Goal: Task Accomplishment & Management: Manage account settings

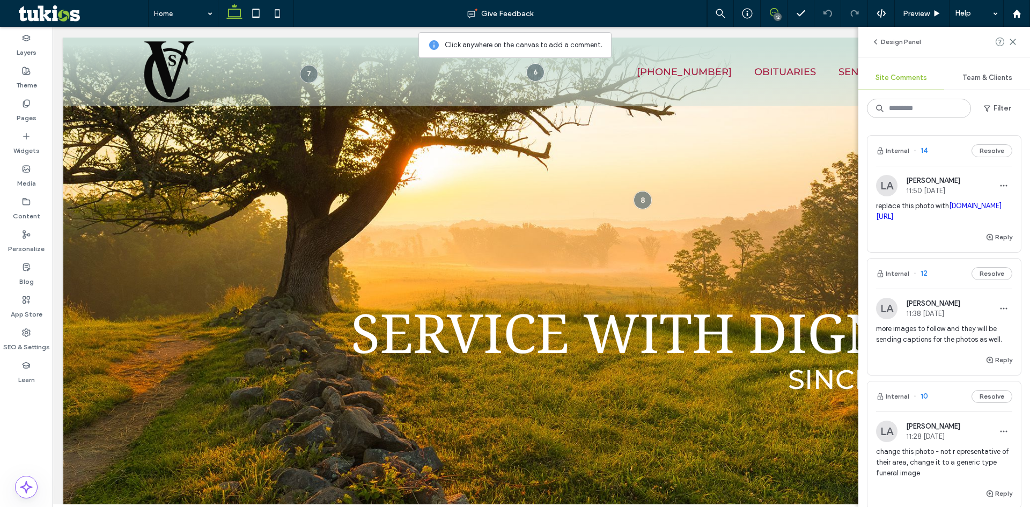
click at [923, 473] on span "change this photo - not r epresentative of their area, change it to a generic t…" at bounding box center [944, 462] width 136 height 32
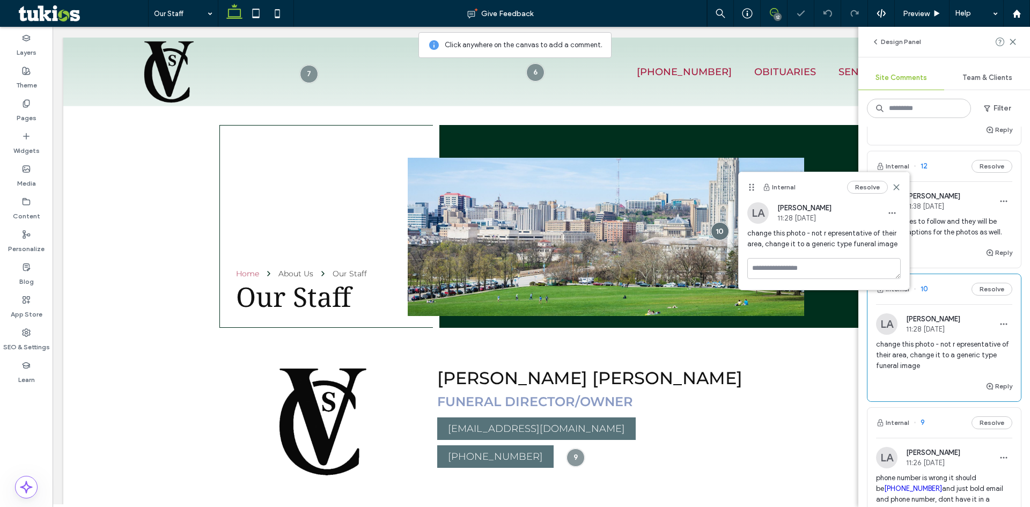
scroll to position [161, 0]
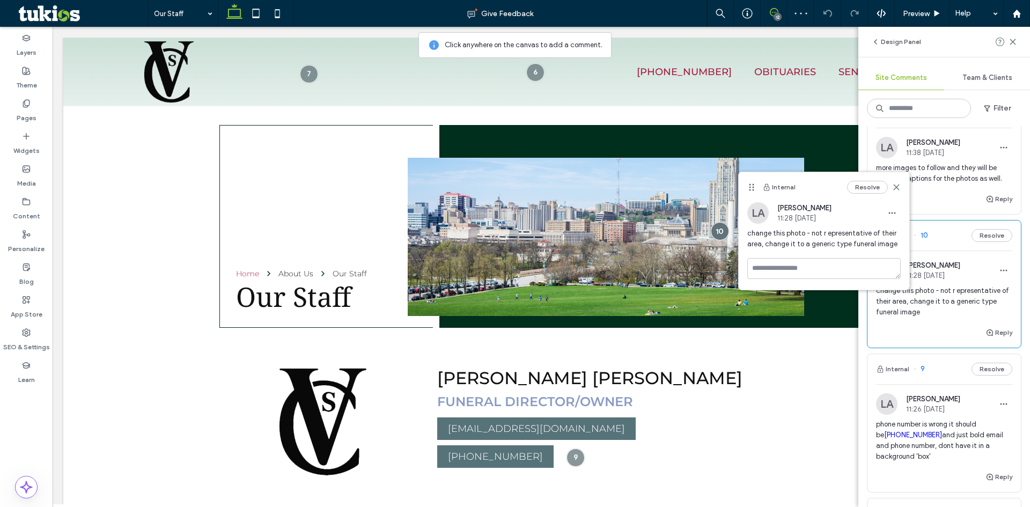
click at [927, 462] on span "phone number is wrong it should be 412-279-1515 and just bold email and phone n…" at bounding box center [944, 440] width 136 height 43
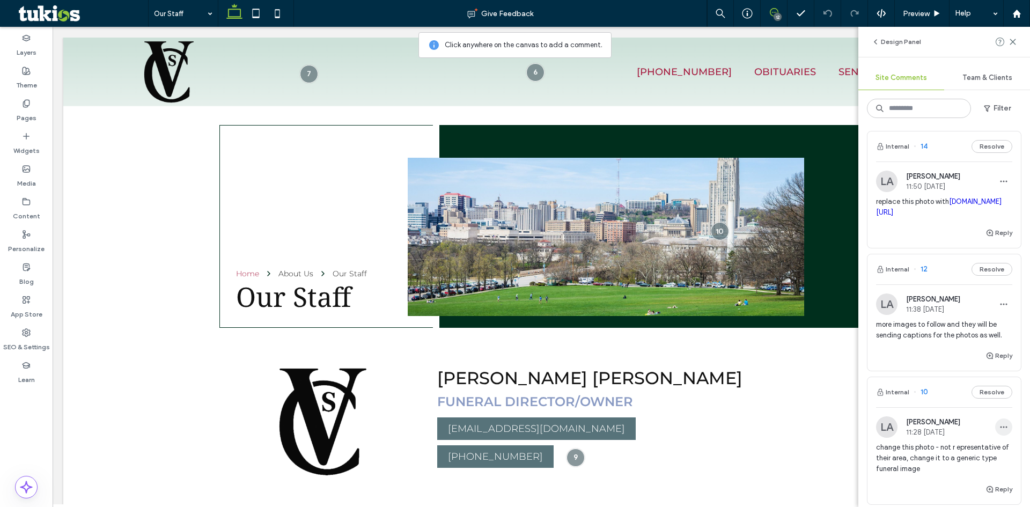
scroll to position [0, 0]
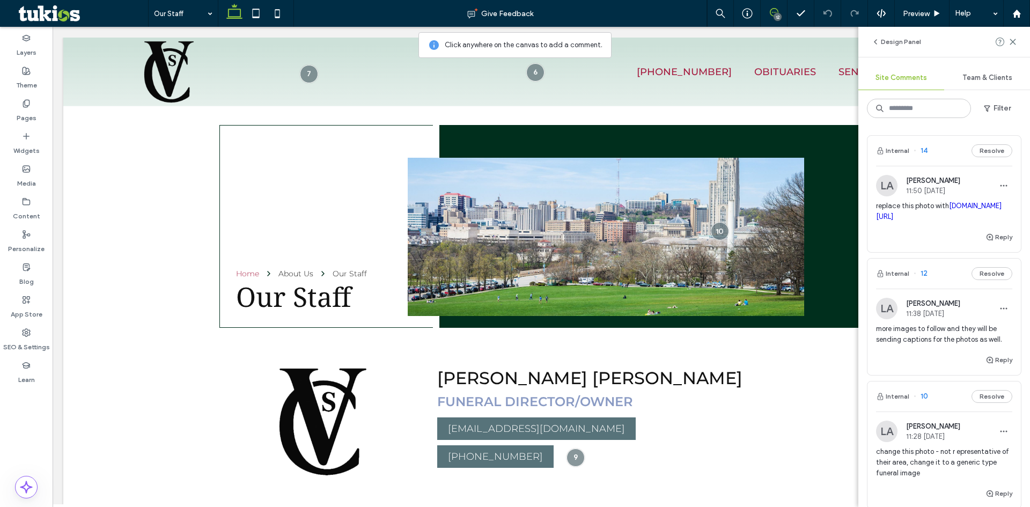
click at [921, 221] on link "shutterstock.com/image-photo/national-cemetery-alleghenies-sign-10109872" at bounding box center [939, 211] width 126 height 19
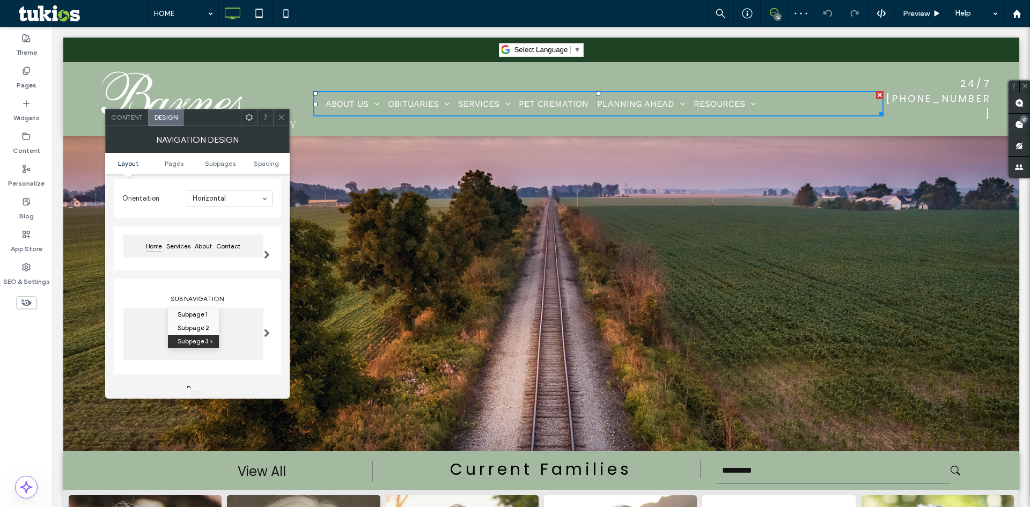
click at [259, 247] on div at bounding box center [267, 248] width 22 height 49
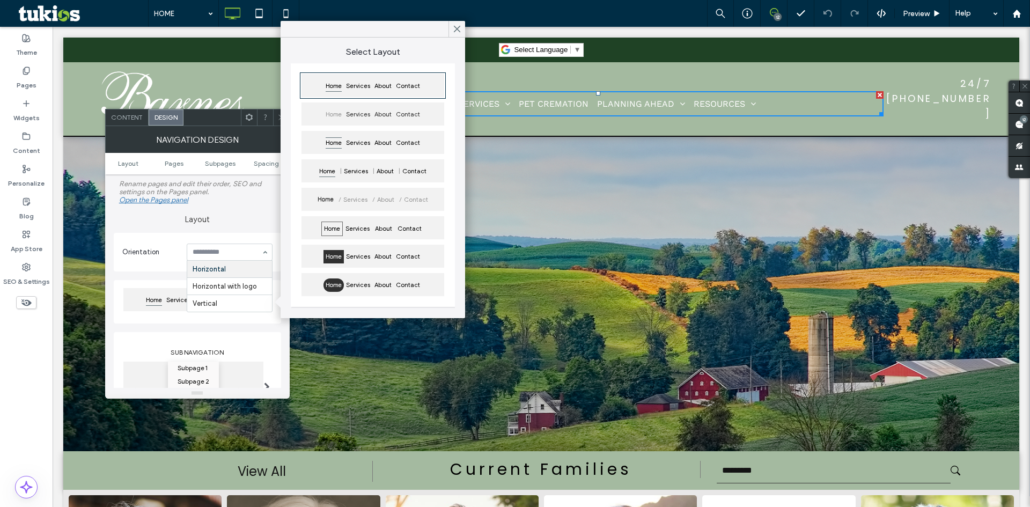
click at [148, 238] on section "Orientation Horizontal Horizontal with logo Vertical" at bounding box center [197, 252] width 150 height 28
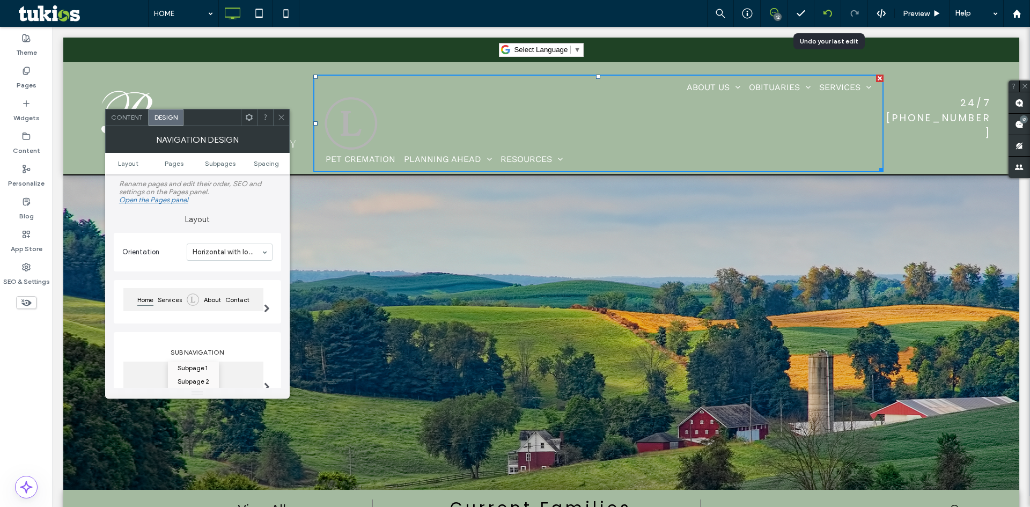
click at [825, 12] on use at bounding box center [827, 13] width 9 height 7
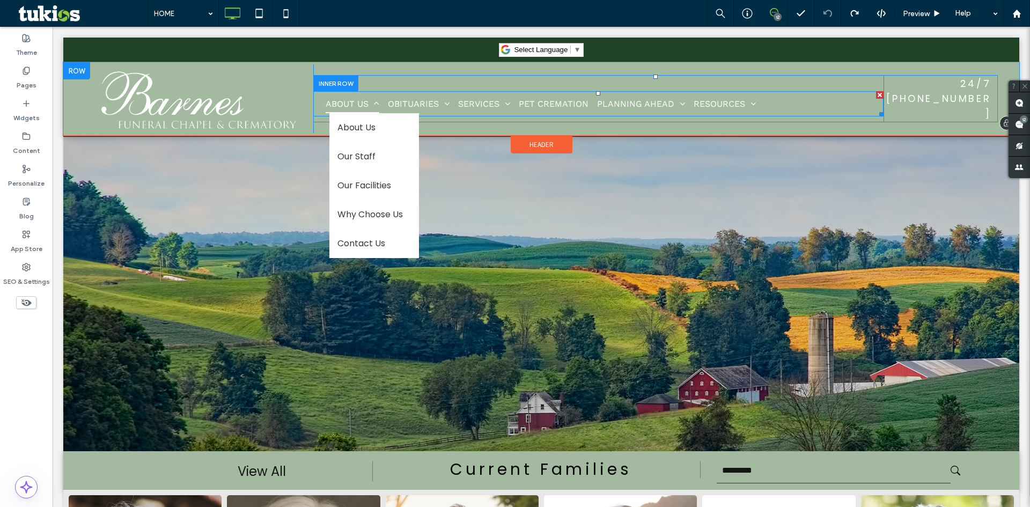
click at [361, 105] on span "ABOUT US" at bounding box center [353, 104] width 54 height 18
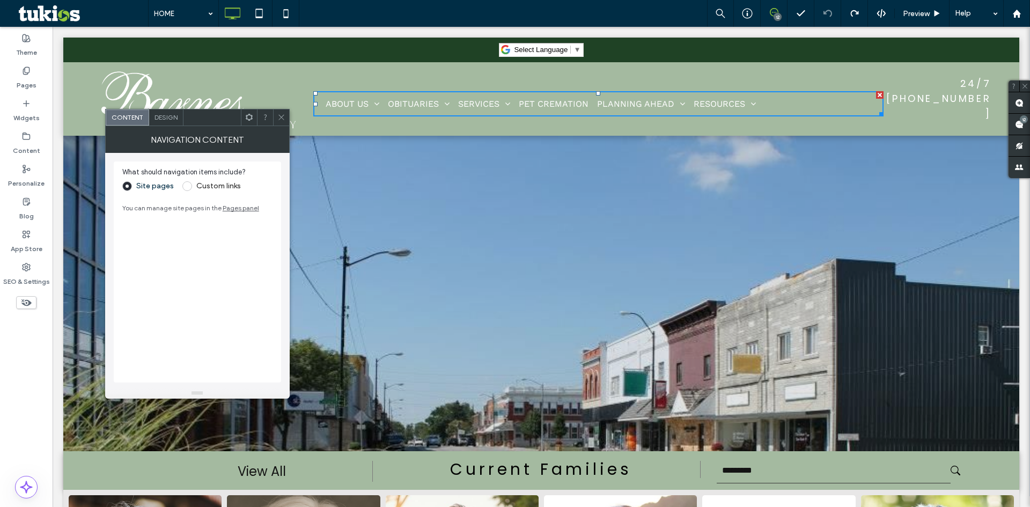
click at [167, 119] on span "Design" at bounding box center [166, 117] width 23 height 8
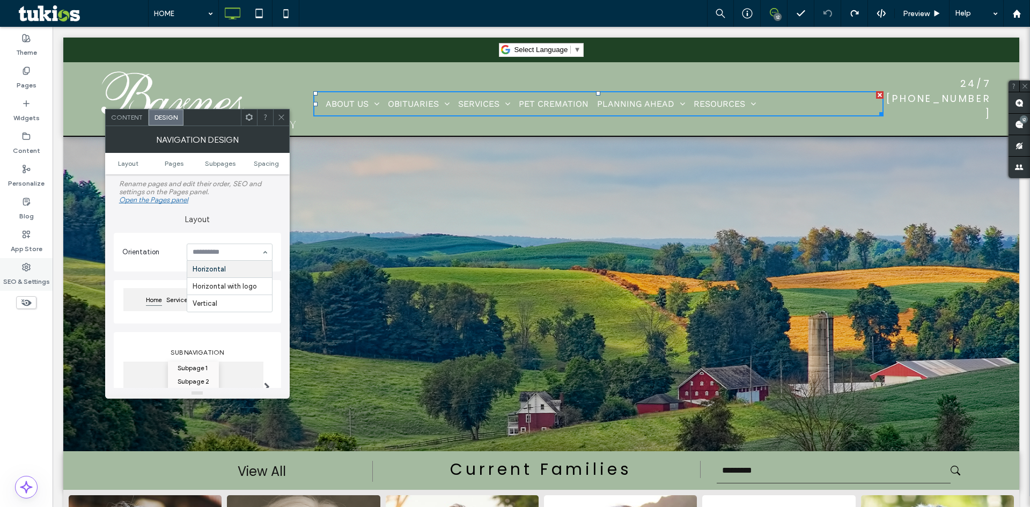
click at [30, 275] on label "SEO & Settings" at bounding box center [26, 278] width 47 height 15
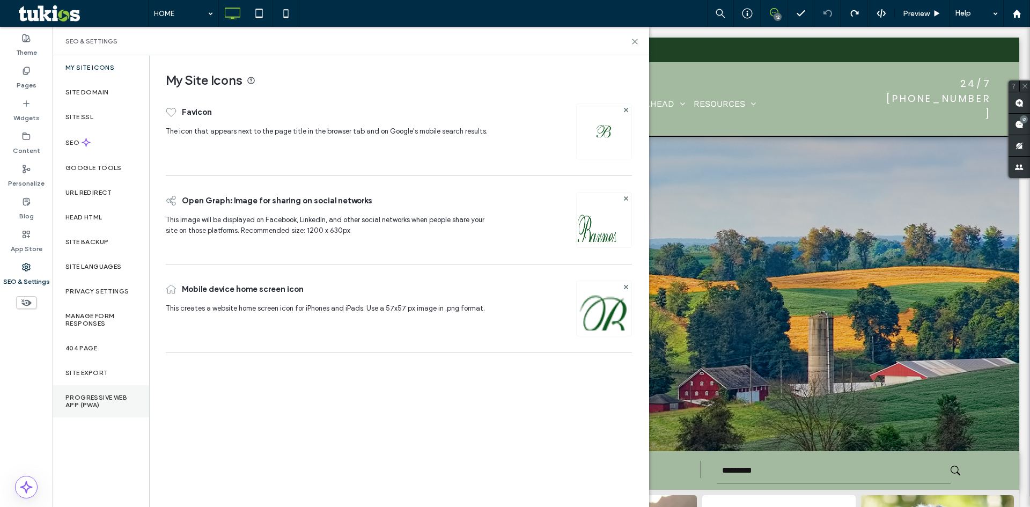
click at [98, 392] on div "Progressive Web App (PWA)" at bounding box center [101, 401] width 97 height 32
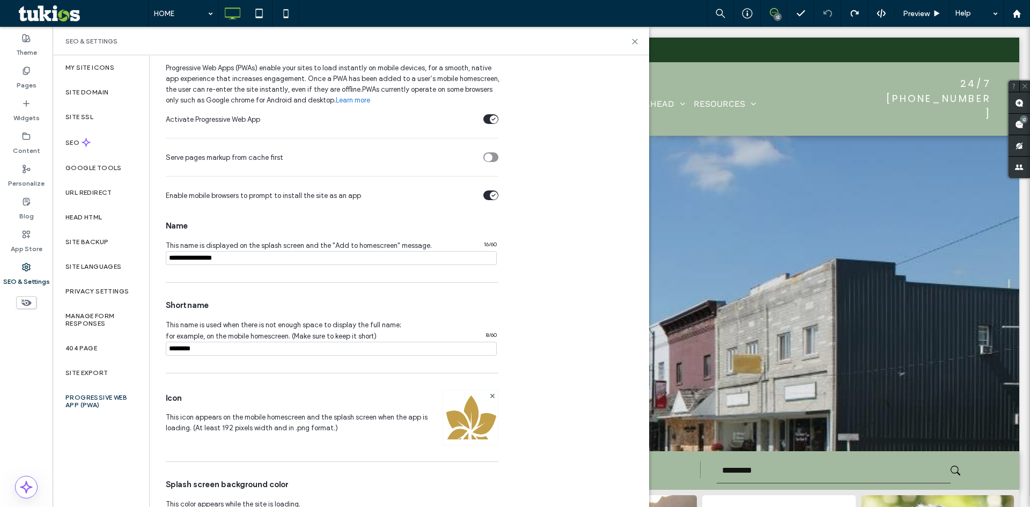
scroll to position [76, 0]
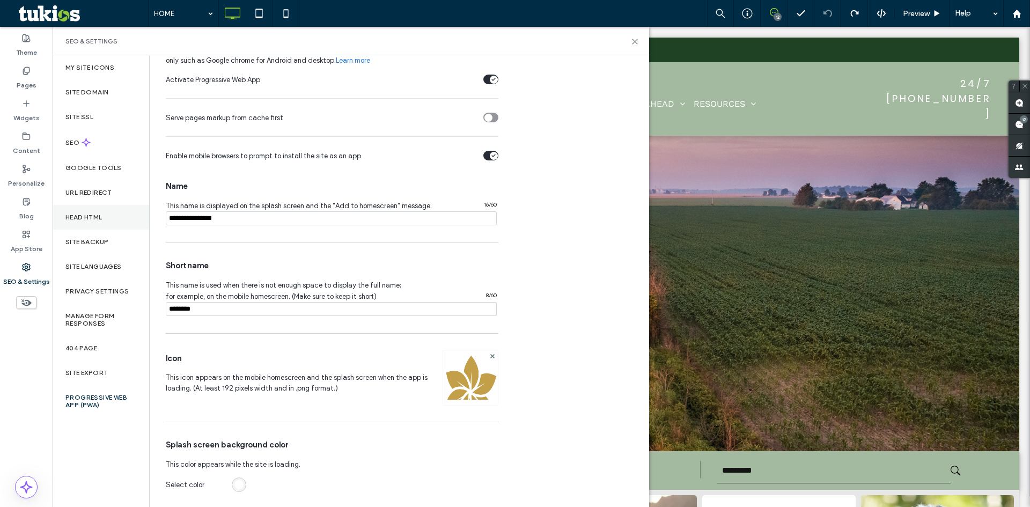
click at [128, 223] on div "Head HTML" at bounding box center [101, 217] width 97 height 25
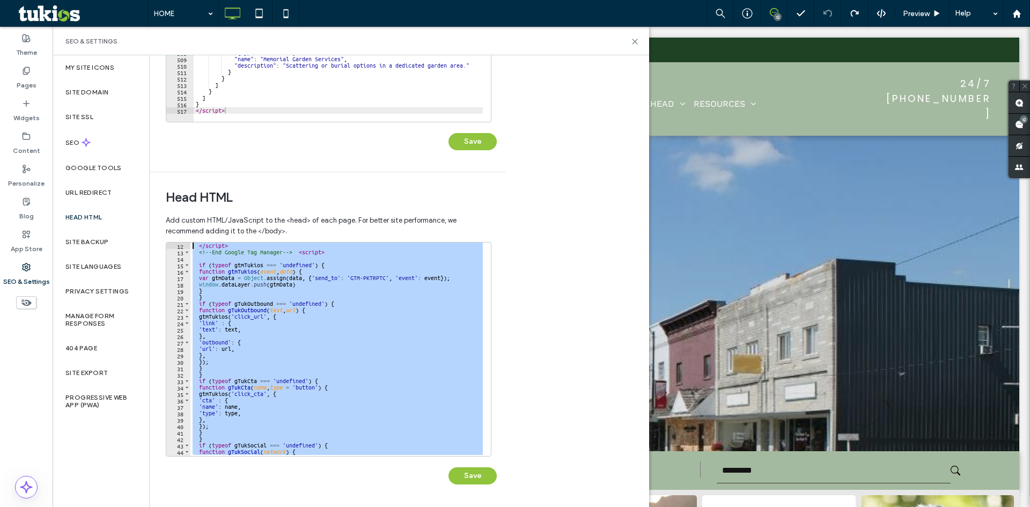
scroll to position [0, 0]
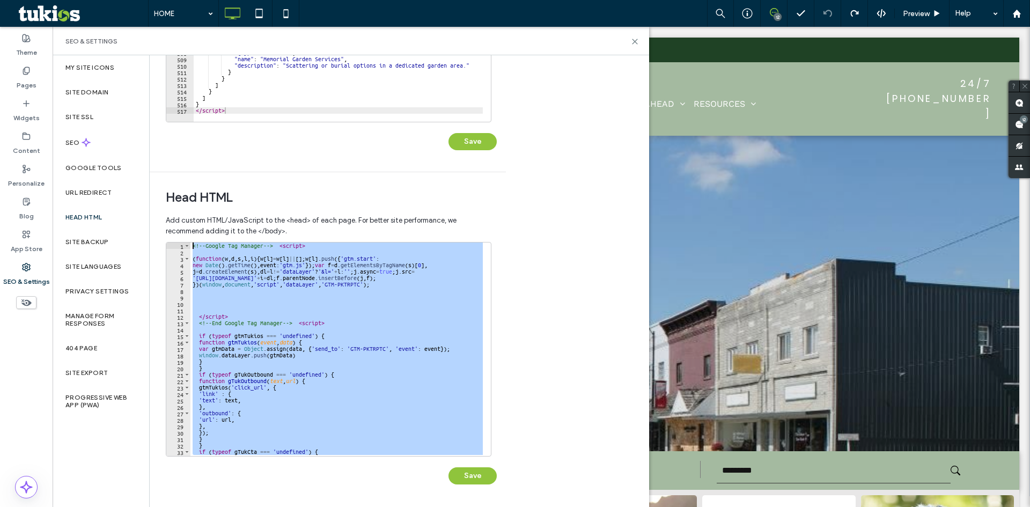
drag, startPoint x: 320, startPoint y: 442, endPoint x: 182, endPoint y: 217, distance: 263.9
click at [182, 217] on div "**********" at bounding box center [328, 358] width 324 height 296
type textarea "**********"
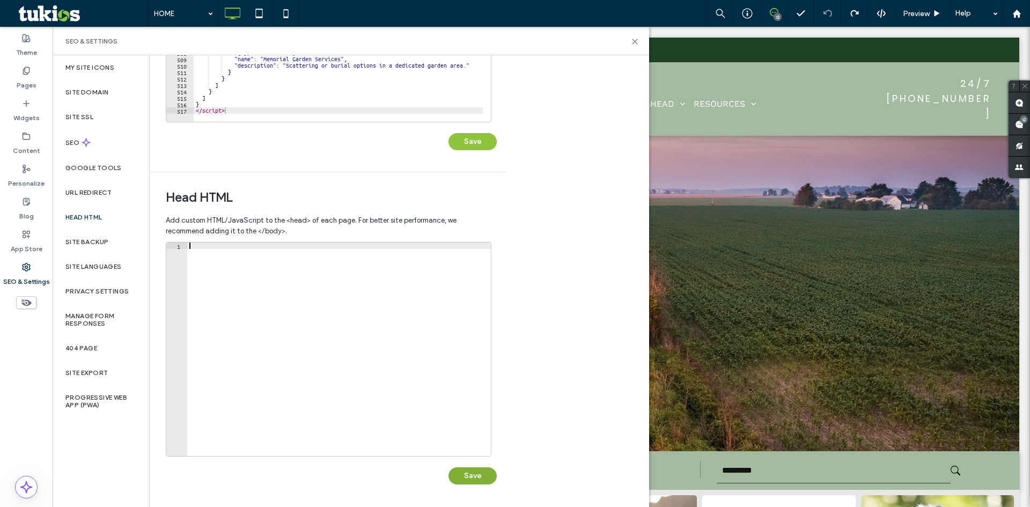
click at [461, 475] on button "Save" at bounding box center [473, 475] width 48 height 17
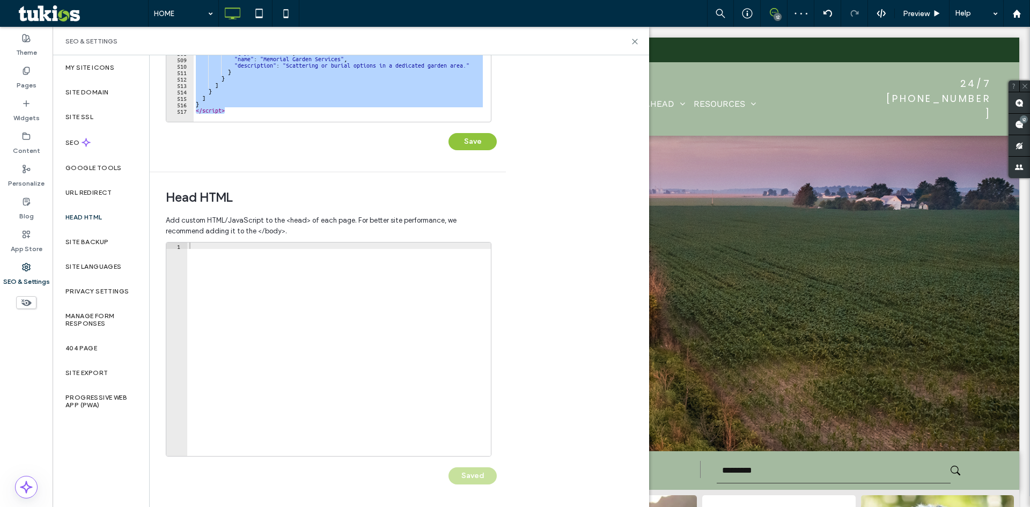
drag, startPoint x: 239, startPoint y: 110, endPoint x: 160, endPoint y: -47, distance: 175.2
click at [160, 0] on html ".wqwq-1{fill:#231f20;} .cls-1q, .cls-2q { fill-rule: evenodd; } .cls-2q { fill:…" at bounding box center [515, 253] width 1030 height 507
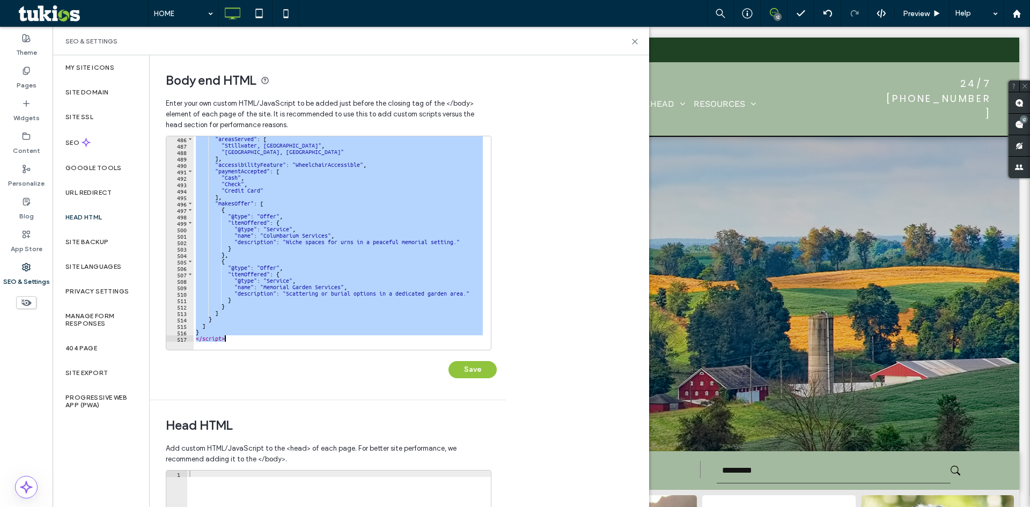
drag, startPoint x: 194, startPoint y: 140, endPoint x: 373, endPoint y: 435, distance: 345.3
click at [373, 435] on div "**********" at bounding box center [328, 394] width 356 height 679
type textarea "* *********"
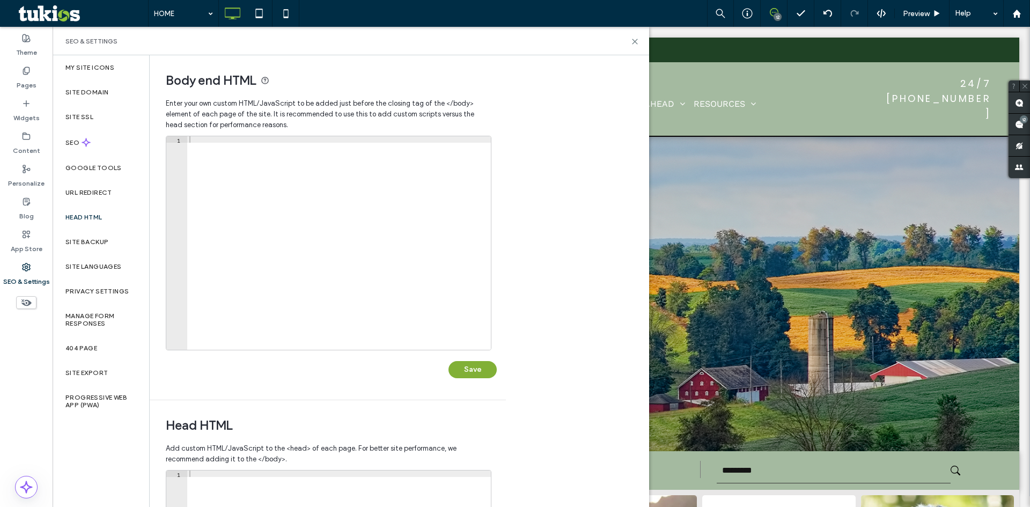
click at [478, 371] on button "Save" at bounding box center [473, 369] width 48 height 17
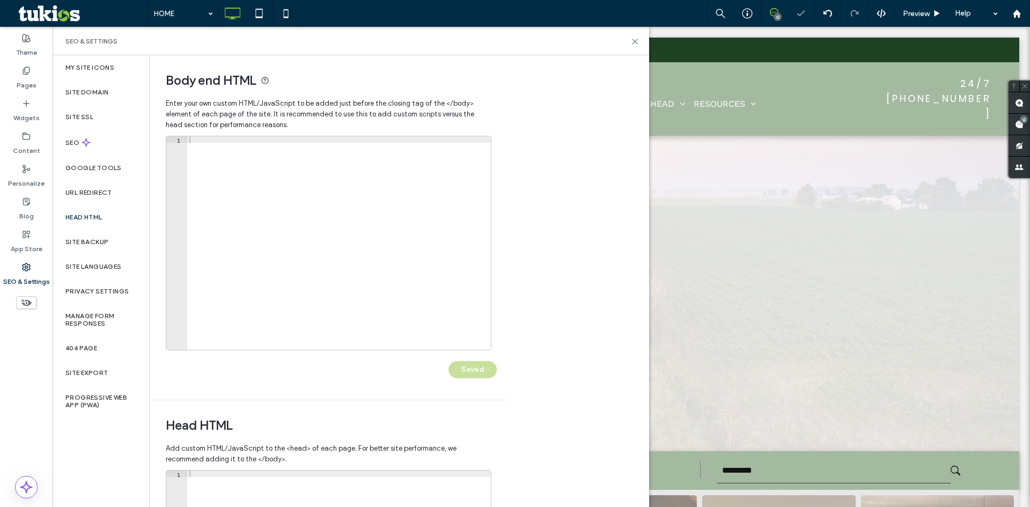
scroll to position [0, 0]
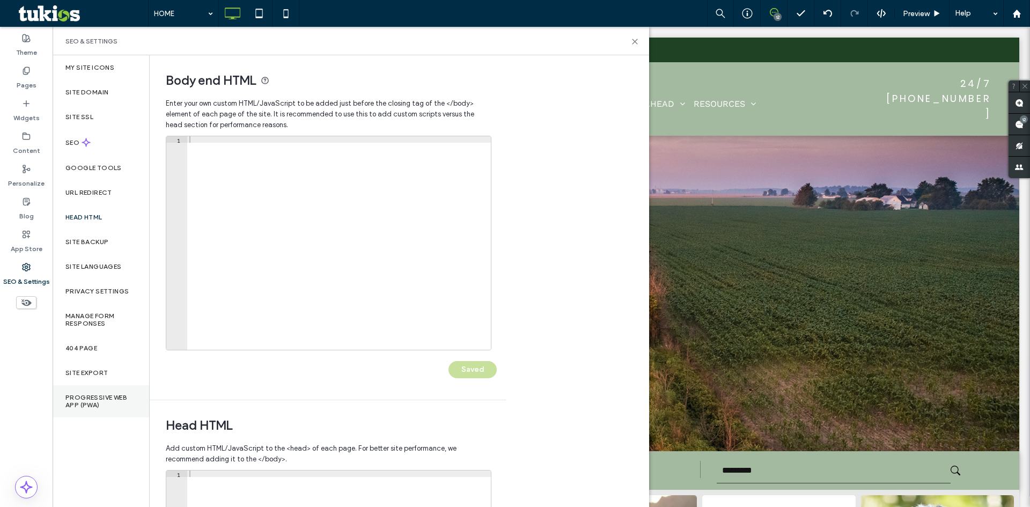
click at [114, 405] on label "Progressive Web App (PWA)" at bounding box center [100, 401] width 71 height 15
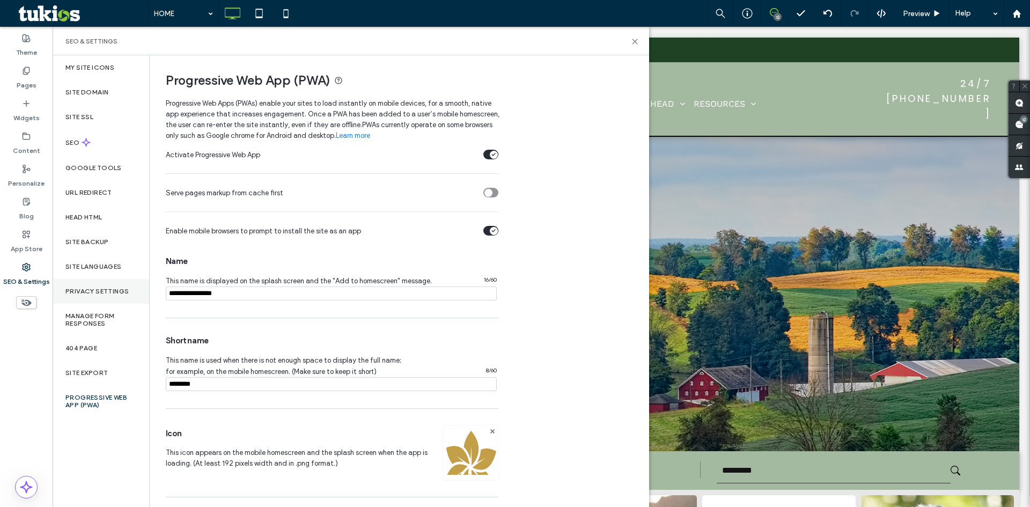
drag, startPoint x: 200, startPoint y: 296, endPoint x: 106, endPoint y: 299, distance: 94.0
click at [106, 299] on div "My Site Icons Site Domain Site SSL SEO Google Tools URL Redirect Head HTML Site…" at bounding box center [351, 281] width 597 height 452
click at [328, 296] on input "notEmpty" at bounding box center [331, 294] width 331 height 14
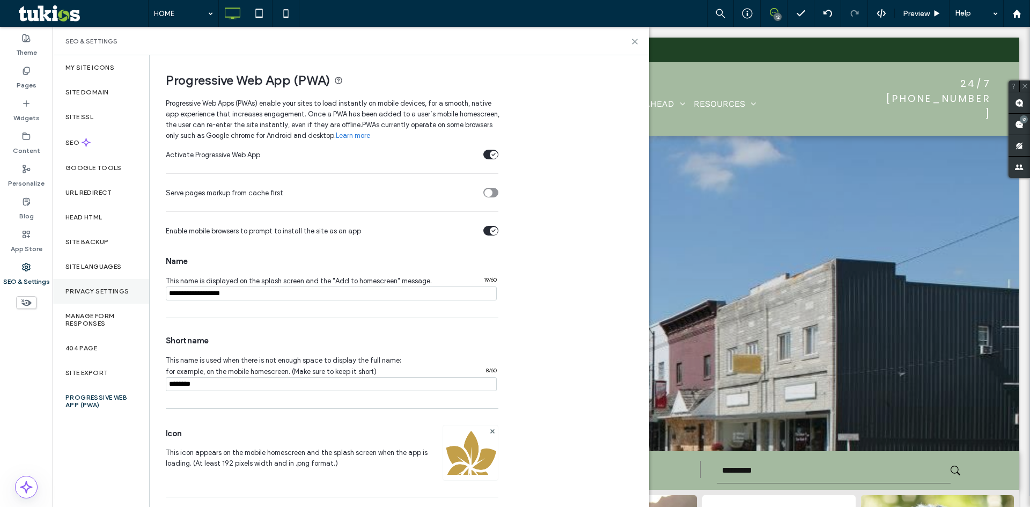
drag, startPoint x: 328, startPoint y: 296, endPoint x: 72, endPoint y: 300, distance: 256.0
click at [72, 300] on div "My Site Icons Site Domain Site SSL SEO Google Tools URL Redirect Head HTML Site…" at bounding box center [351, 281] width 597 height 452
type input "**********"
drag, startPoint x: 254, startPoint y: 387, endPoint x: 156, endPoint y: 354, distance: 103.7
click at [64, 371] on div "My Site Icons Site Domain Site SSL SEO Google Tools URL Redirect Head HTML Site…" at bounding box center [351, 281] width 597 height 452
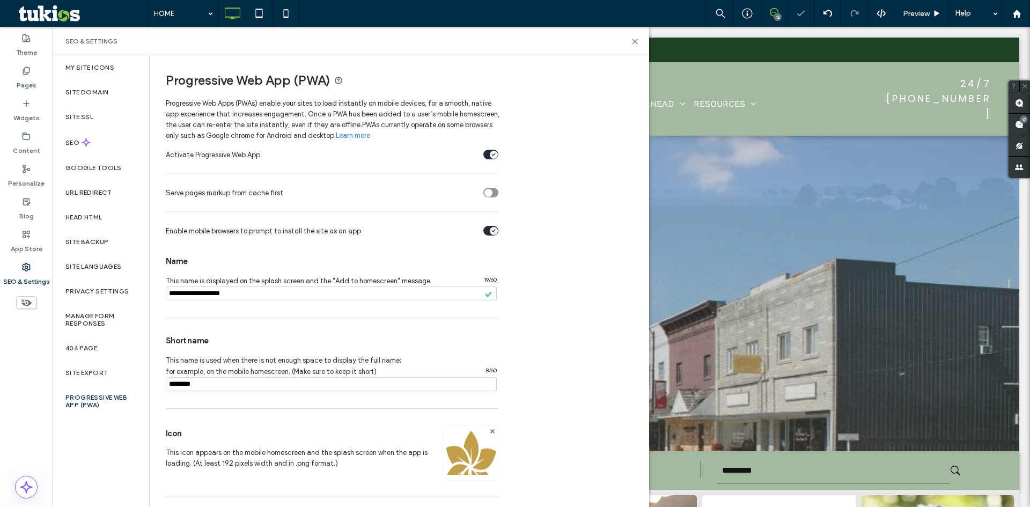
paste input "**********"
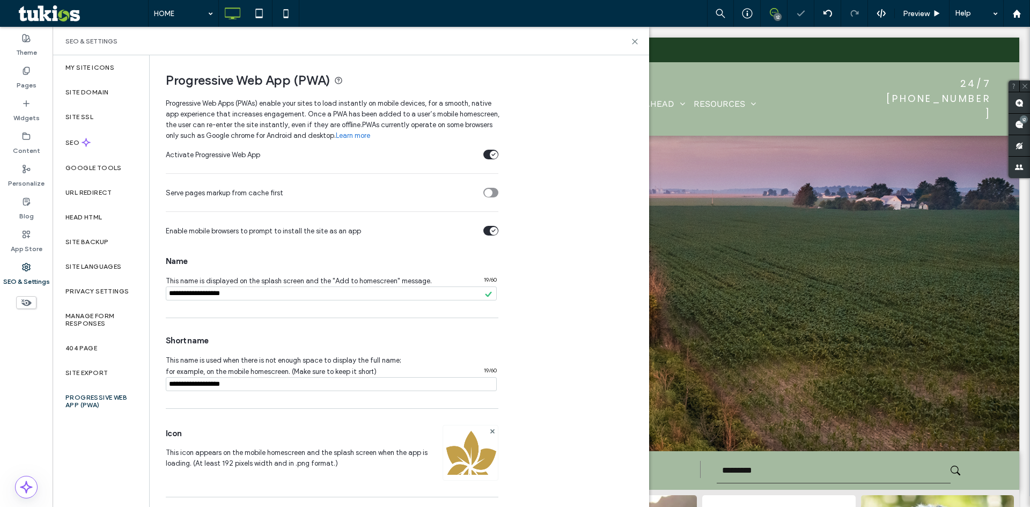
drag, startPoint x: 194, startPoint y: 380, endPoint x: 327, endPoint y: 386, distance: 133.7
click at [327, 386] on input "notEmpty" at bounding box center [331, 384] width 331 height 14
type input "******"
drag, startPoint x: 497, startPoint y: 452, endPoint x: 471, endPoint y: 449, distance: 27.0
click at [489, 452] on div "Activate Progressive Web App Serve pages markup from cache first Enable mobile …" at bounding box center [399, 361] width 466 height 440
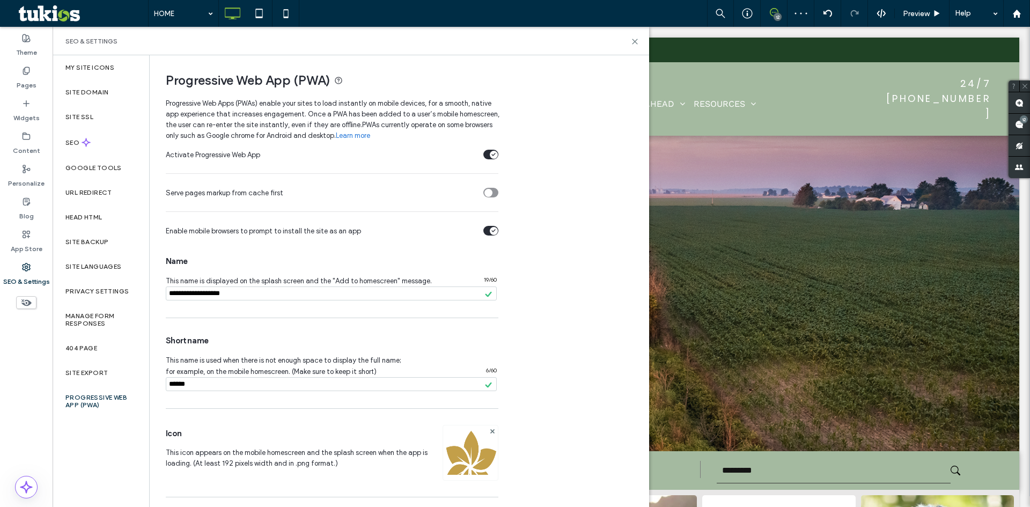
click at [468, 448] on img at bounding box center [470, 467] width 55 height 73
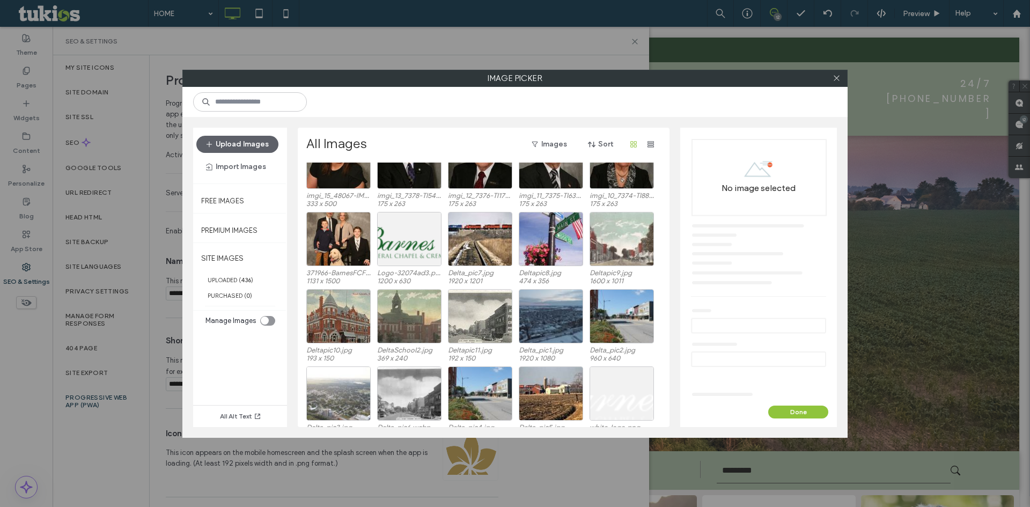
scroll to position [452, 0]
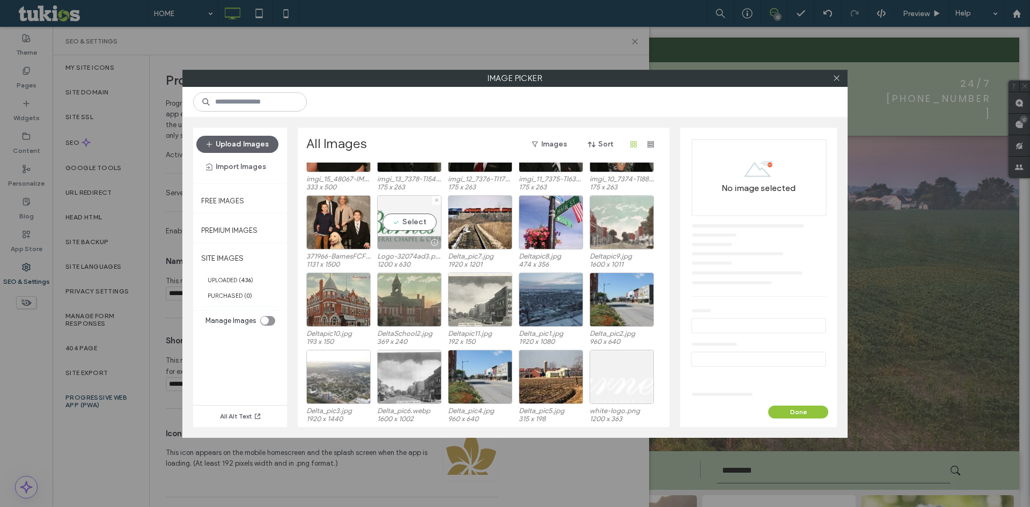
click at [412, 217] on div "Select" at bounding box center [409, 222] width 64 height 54
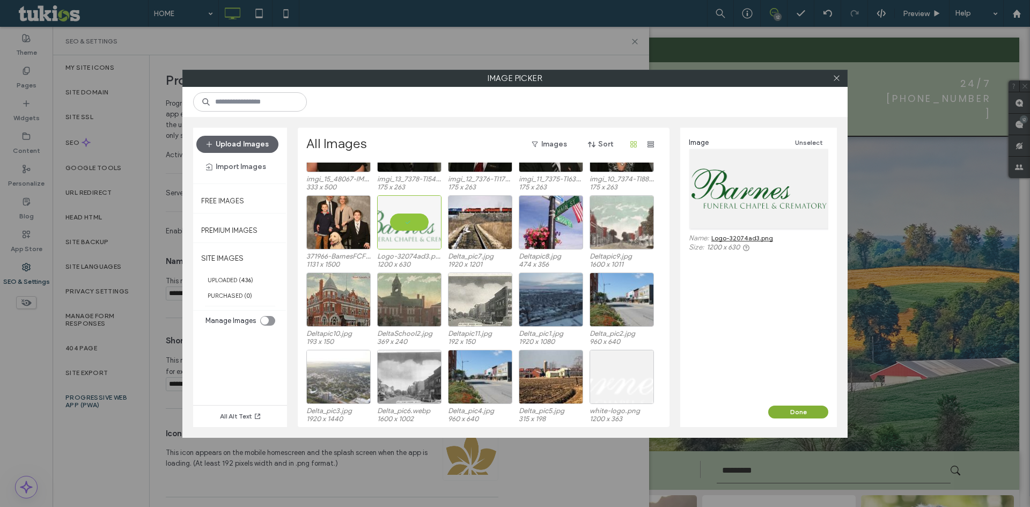
click at [798, 415] on button "Done" at bounding box center [798, 412] width 60 height 13
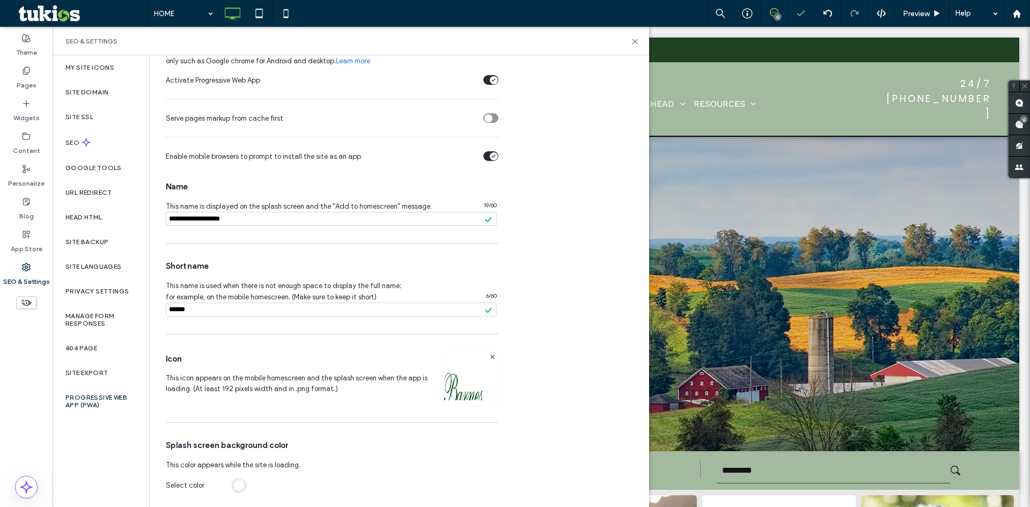
scroll to position [76, 0]
click at [99, 218] on label "Head HTML" at bounding box center [83, 218] width 37 height 8
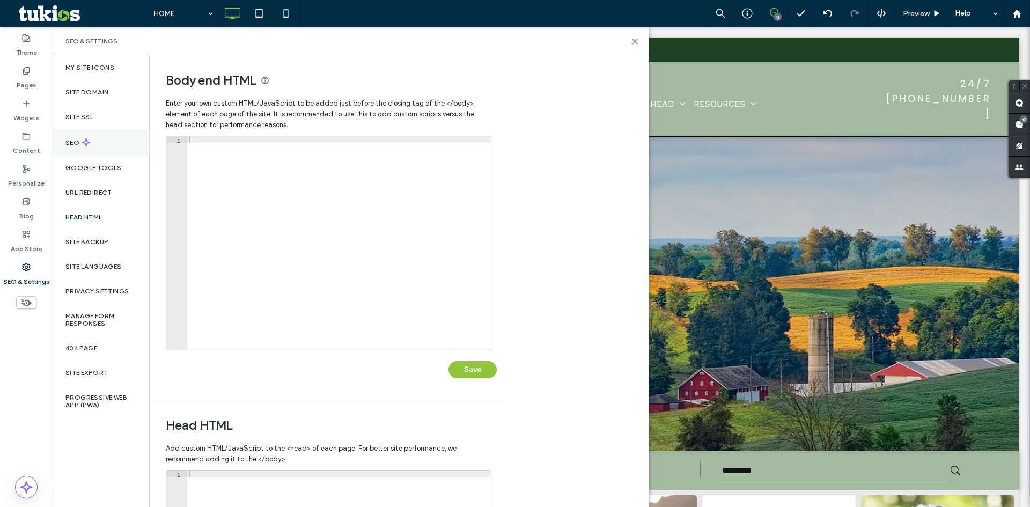
click at [111, 142] on div "SEO" at bounding box center [101, 142] width 97 height 26
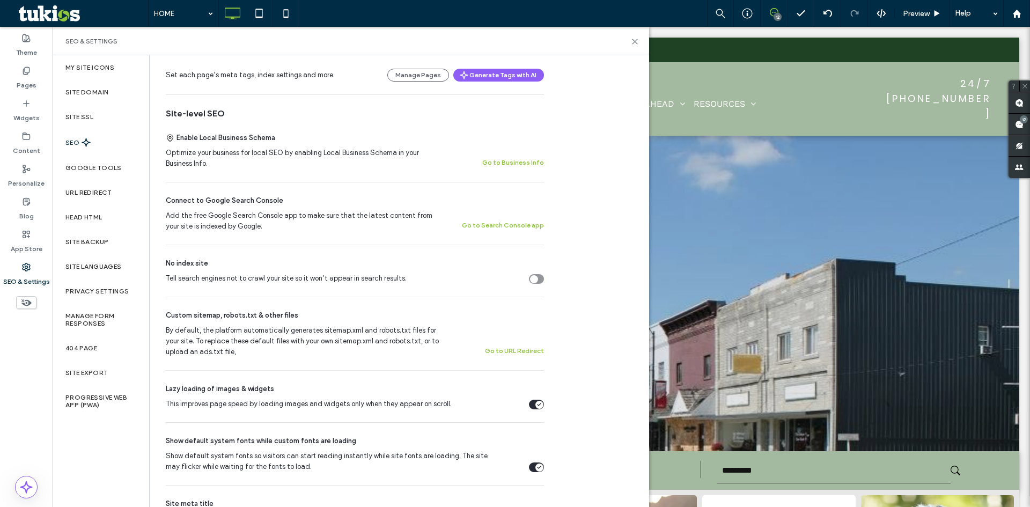
scroll to position [376, 0]
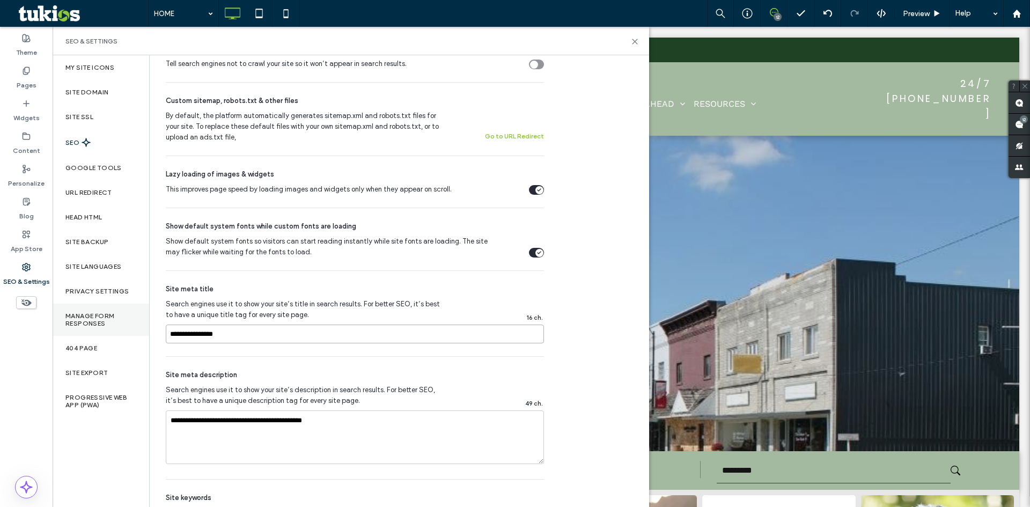
drag, startPoint x: 253, startPoint y: 327, endPoint x: 91, endPoint y: 324, distance: 162.6
click at [95, 325] on div "My Site Icons Site Domain Site SSL SEO Google Tools URL Redirect Head HTML Site…" at bounding box center [351, 281] width 597 height 452
paste input "***"
type input "**********"
click at [602, 326] on div "SEO Optimize your site to increase its visibility in relevant search results. N…" at bounding box center [399, 150] width 498 height 940
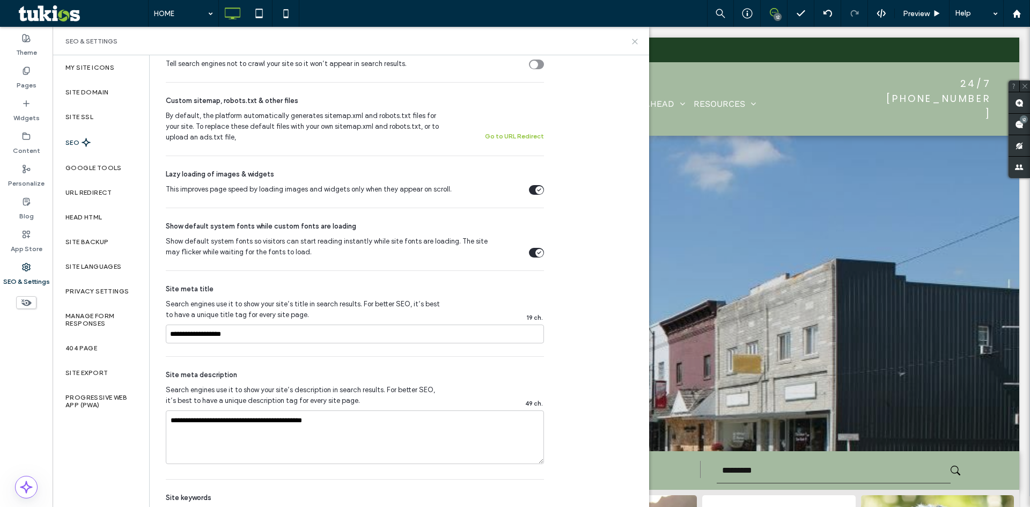
drag, startPoint x: 633, startPoint y: 45, endPoint x: 524, endPoint y: 3, distance: 116.5
click at [633, 45] on icon at bounding box center [635, 42] width 8 height 8
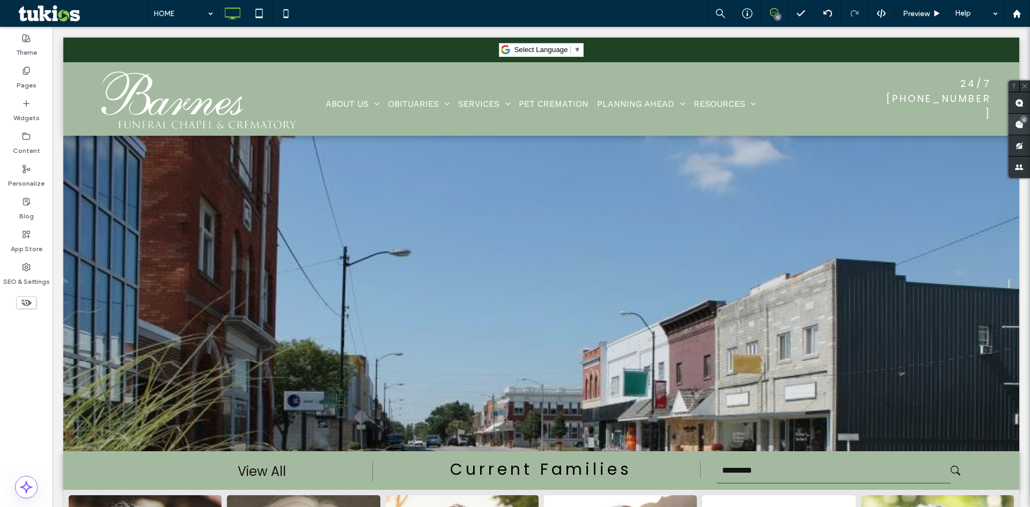
click at [1022, 118] on div "12" at bounding box center [1024, 119] width 8 height 8
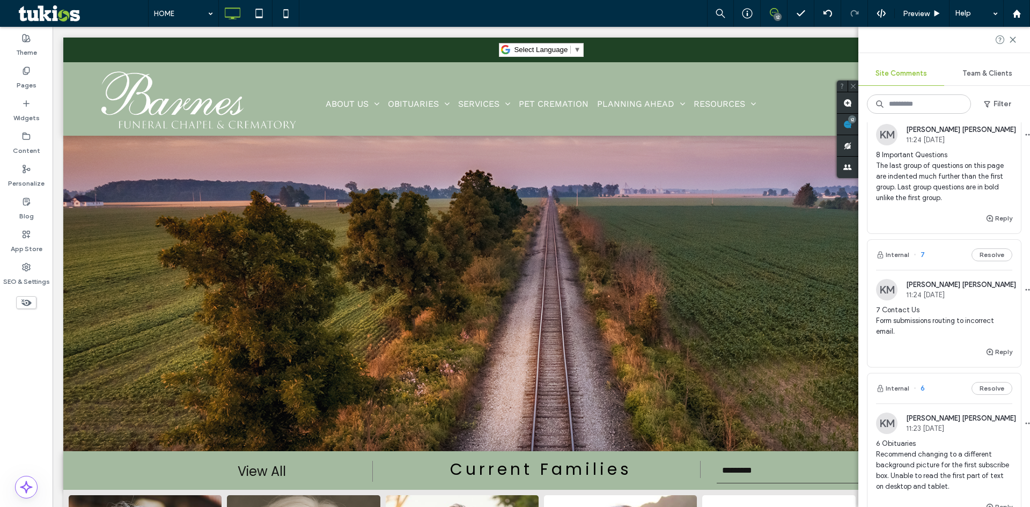
scroll to position [644, 0]
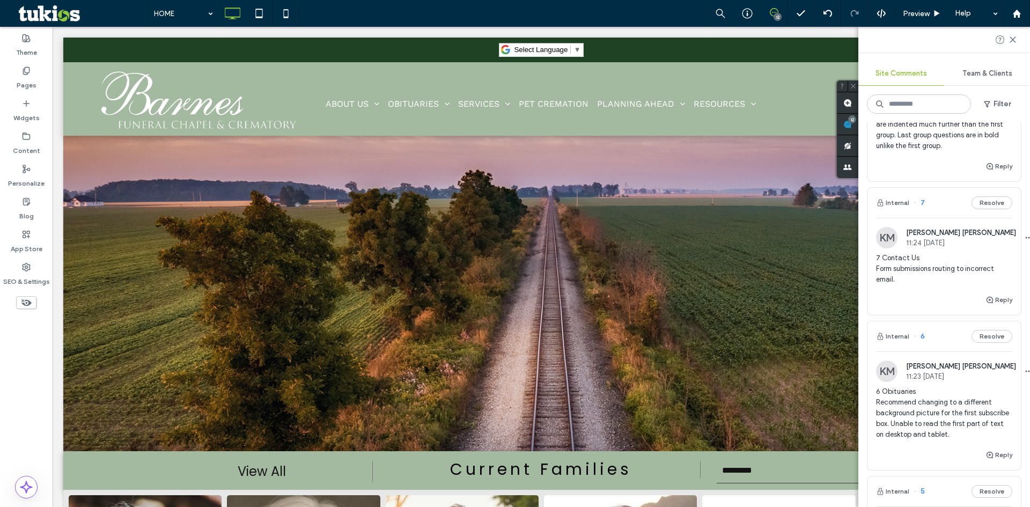
click at [956, 409] on span "6 Obituaries Recommend changing to a different background picture for the first…" at bounding box center [944, 413] width 136 height 54
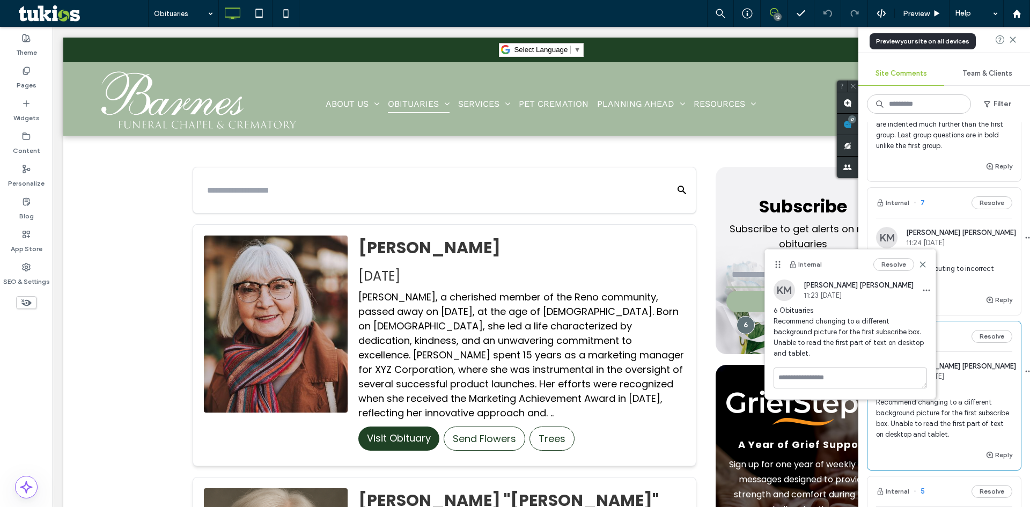
click at [976, 430] on span "6 Obituaries Recommend changing to a different background picture for the first…" at bounding box center [944, 413] width 136 height 54
click at [765, 238] on p "Subscribe to get alerts on new obituaries" at bounding box center [803, 237] width 153 height 30
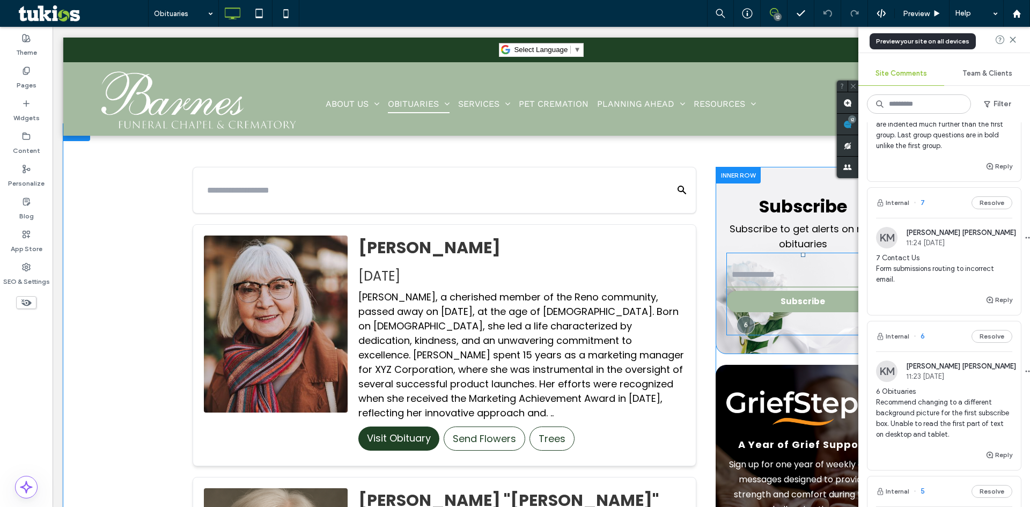
click at [751, 276] on span at bounding box center [803, 294] width 153 height 83
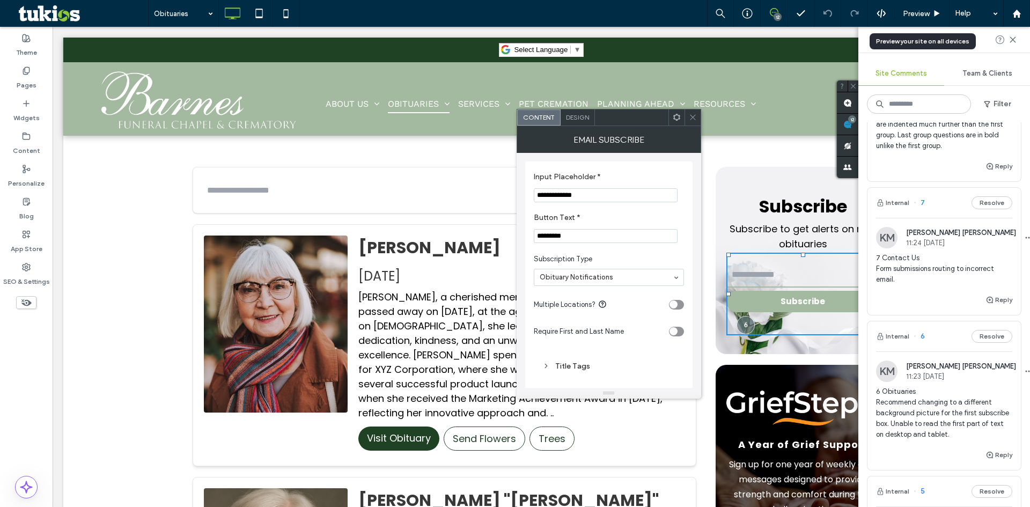
click at [752, 276] on input "email" at bounding box center [803, 274] width 153 height 25
type input "*"
click at [730, 172] on div "Subscribe Subscribe to get alerts on new obituaries Subscribe Click To Paste" at bounding box center [803, 260] width 174 height 187
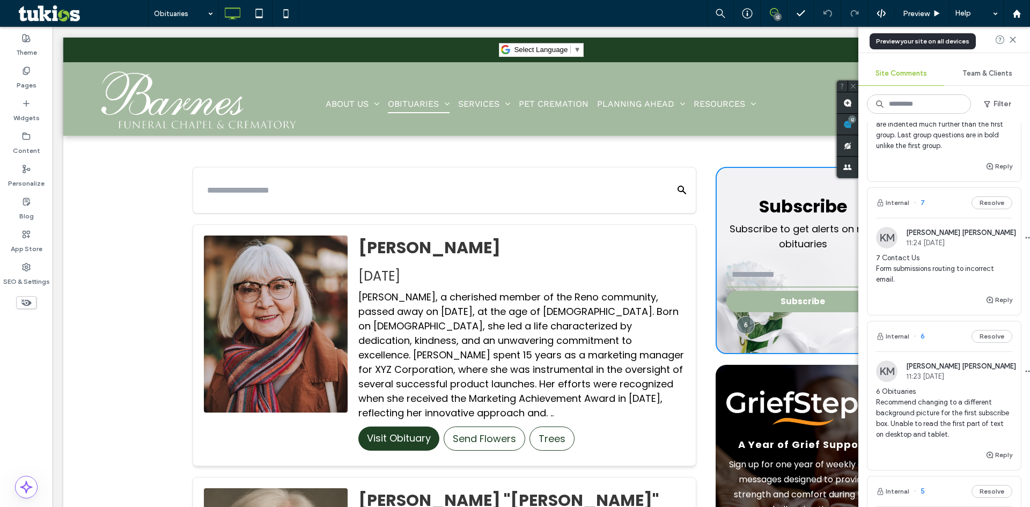
click at [971, 268] on span "7 Contact Us Form submissions routing to incorrect email." at bounding box center [944, 269] width 136 height 32
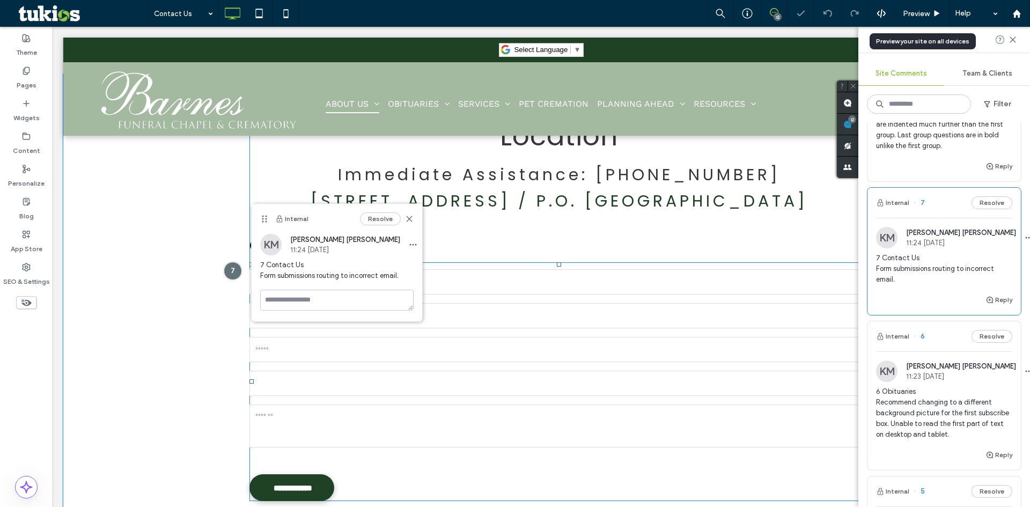
click at [483, 337] on input "email" at bounding box center [555, 349] width 610 height 25
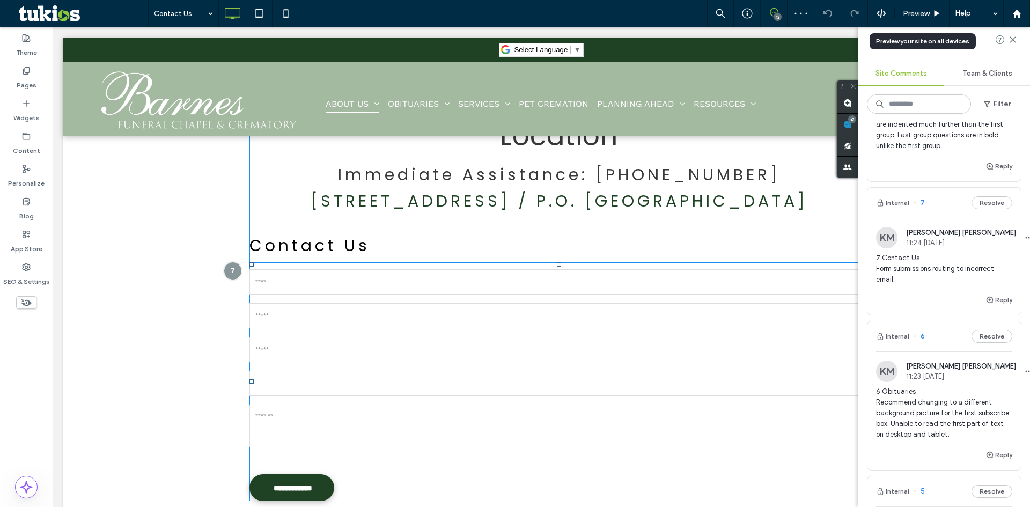
click at [483, 337] on input "email" at bounding box center [555, 349] width 610 height 25
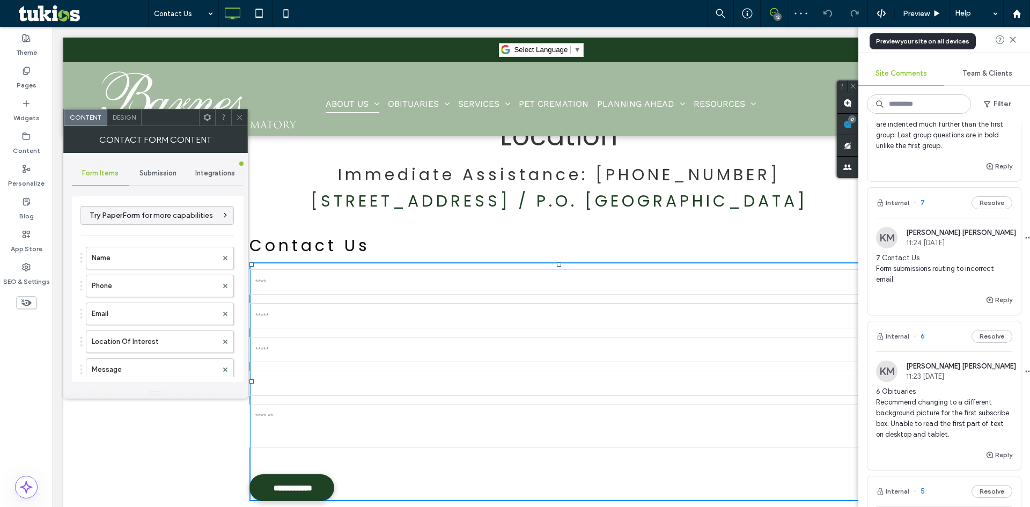
click at [149, 169] on span "Submission" at bounding box center [158, 173] width 37 height 9
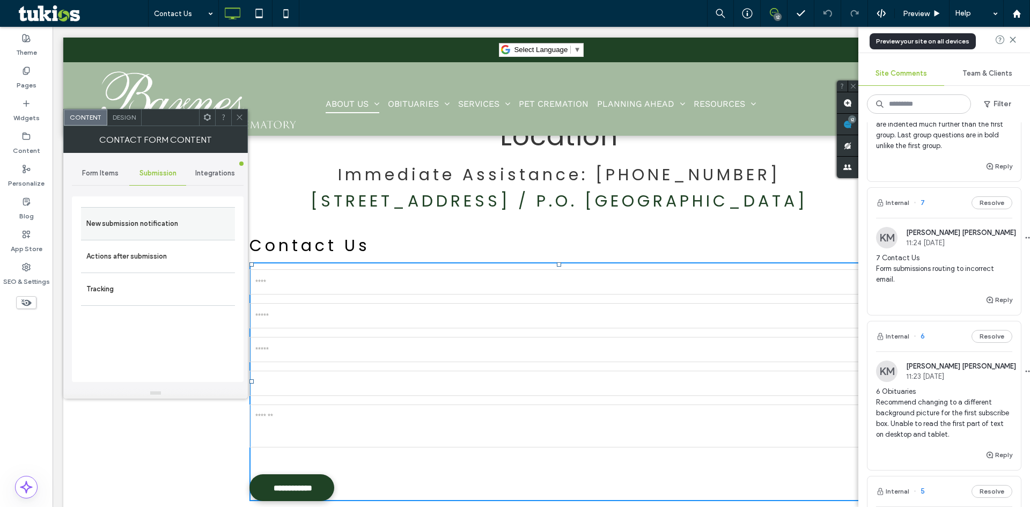
click at [162, 223] on label "New submission notification" at bounding box center [157, 223] width 143 height 21
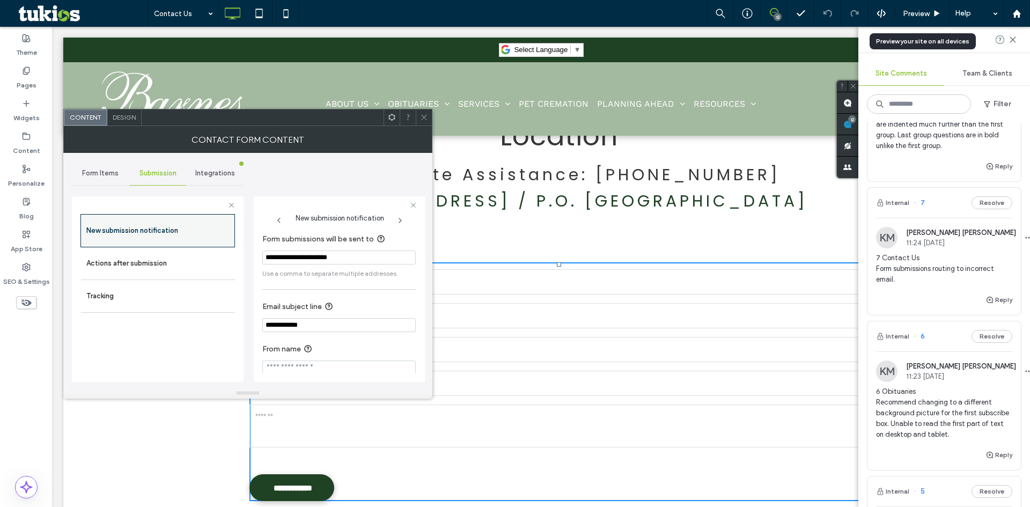
drag, startPoint x: 357, startPoint y: 258, endPoint x: 84, endPoint y: 231, distance: 273.9
click at [85, 231] on div "**********" at bounding box center [158, 288] width 172 height 200
click at [279, 215] on span at bounding box center [278, 218] width 33 height 14
click at [415, 112] on div at bounding box center [408, 117] width 16 height 16
click at [424, 116] on icon at bounding box center [424, 117] width 8 height 8
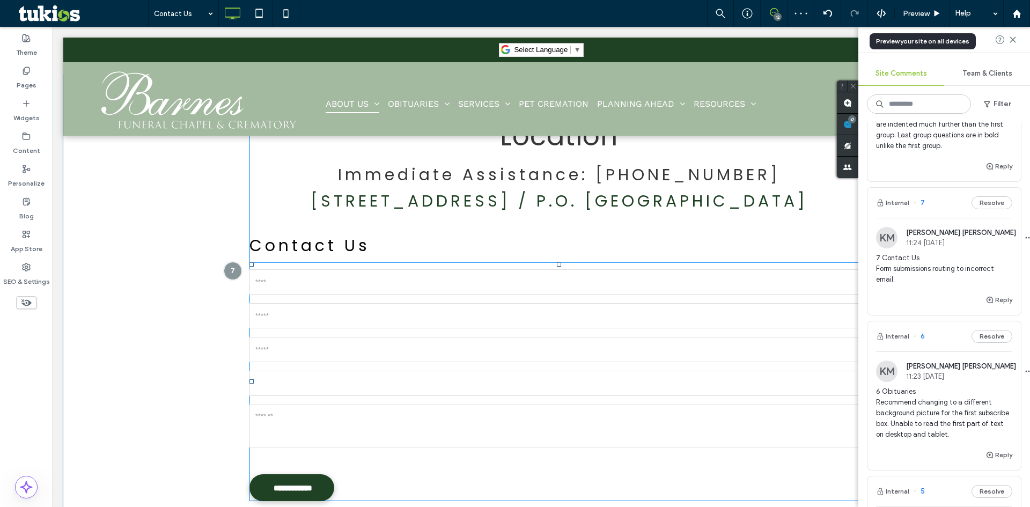
click at [402, 340] on input "email" at bounding box center [555, 349] width 610 height 25
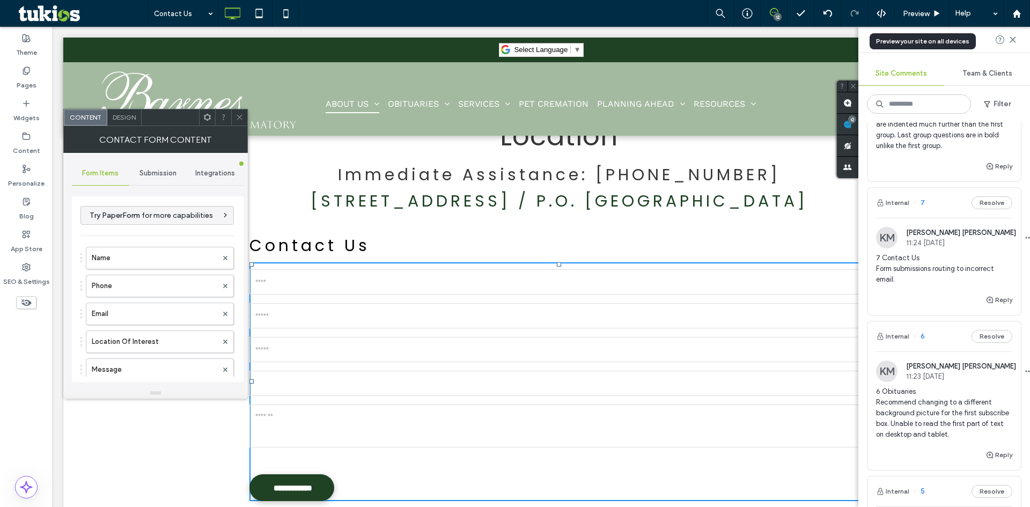
click at [130, 112] on div "Design" at bounding box center [124, 117] width 34 height 16
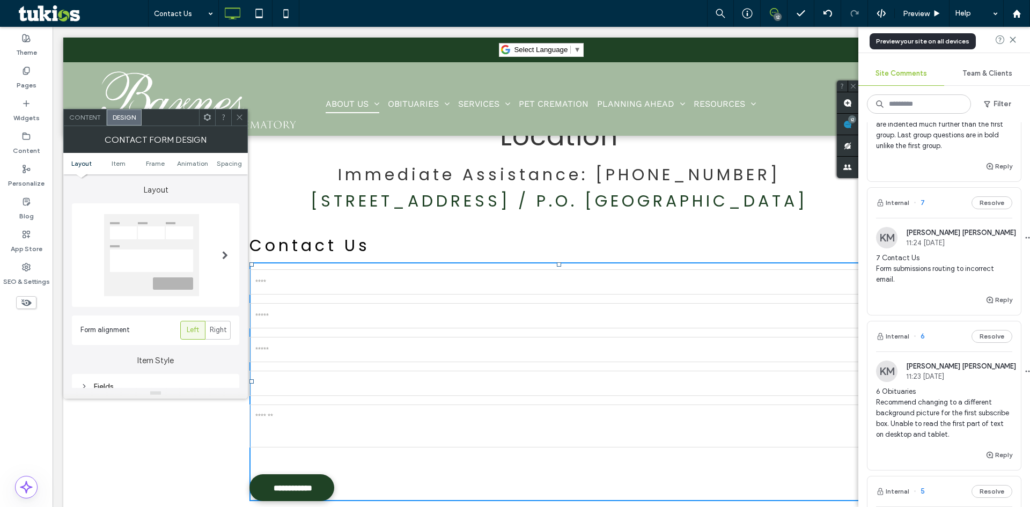
click at [92, 120] on span "Content" at bounding box center [85, 117] width 32 height 8
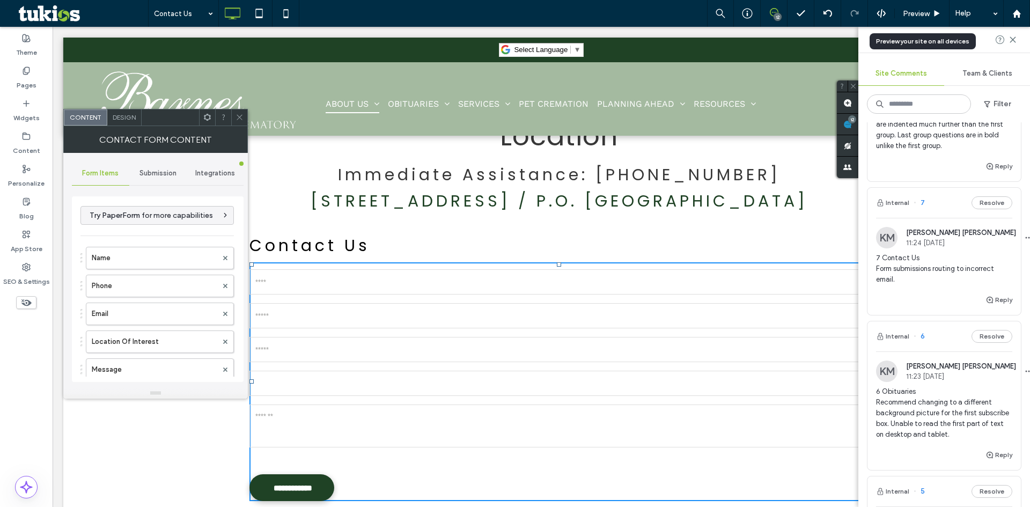
click at [151, 174] on span "Submission" at bounding box center [158, 173] width 37 height 9
click at [147, 222] on label "New submission notification" at bounding box center [157, 223] width 143 height 21
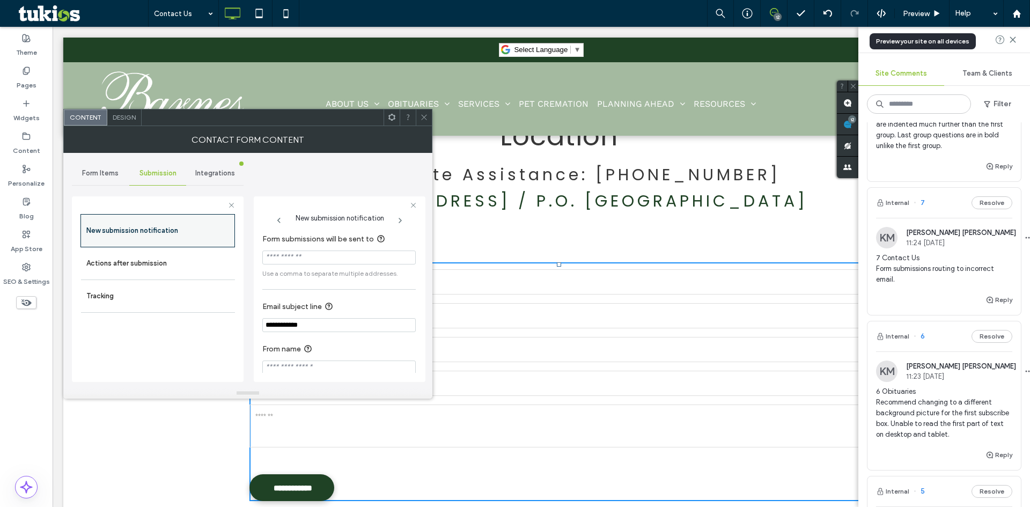
click at [147, 222] on label "New submission notification" at bounding box center [157, 230] width 143 height 21
click at [422, 116] on icon at bounding box center [424, 117] width 8 height 8
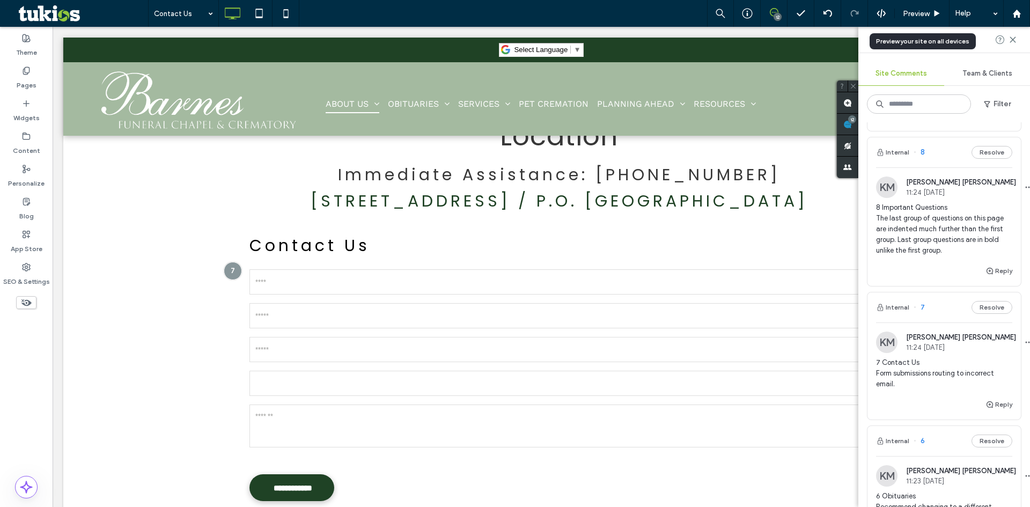
scroll to position [537, 0]
click at [910, 240] on span "8 Important Questions The last group of questions on this page are indented muc…" at bounding box center [944, 232] width 136 height 54
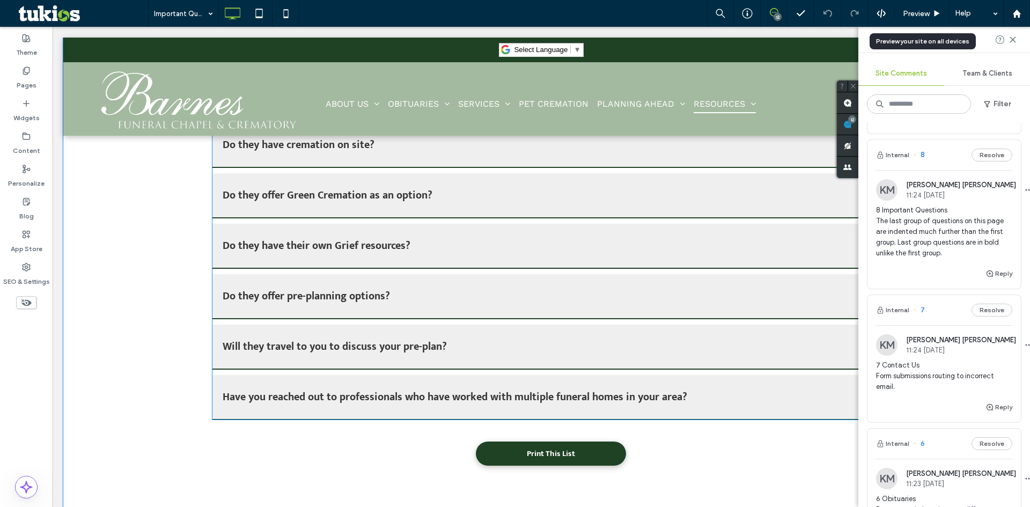
scroll to position [1322, 0]
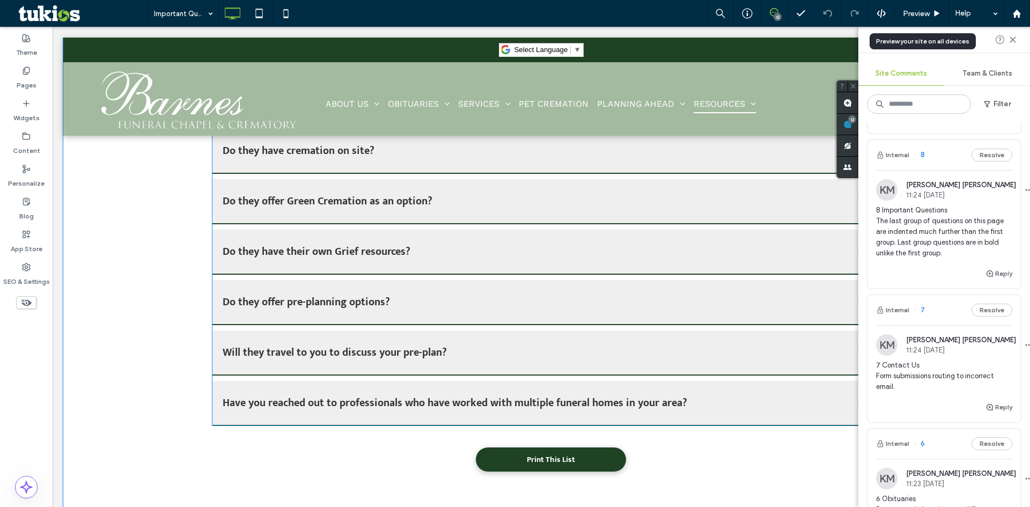
click at [577, 273] on span at bounding box center [551, 25] width 678 height 802
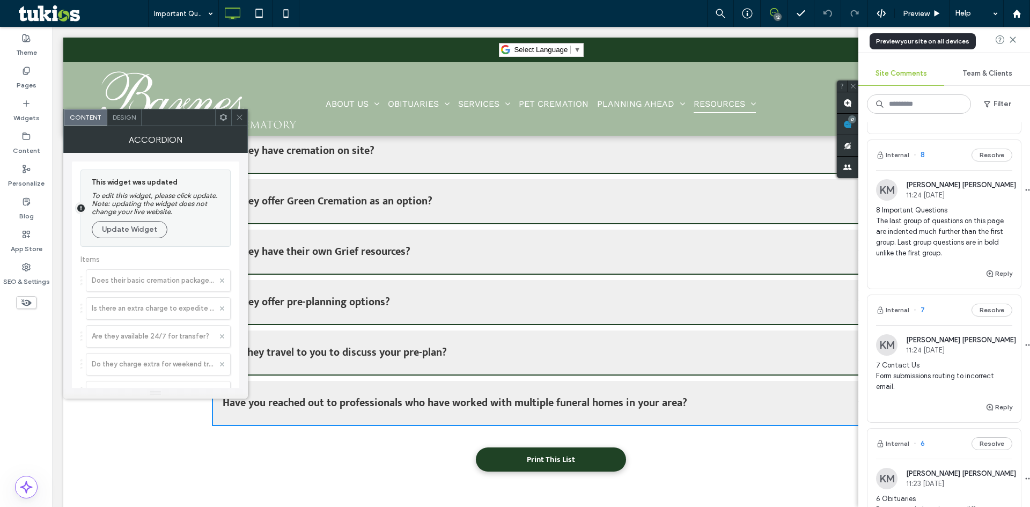
click at [510, 251] on div "Do they have their own Grief resources?" at bounding box center [537, 252] width 628 height 18
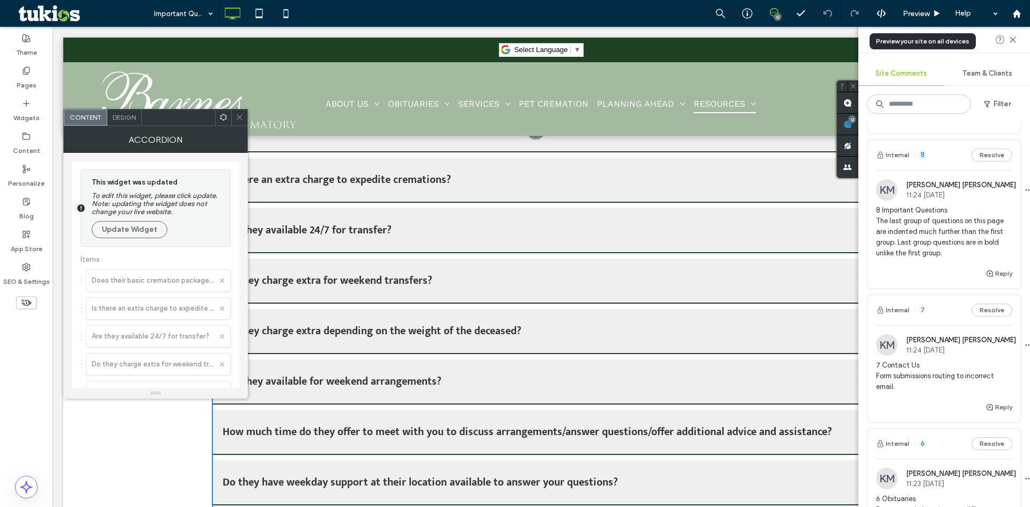
click at [510, 251] on div "Are they available 24/7 for transfer?" at bounding box center [551, 230] width 678 height 45
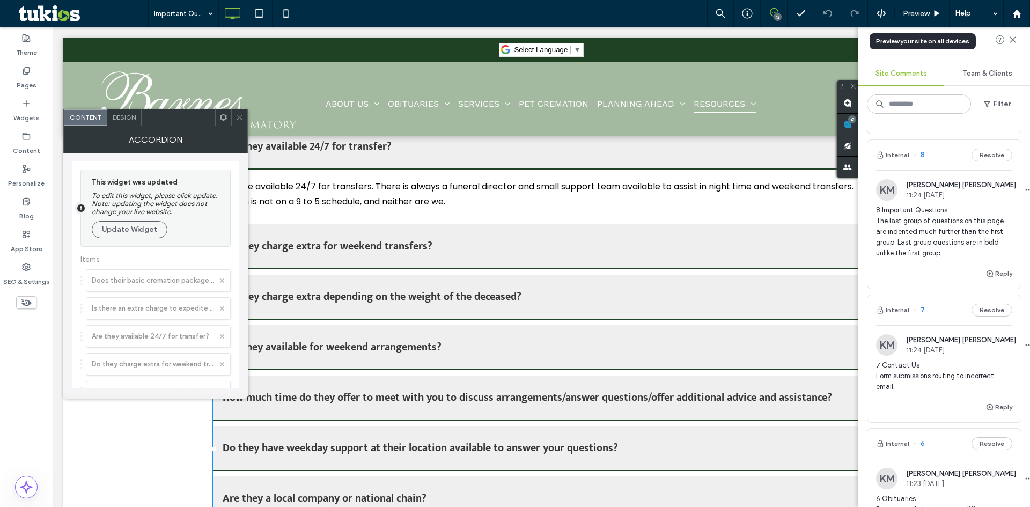
scroll to position [892, 0]
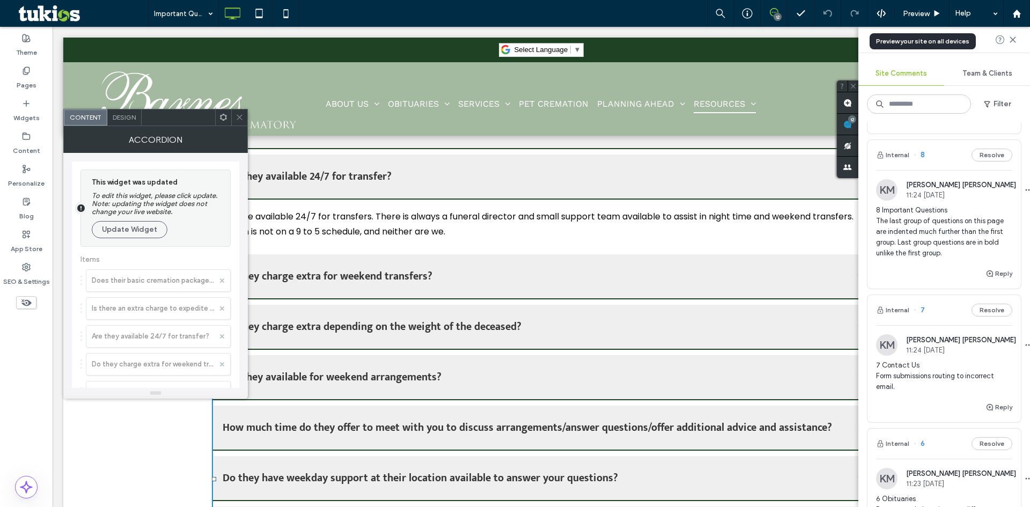
click at [511, 377] on div "Are they available for weekend arrangements?" at bounding box center [537, 377] width 628 height 18
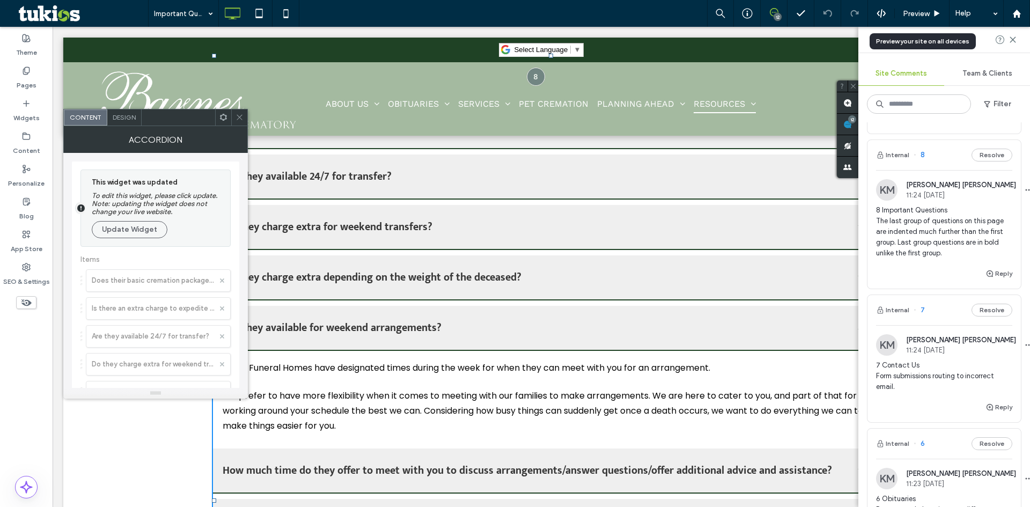
click at [240, 112] on span at bounding box center [240, 117] width 8 height 16
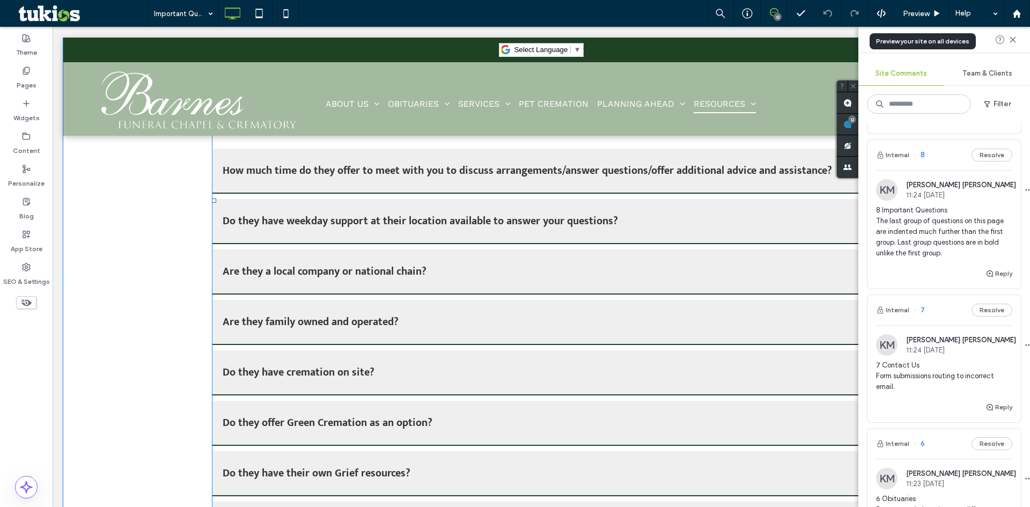
scroll to position [1161, 0]
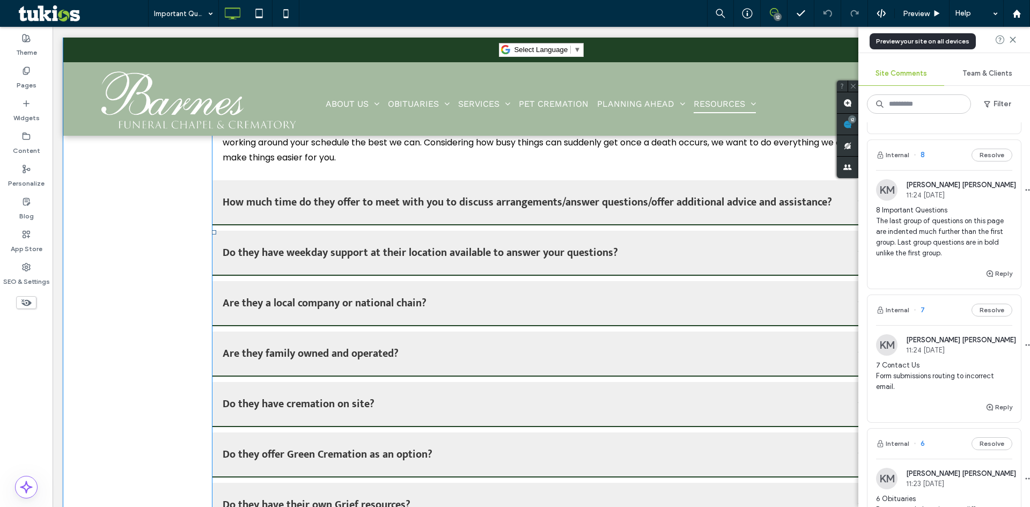
click at [353, 469] on span at bounding box center [551, 232] width 678 height 894
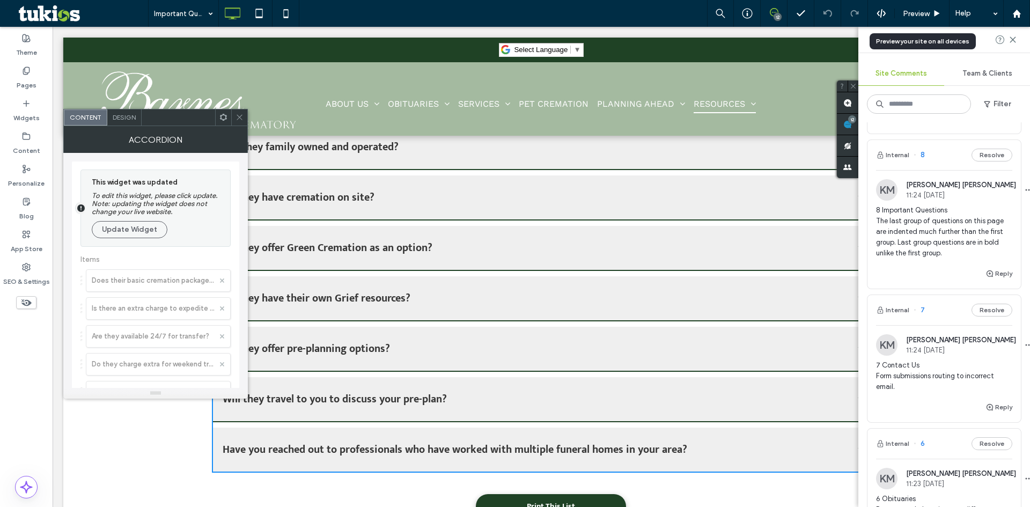
scroll to position [1375, 0]
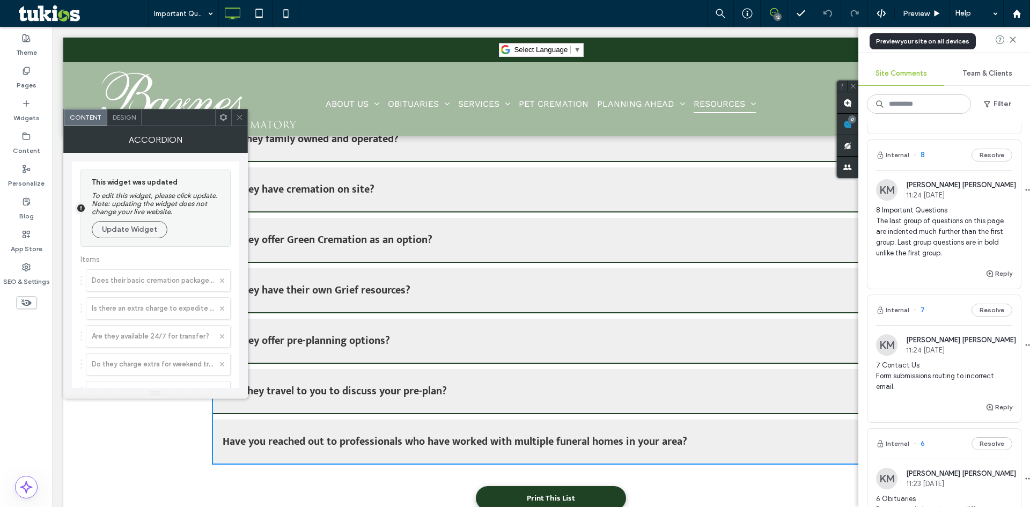
click at [356, 347] on h3 "Do they offer pre-planning options?" at bounding box center [306, 341] width 167 height 18
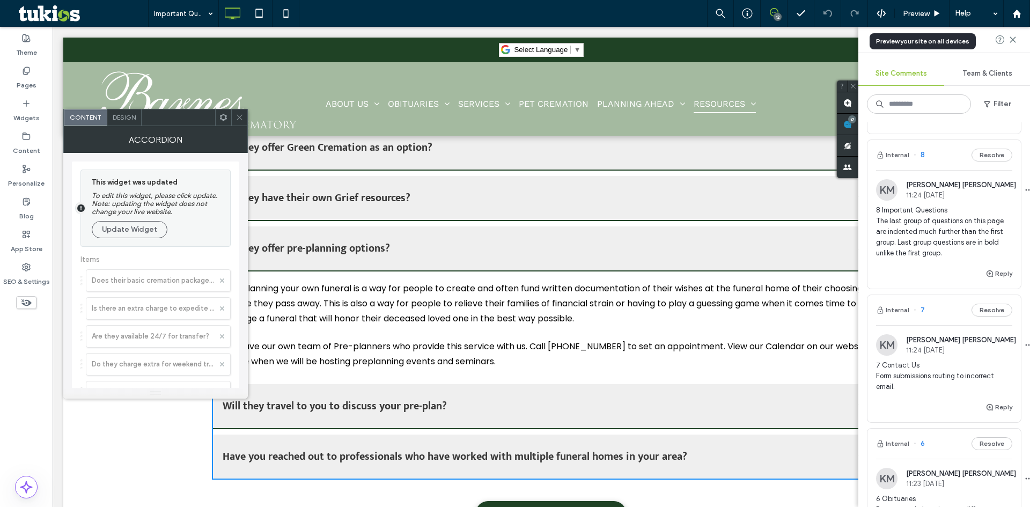
scroll to position [1283, 0]
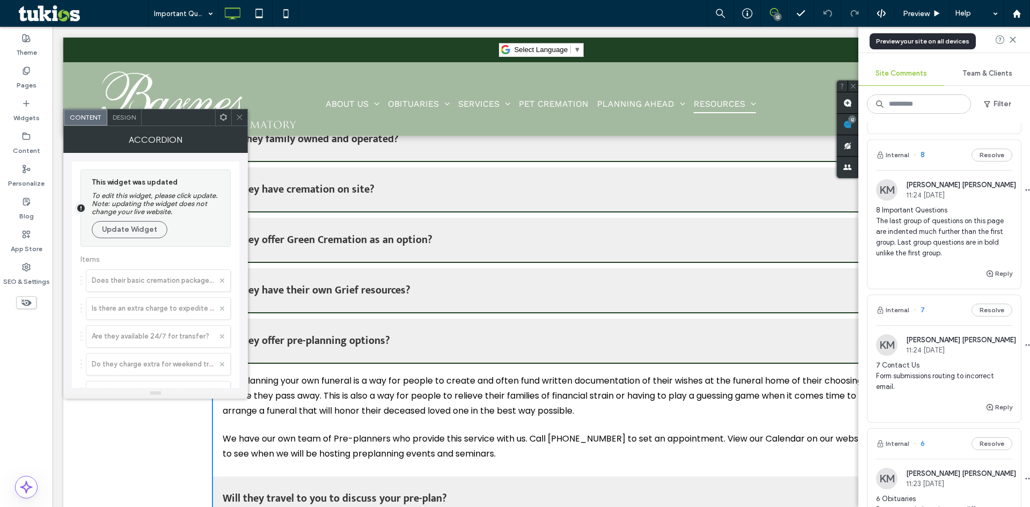
click at [239, 116] on icon at bounding box center [240, 117] width 8 height 8
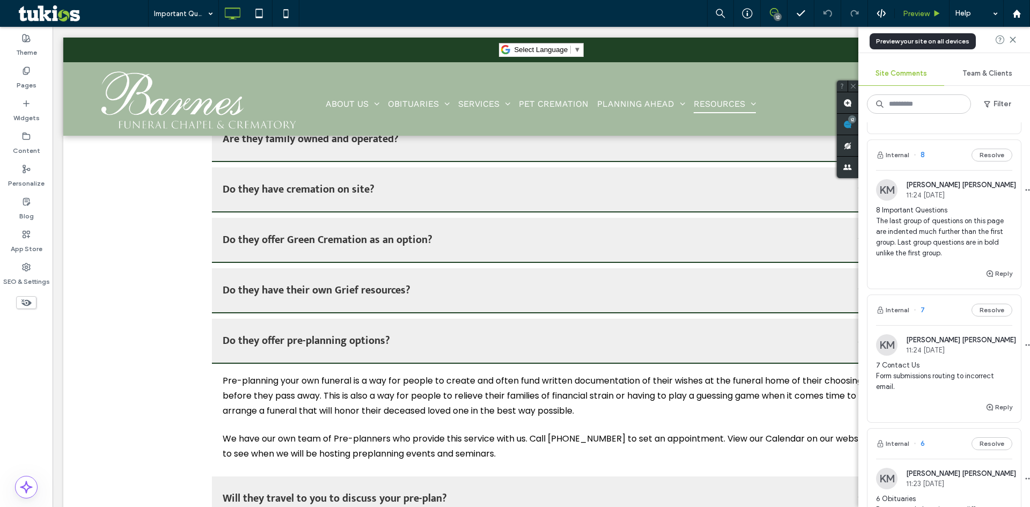
click at [915, 5] on div "Preview" at bounding box center [922, 13] width 55 height 27
click at [919, 10] on span "Preview" at bounding box center [916, 13] width 27 height 9
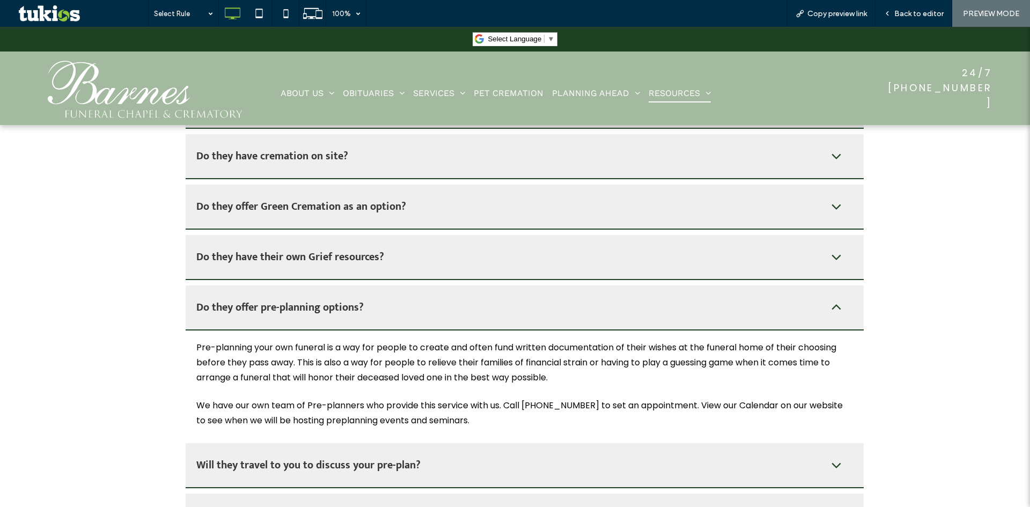
scroll to position [1283, 0]
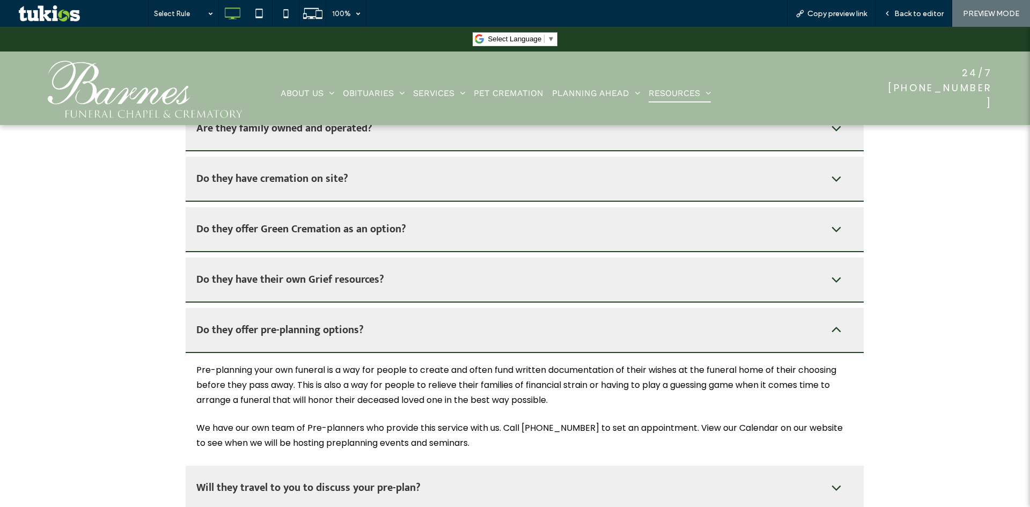
click at [378, 330] on div "Do they offer pre-planning options?" at bounding box center [510, 330] width 628 height 18
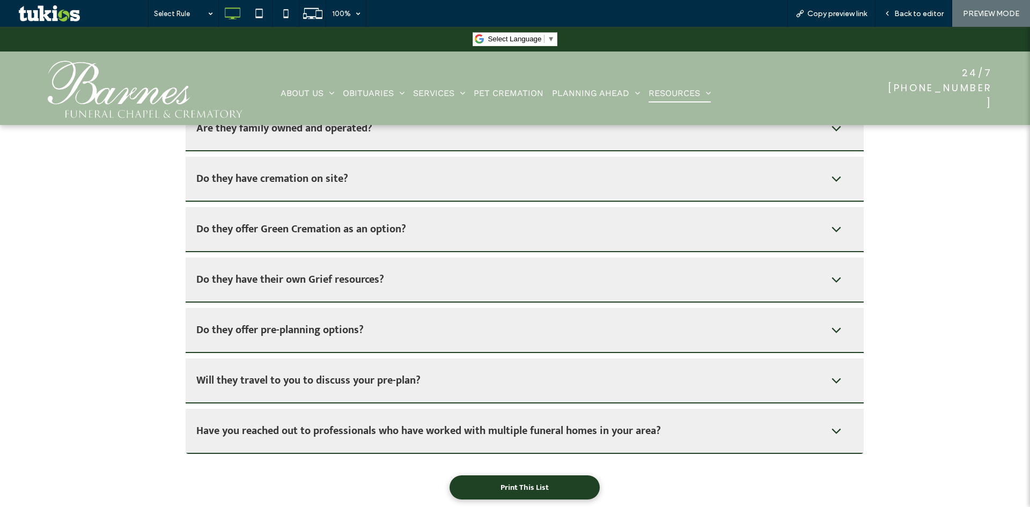
click at [313, 324] on h3 "Do they offer pre-planning options?" at bounding box center [279, 330] width 167 height 18
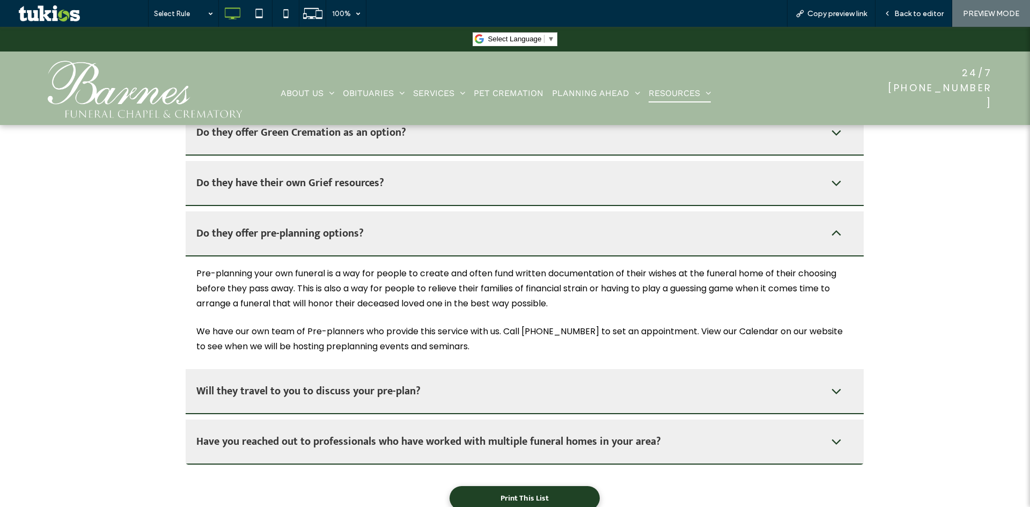
scroll to position [1390, 0]
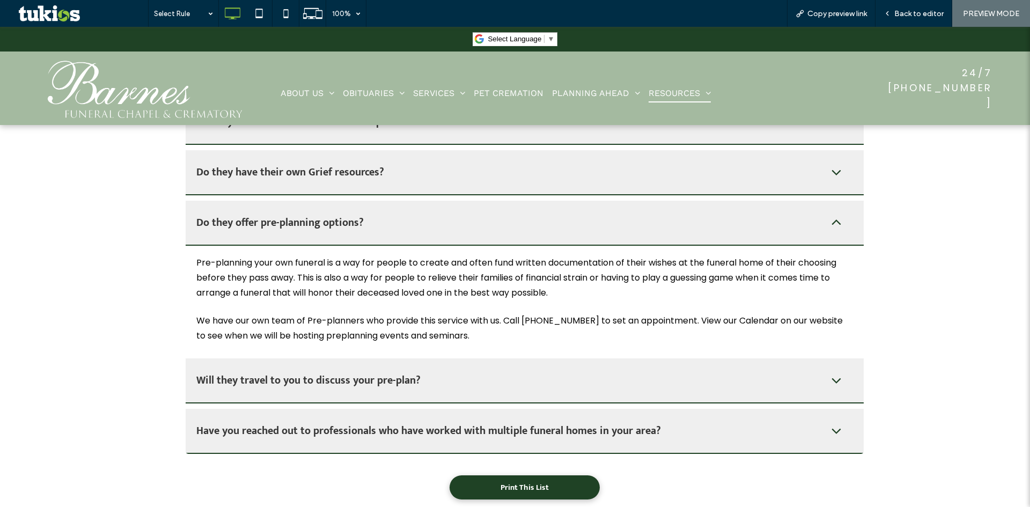
click at [311, 378] on h3 "Will they travel to you to discuss your pre-plan?" at bounding box center [308, 380] width 224 height 18
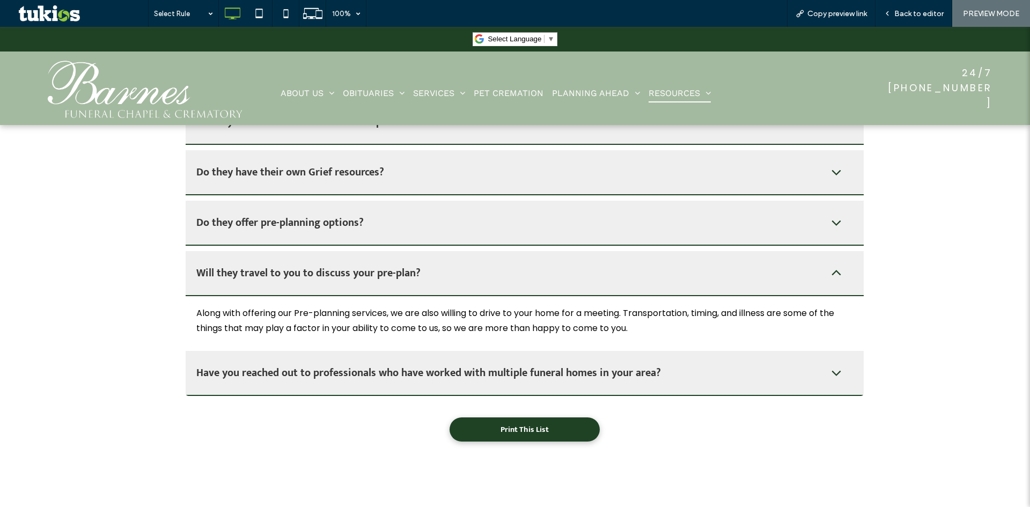
click at [330, 371] on h3 "Have you reached out to professionals who have worked with multiple funeral hom…" at bounding box center [428, 373] width 465 height 18
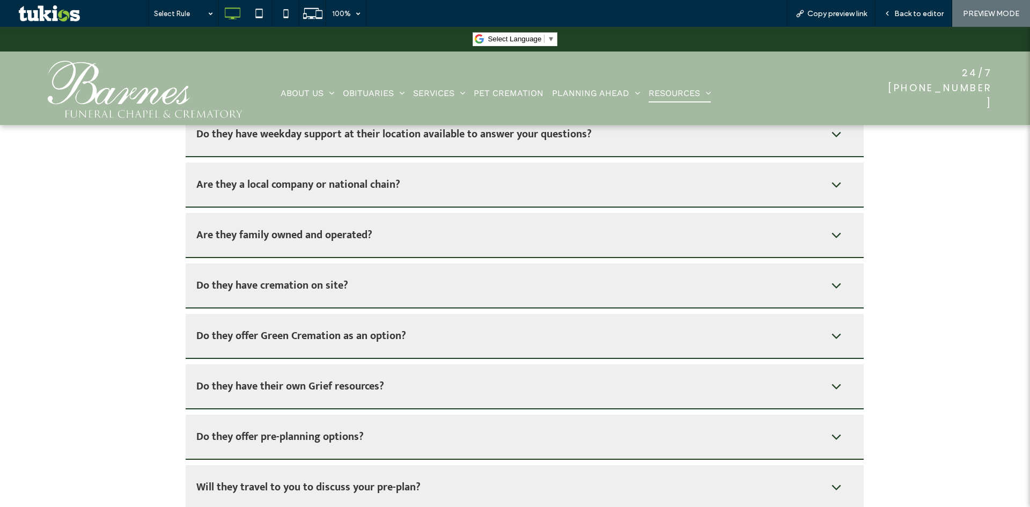
scroll to position [1176, 0]
click at [340, 344] on h3 "Do they offer Green Cremation as an option?" at bounding box center [301, 336] width 210 height 18
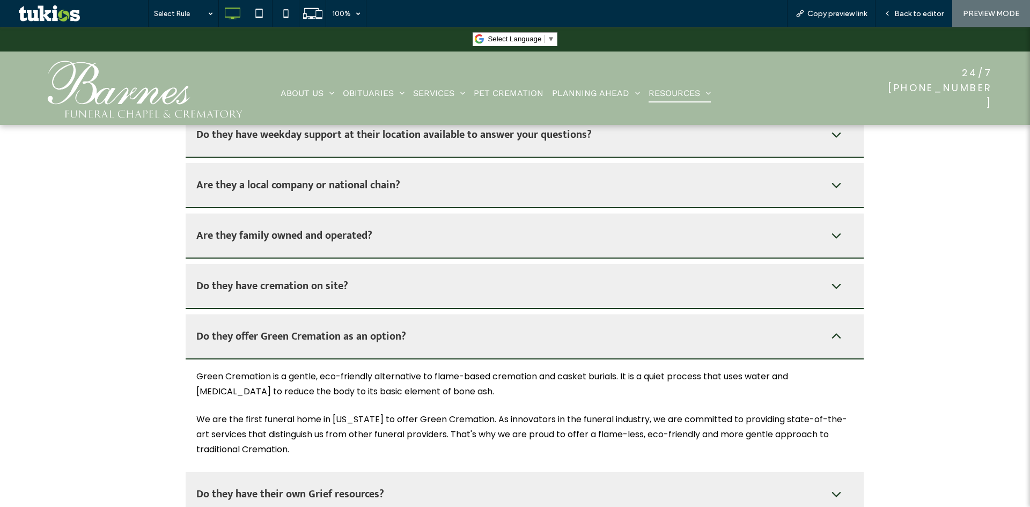
click at [348, 287] on div "Do they have cremation on site?" at bounding box center [510, 286] width 628 height 18
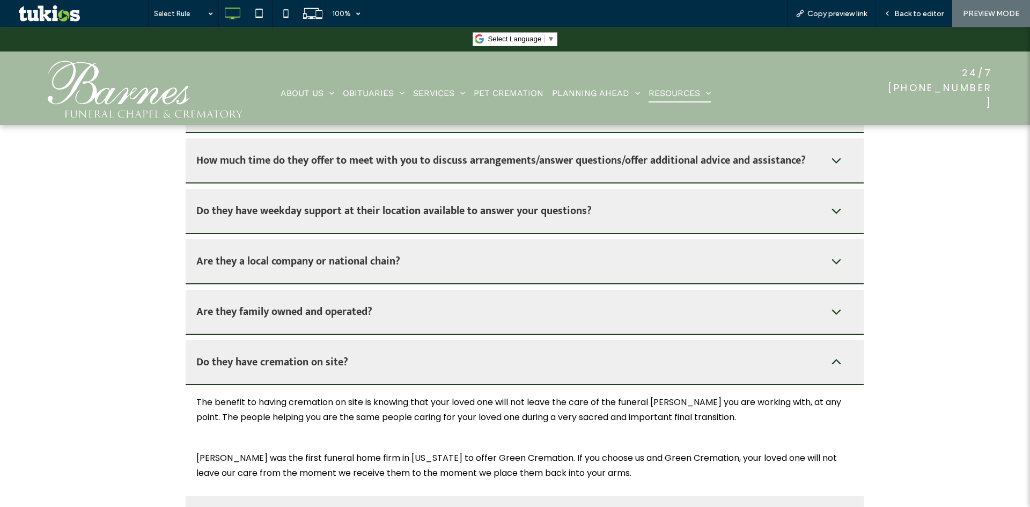
scroll to position [1068, 0]
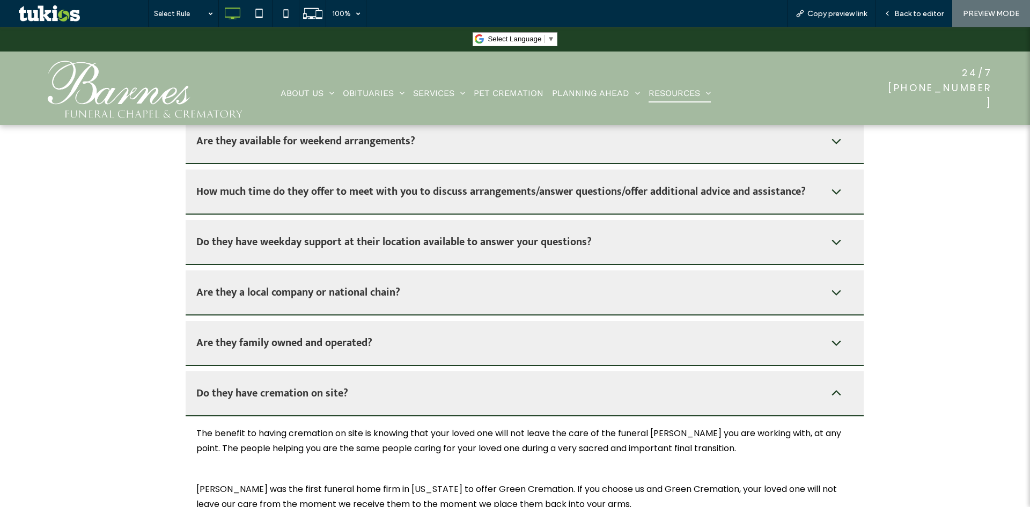
click at [355, 341] on h3 "Are they family owned and operated?" at bounding box center [284, 343] width 176 height 18
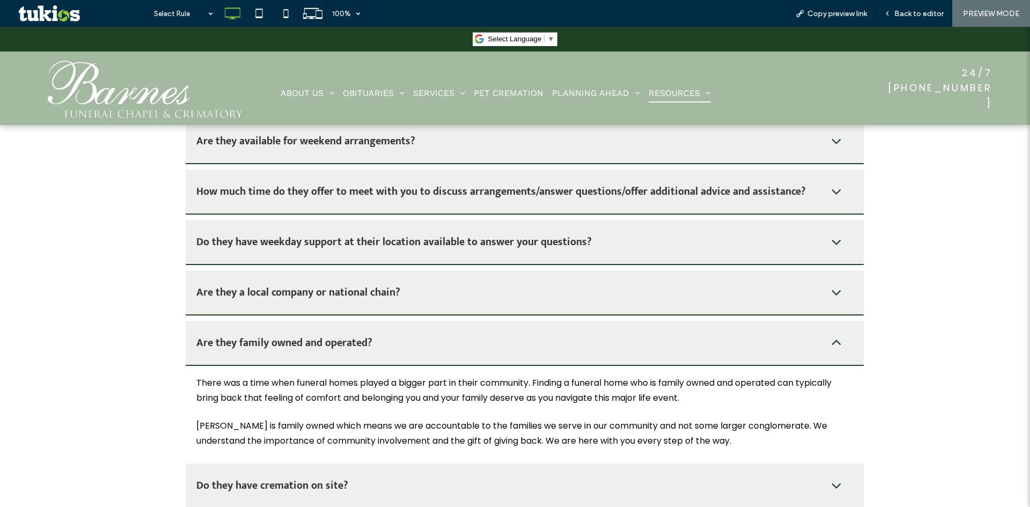
click at [371, 296] on h3 "Are they a local company or national chain?" at bounding box center [298, 292] width 204 height 18
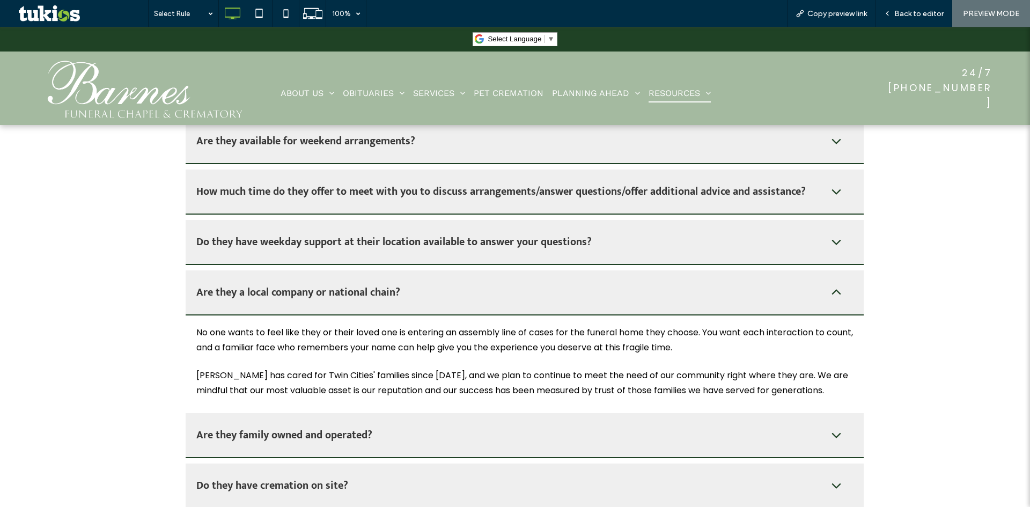
click at [378, 230] on div "Do they have weekday support at their location available to answer your questio…" at bounding box center [525, 242] width 678 height 45
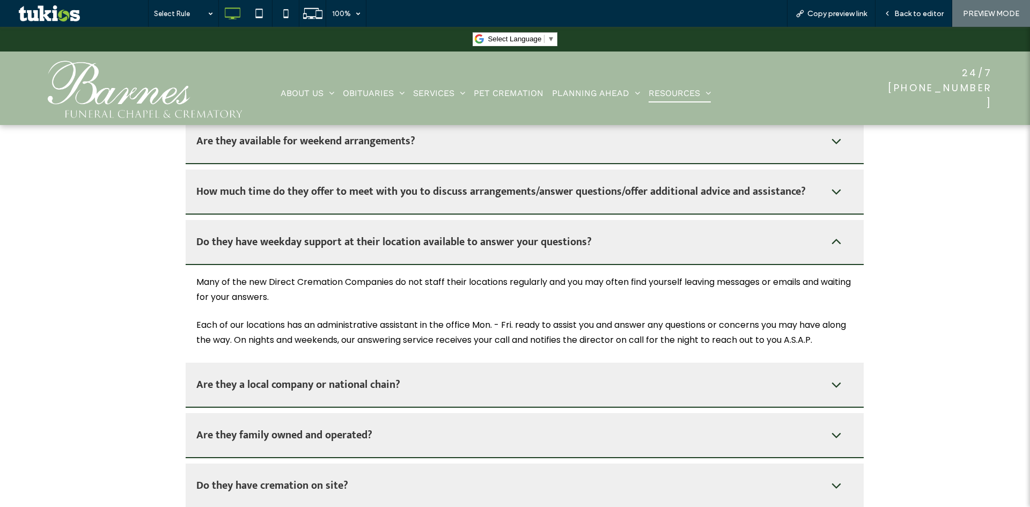
click at [390, 185] on h3 "How much time do they offer to meet with you to discuss arrangements/answer que…" at bounding box center [501, 191] width 610 height 18
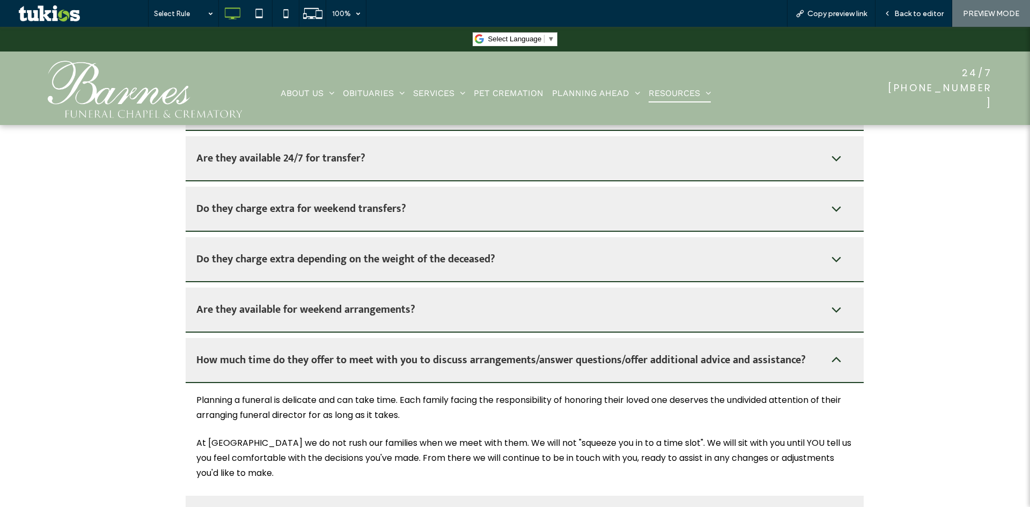
scroll to position [854, 0]
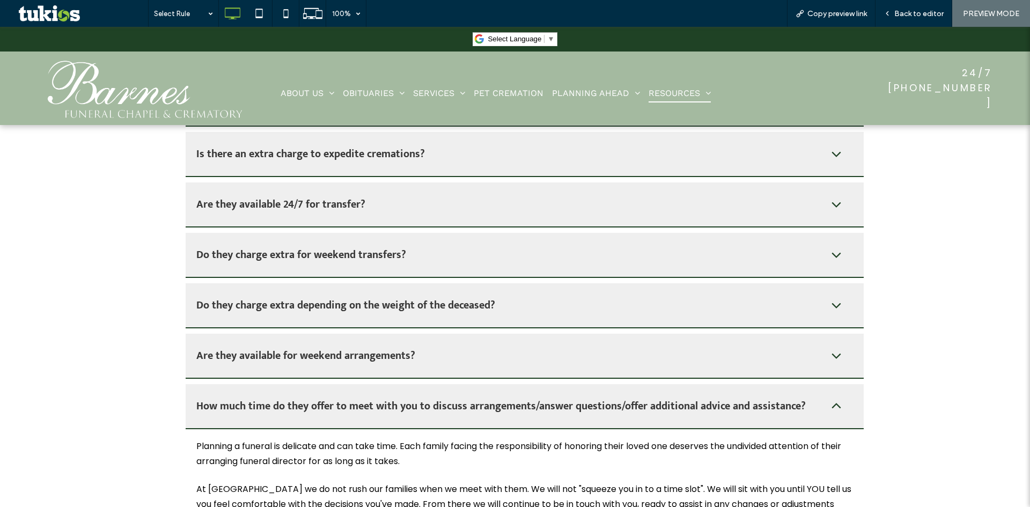
click at [349, 303] on h3 "Do they charge extra depending on the weight of the deceased?" at bounding box center [345, 305] width 299 height 18
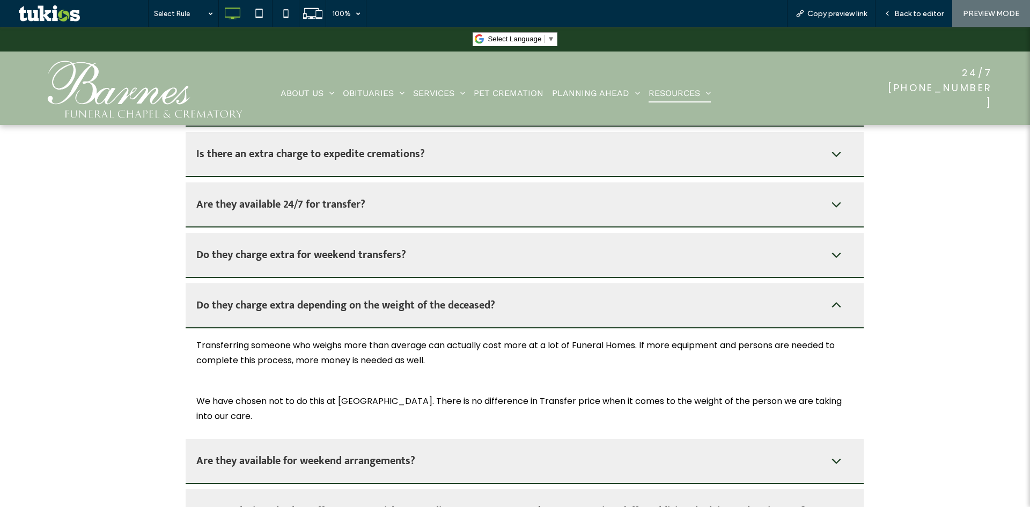
click at [371, 247] on h3 "Do they charge extra for weekend transfers?" at bounding box center [301, 255] width 210 height 18
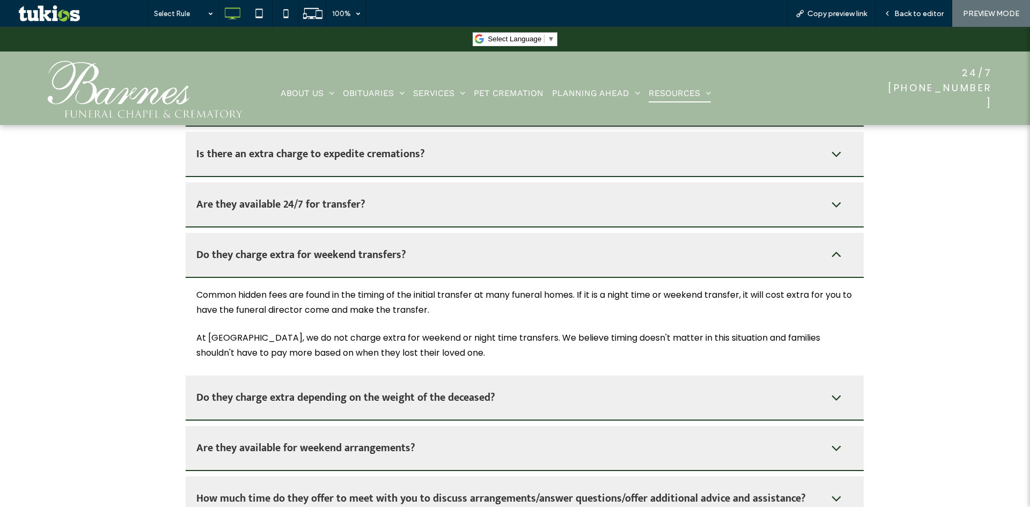
click at [368, 216] on div "Are they available 24/7 for transfer?" at bounding box center [525, 204] width 678 height 45
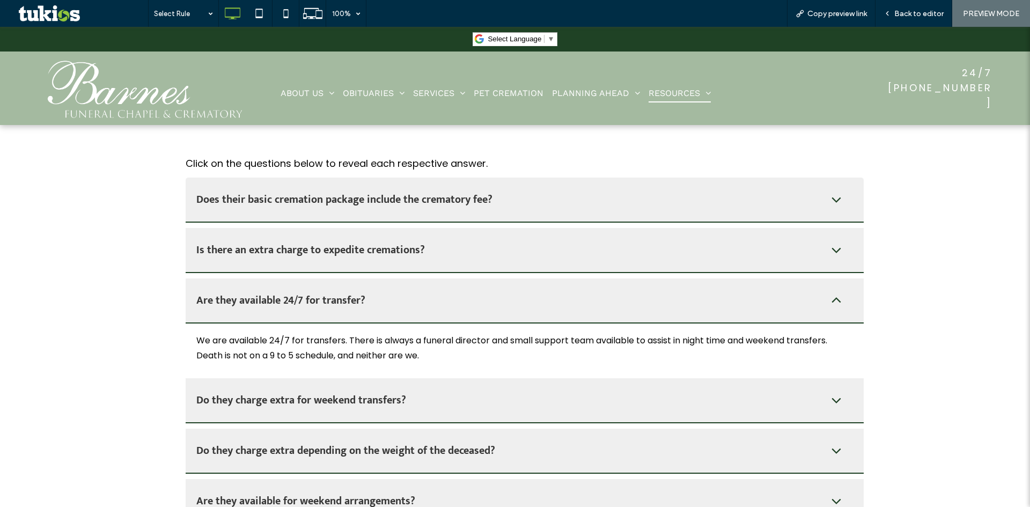
scroll to position [746, 0]
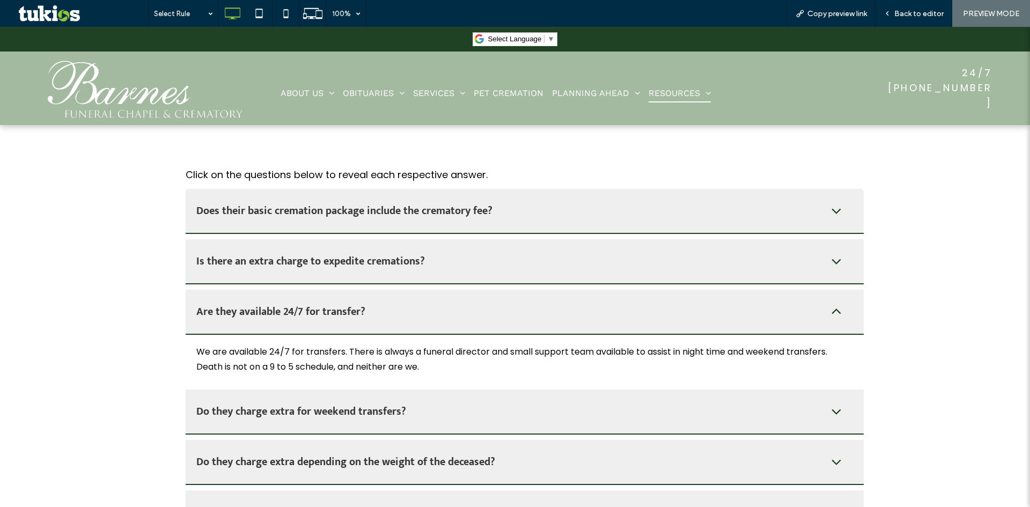
click at [366, 270] on div "Is there an extra charge to expedite cremations?" at bounding box center [525, 261] width 678 height 45
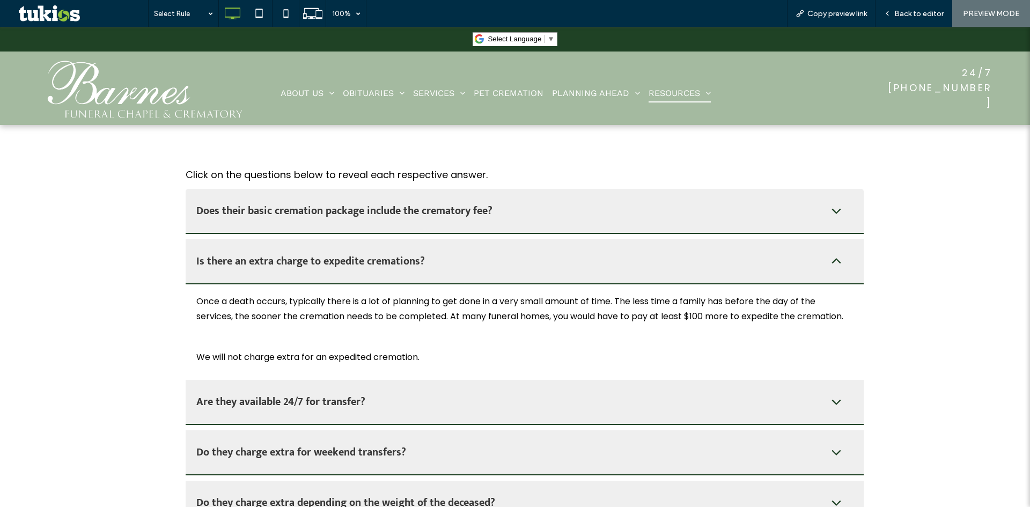
click at [363, 211] on h3 "Does their basic cremation package include the crematory fee?" at bounding box center [344, 211] width 296 height 18
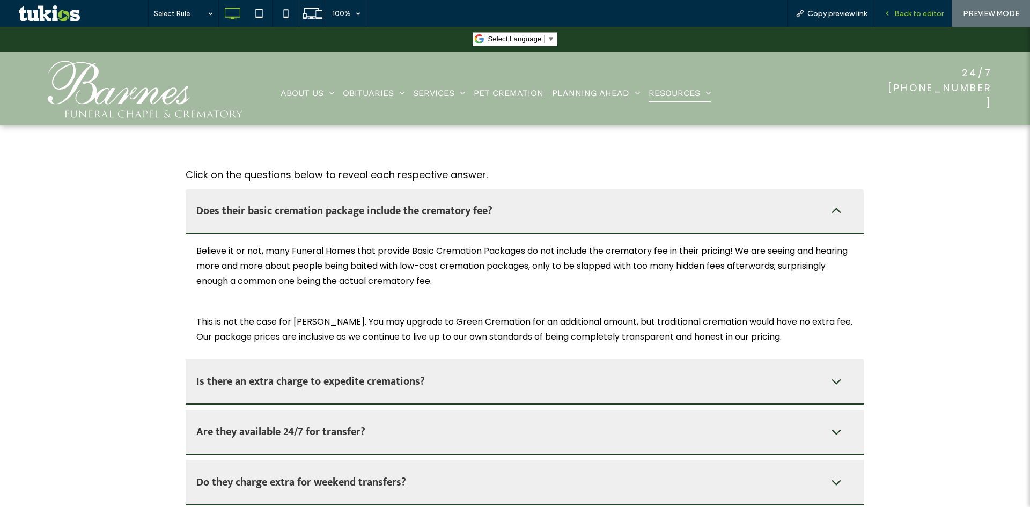
click at [918, 7] on div "Back to editor" at bounding box center [914, 13] width 77 height 27
click at [918, 13] on span "Back to editor" at bounding box center [918, 13] width 49 height 9
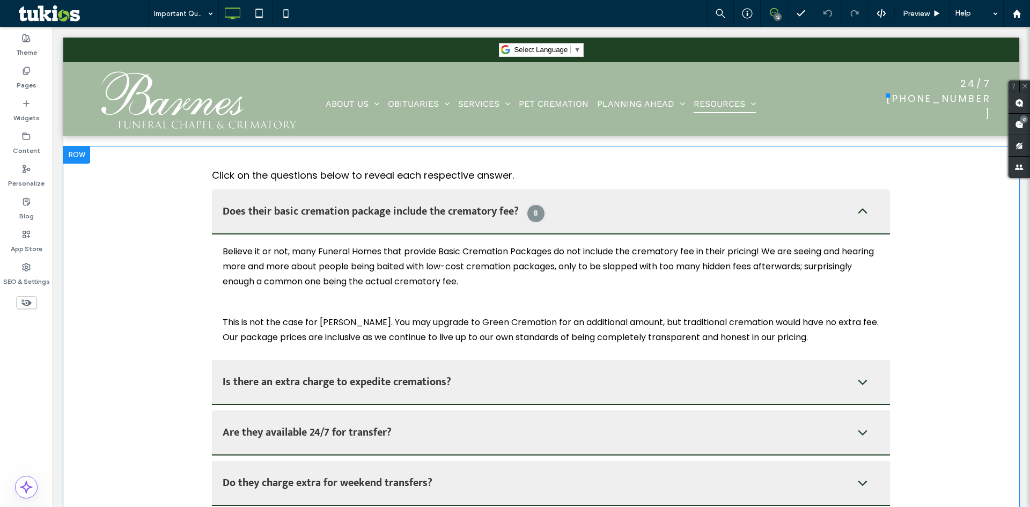
scroll to position [800, 0]
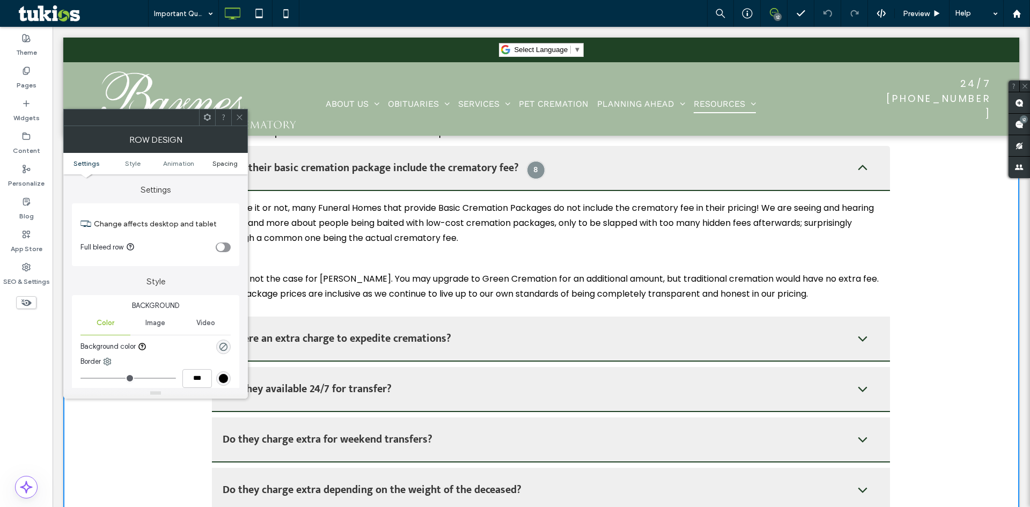
click at [229, 165] on span "Spacing" at bounding box center [224, 163] width 25 height 8
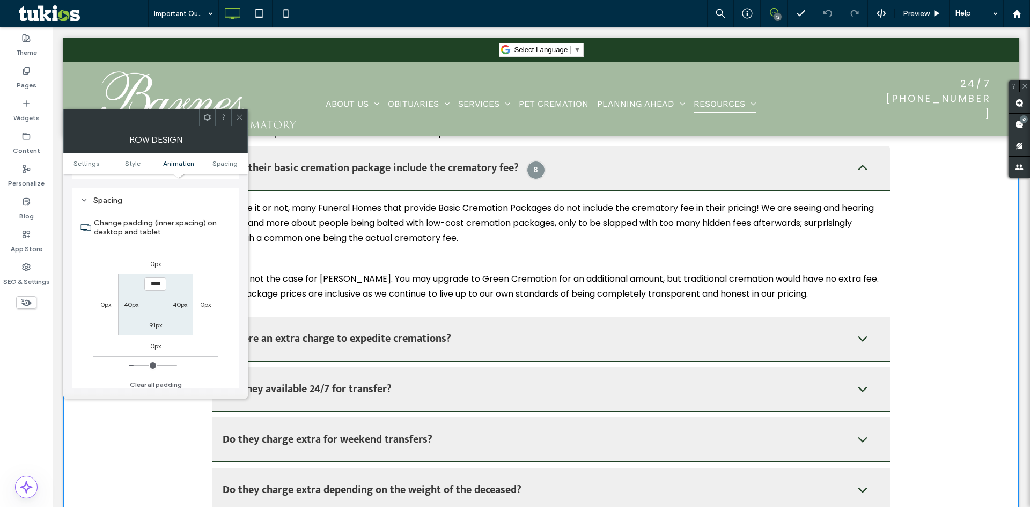
scroll to position [295, 0]
click at [244, 112] on div at bounding box center [239, 117] width 16 height 16
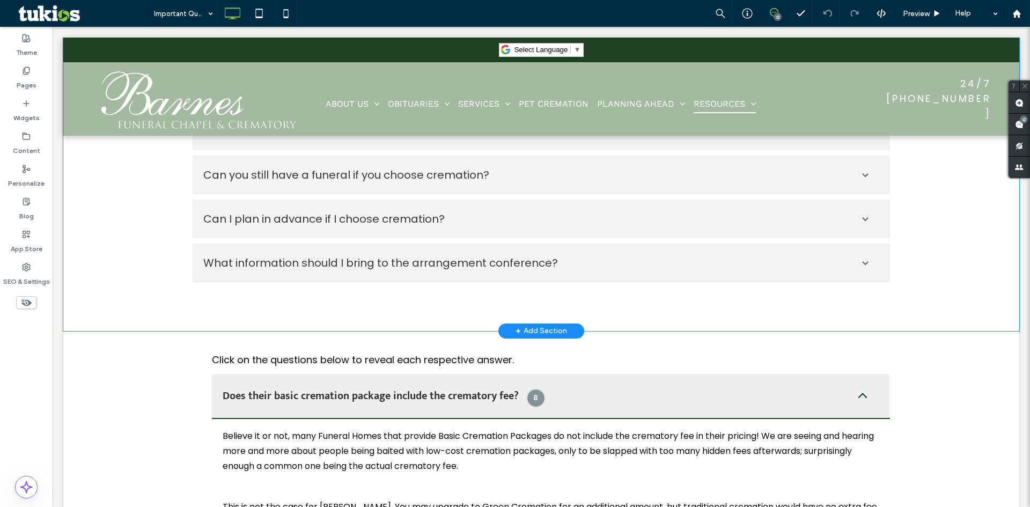
scroll to position [532, 0]
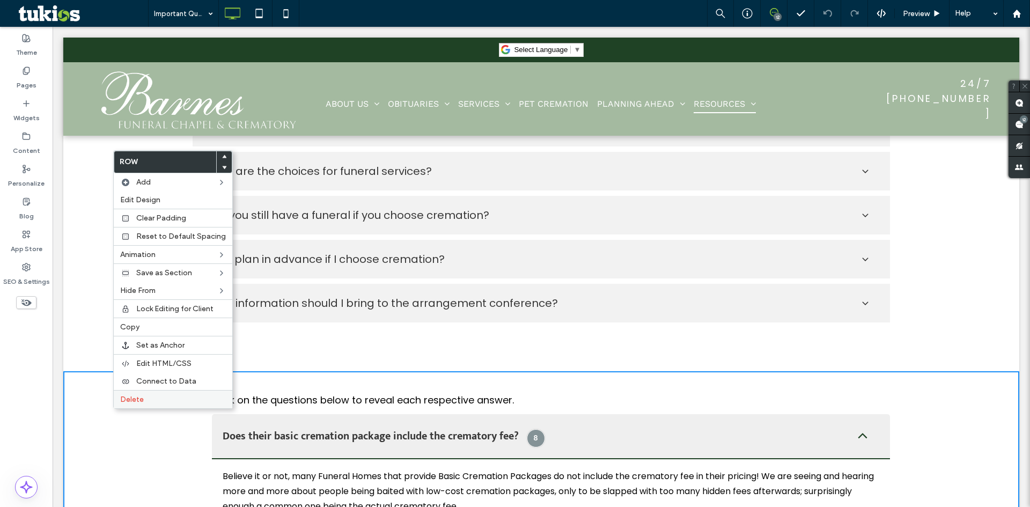
click at [152, 398] on label "Delete" at bounding box center [173, 399] width 106 height 9
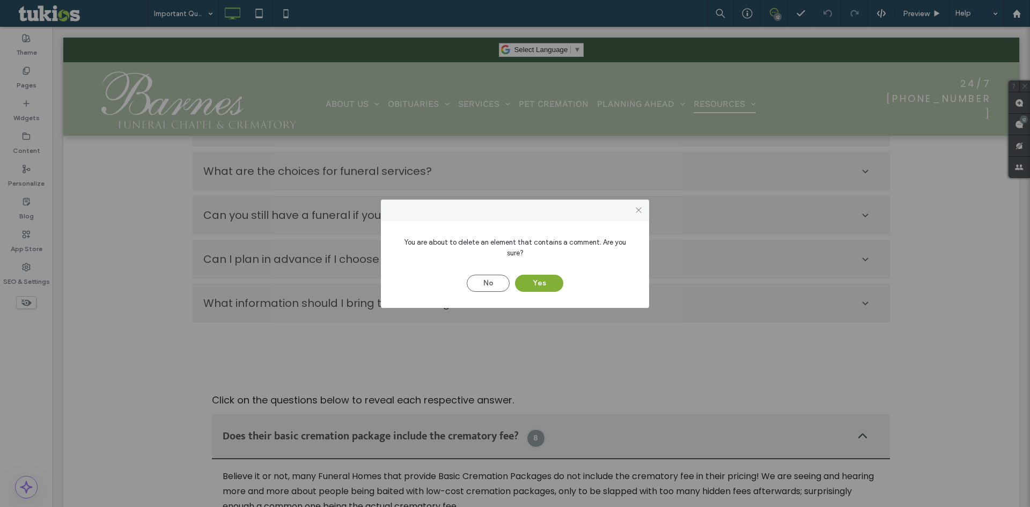
click at [547, 275] on button "Yes" at bounding box center [539, 283] width 48 height 17
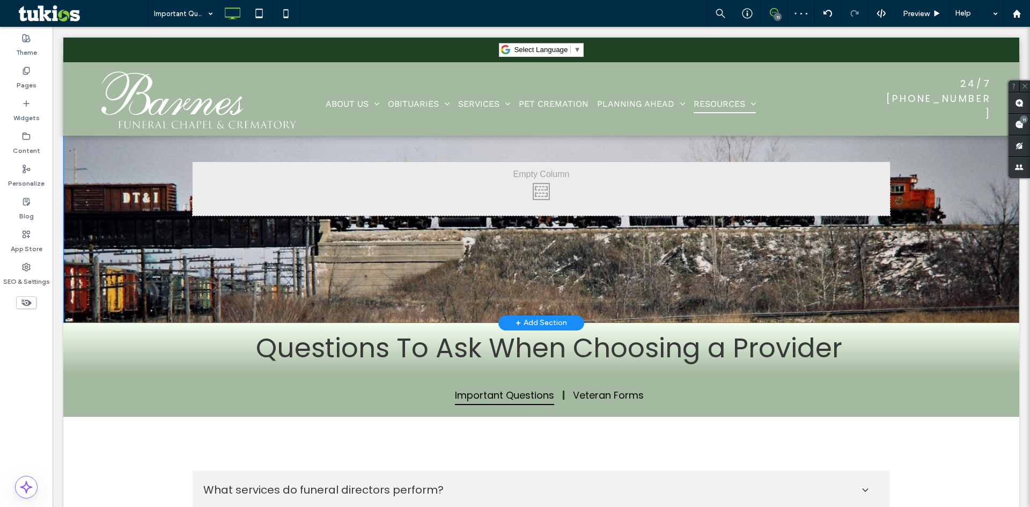
scroll to position [0, 0]
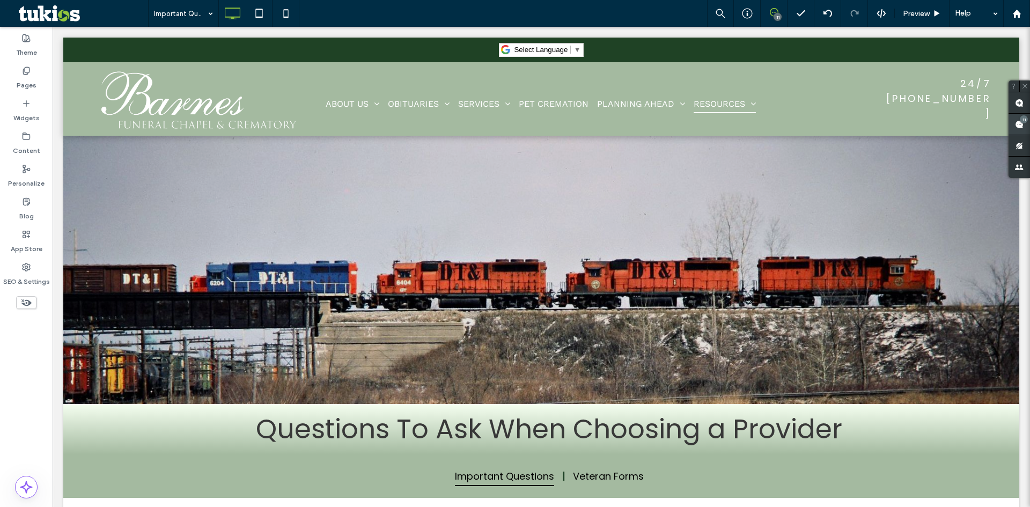
click at [1014, 122] on span at bounding box center [1019, 124] width 21 height 21
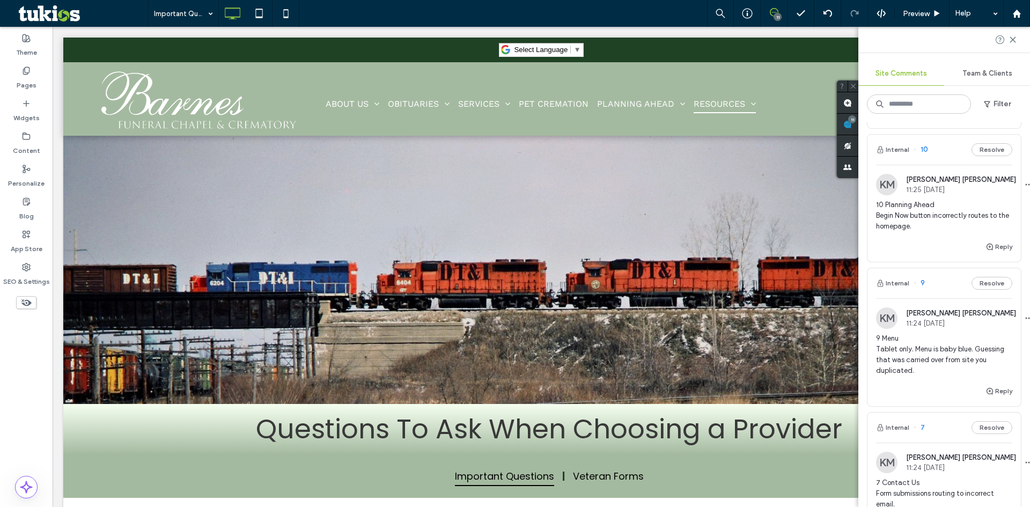
scroll to position [268, 0]
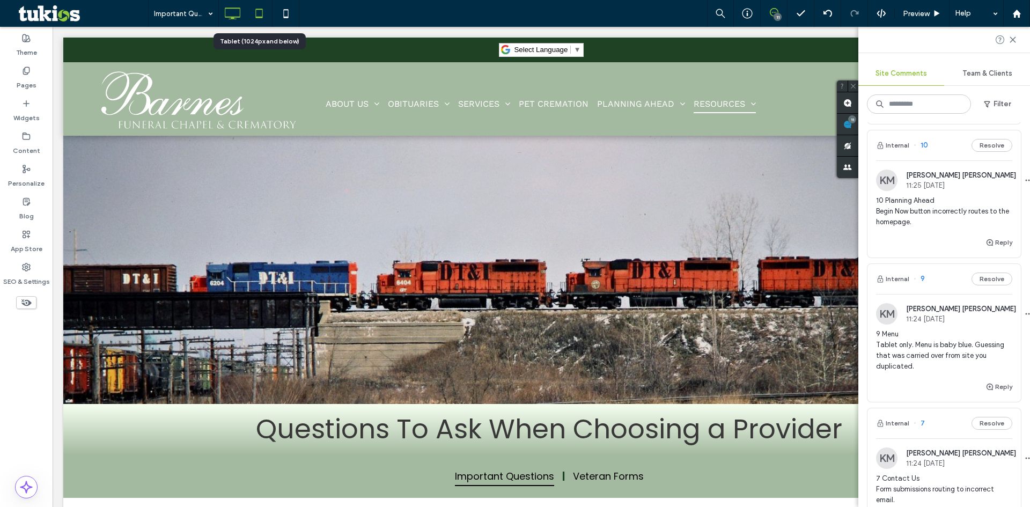
click at [262, 16] on icon at bounding box center [258, 13] width 21 height 21
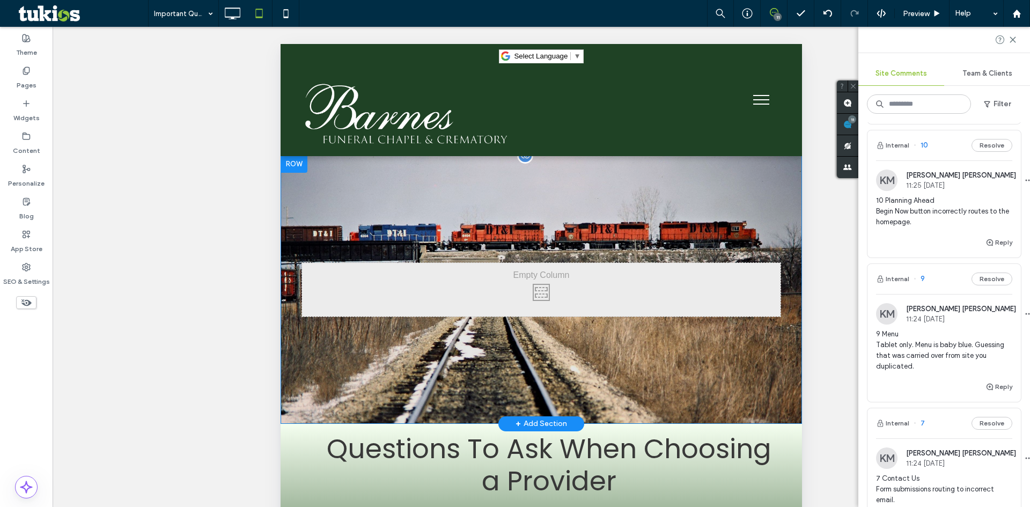
scroll to position [0, 0]
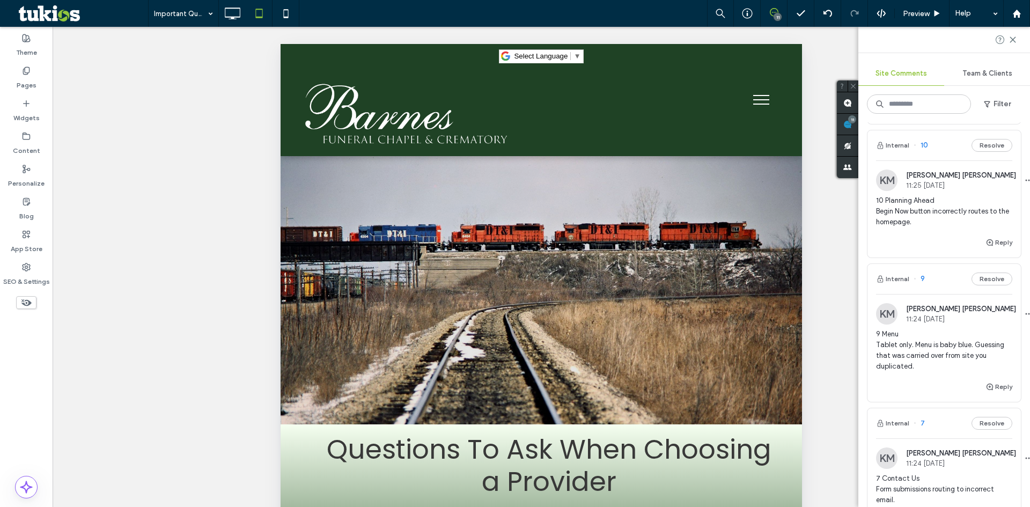
click at [755, 96] on span "menu" at bounding box center [761, 95] width 16 height 1
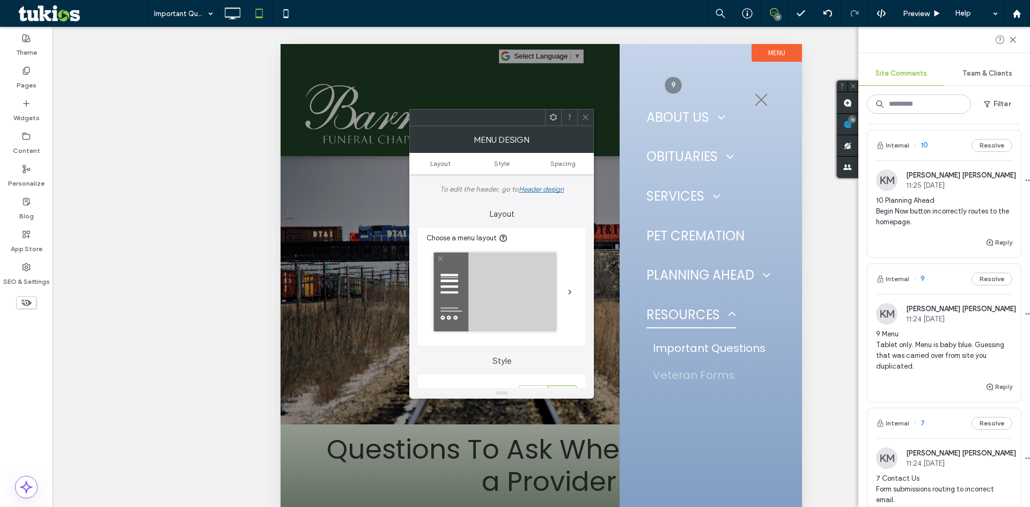
click at [758, 59] on label "Menu" at bounding box center [777, 53] width 50 height 18
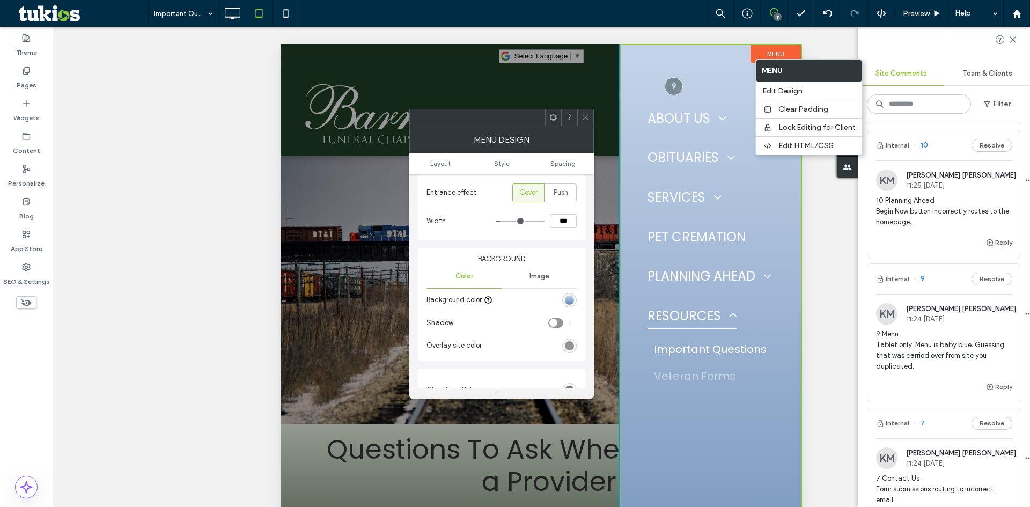
scroll to position [268, 0]
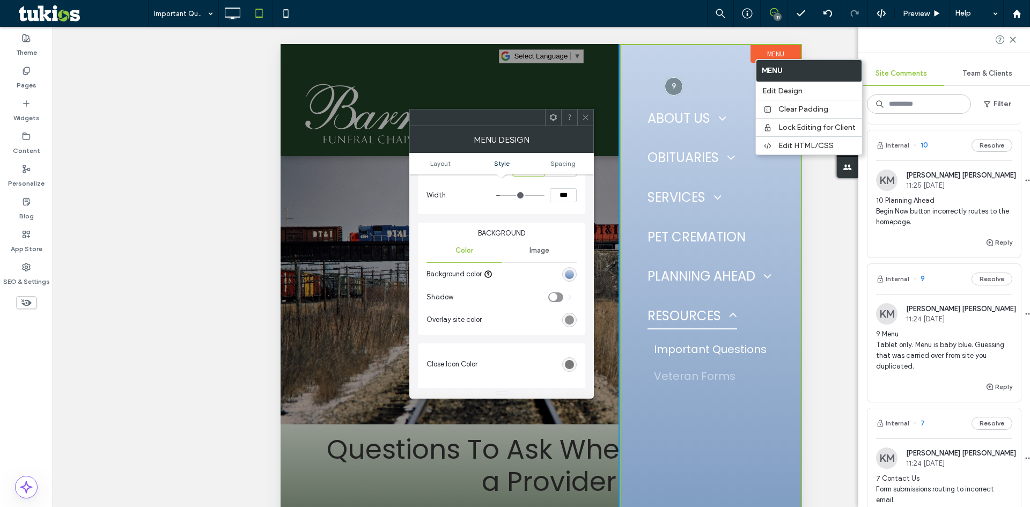
click at [571, 271] on div "linear-gradient(rgb(197, 212, 234) 0px, rgb(96, 132, 176) 100%)" at bounding box center [569, 274] width 9 height 9
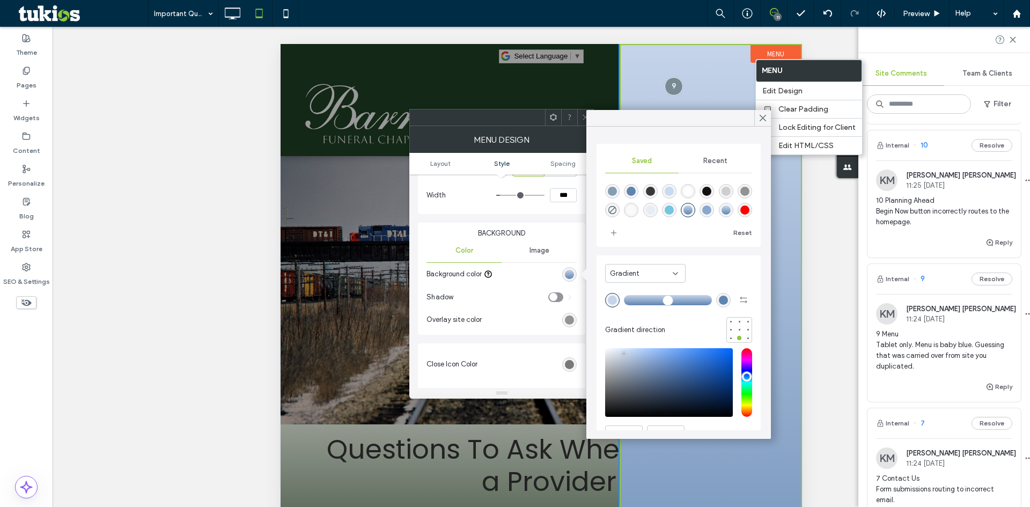
scroll to position [36, 0]
click at [693, 207] on div "linear-gradient(180deg,rgba(164,186,160,1) 0%,rgba(31,66,37,1) 100%)" at bounding box center [688, 211] width 9 height 9
type input "*******"
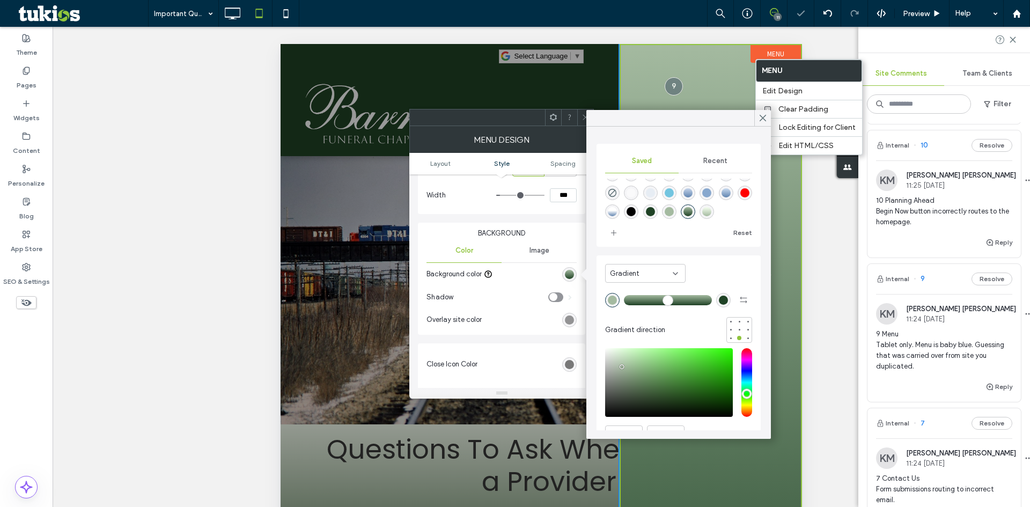
click at [583, 121] on icon at bounding box center [586, 117] width 8 height 8
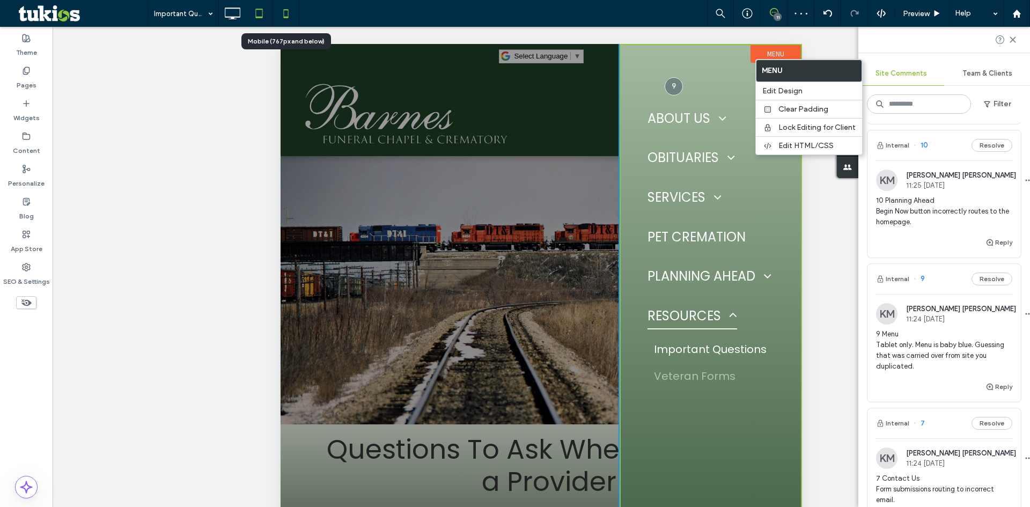
click at [290, 9] on icon at bounding box center [285, 13] width 21 height 21
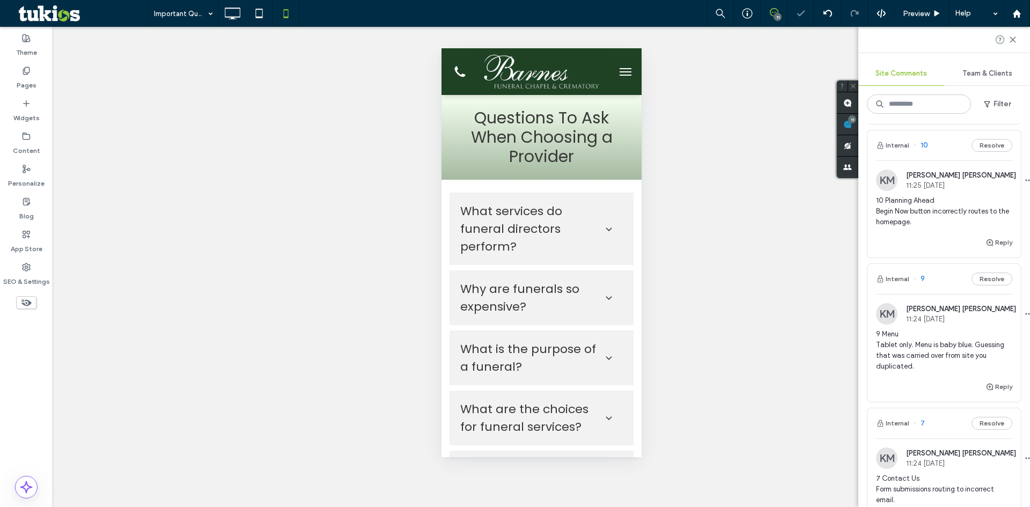
scroll to position [0, 0]
click at [619, 76] on button "menu" at bounding box center [624, 71] width 21 height 21
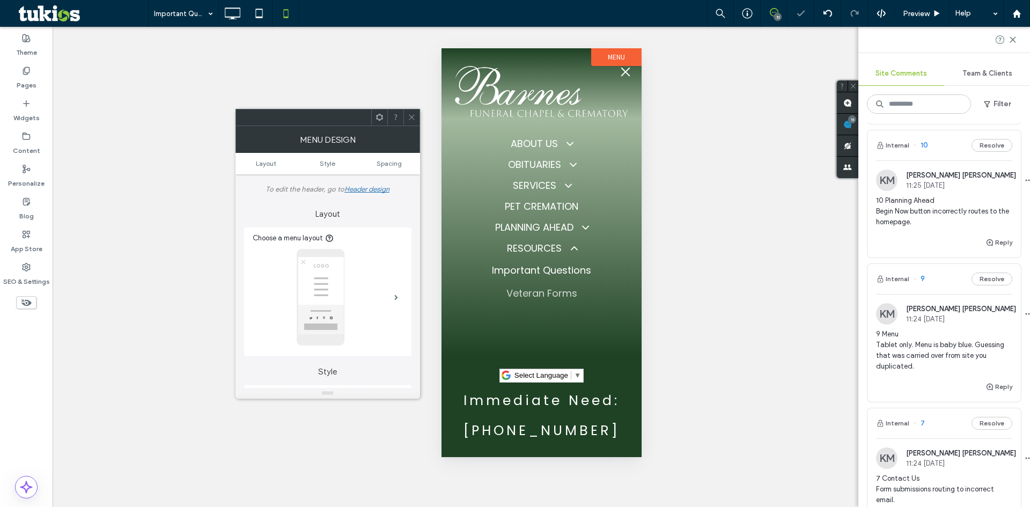
click at [625, 75] on button "menu" at bounding box center [624, 71] width 21 height 21
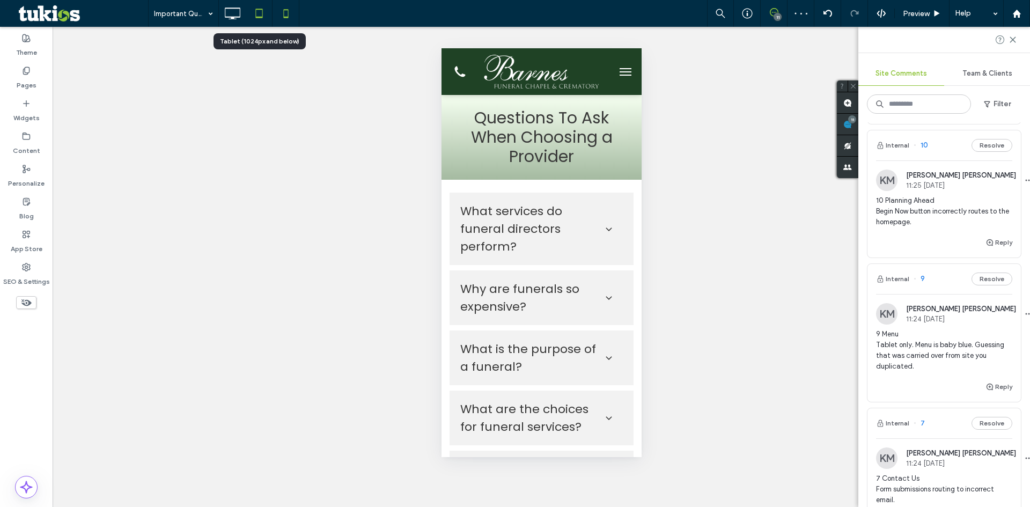
click at [264, 22] on icon at bounding box center [258, 13] width 21 height 21
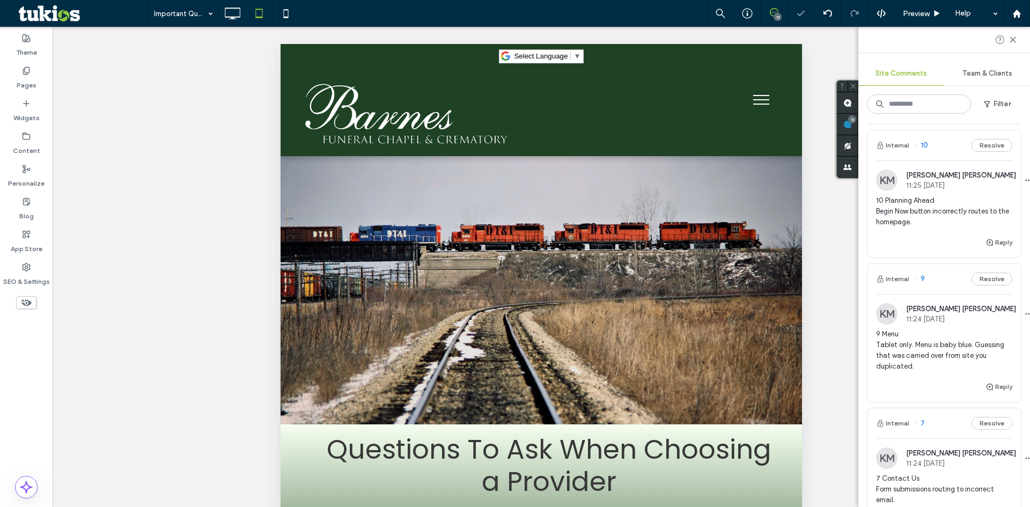
click at [759, 99] on span "menu" at bounding box center [761, 99] width 16 height 1
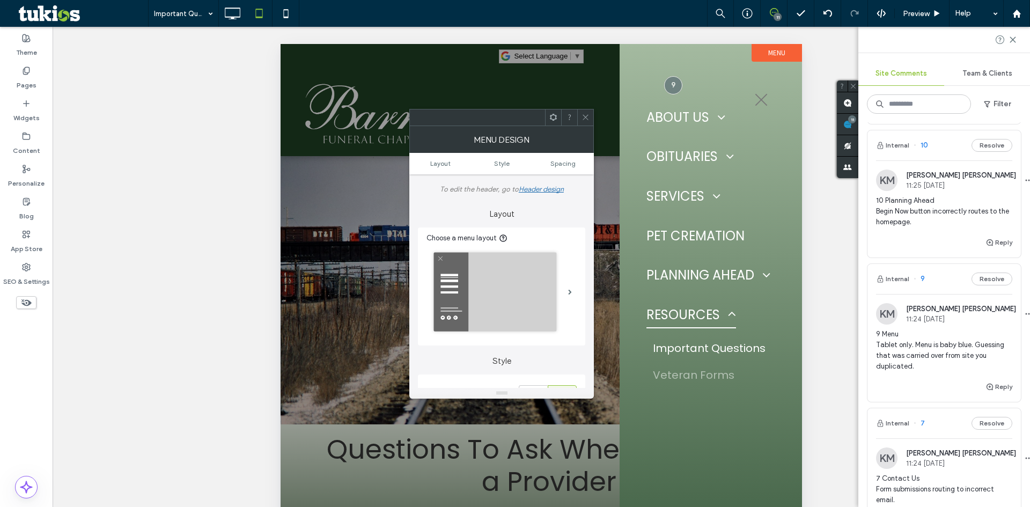
click at [761, 99] on span "menu" at bounding box center [761, 100] width 12 height 12
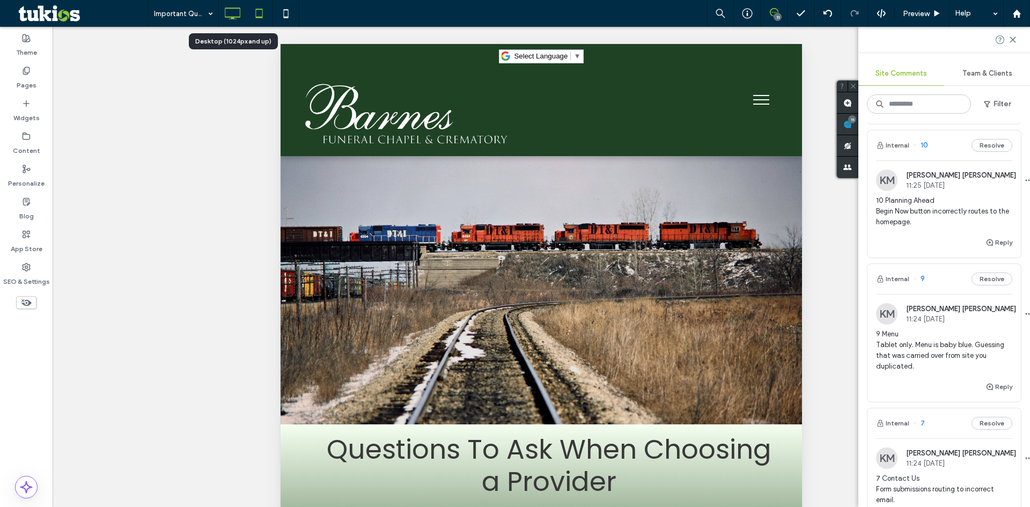
click at [233, 17] on use at bounding box center [233, 14] width 16 height 12
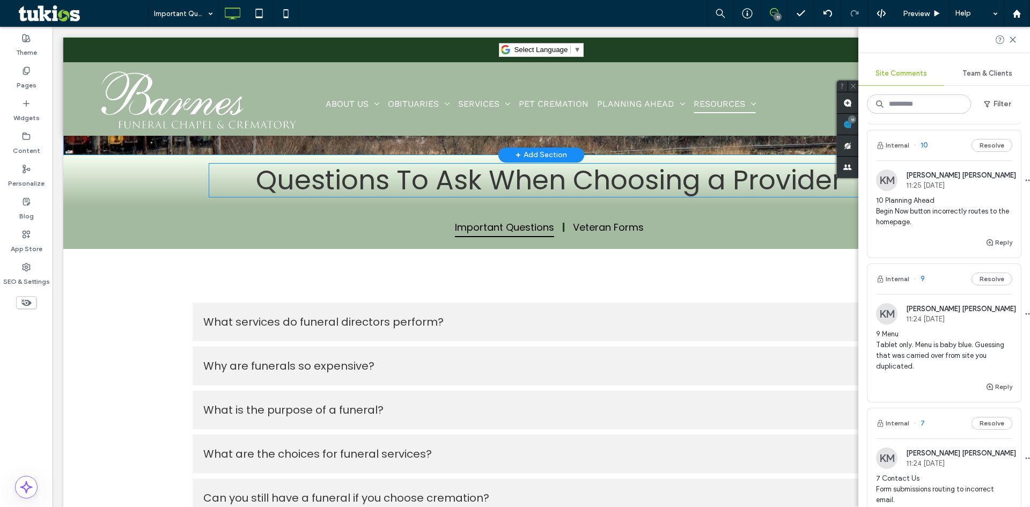
scroll to position [268, 0]
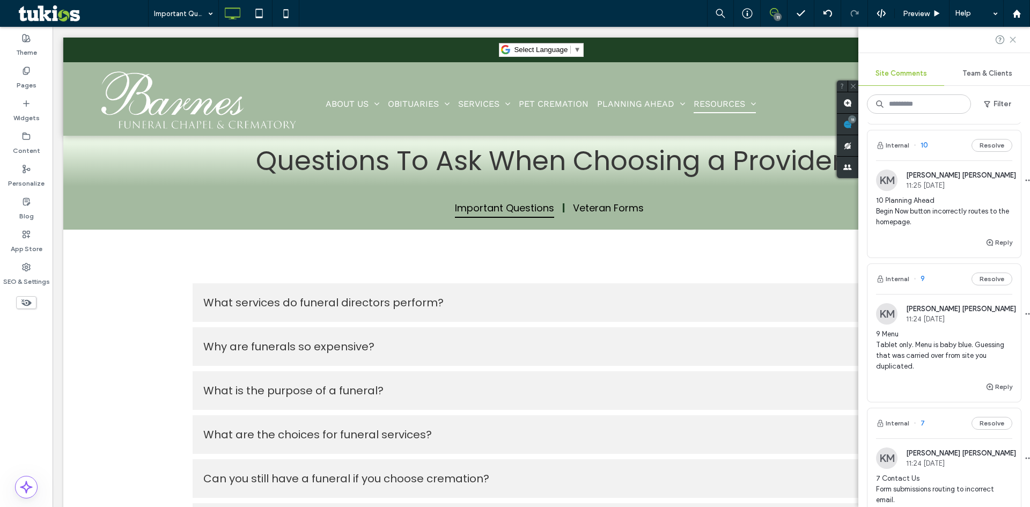
click at [1016, 40] on icon at bounding box center [1013, 39] width 9 height 9
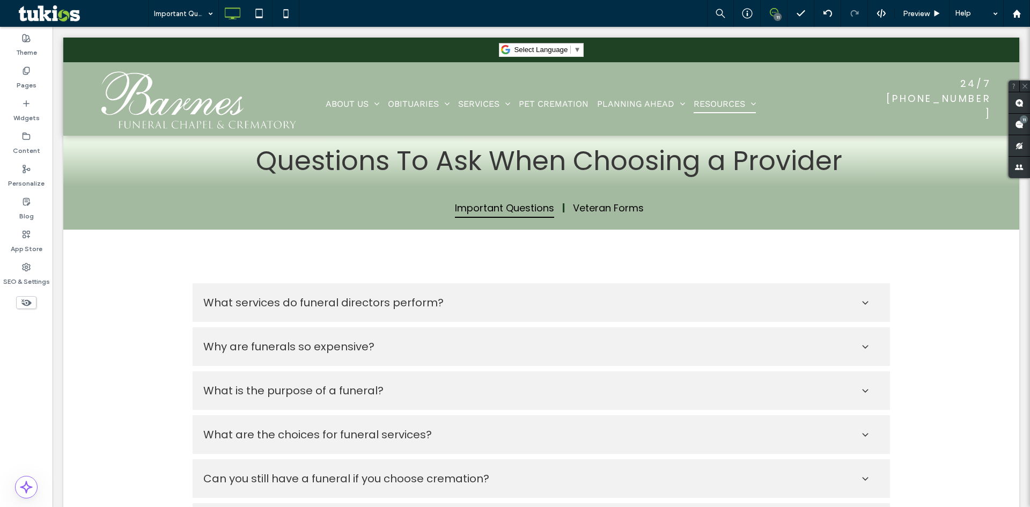
scroll to position [0, 0]
click at [261, 15] on icon at bounding box center [258, 13] width 21 height 21
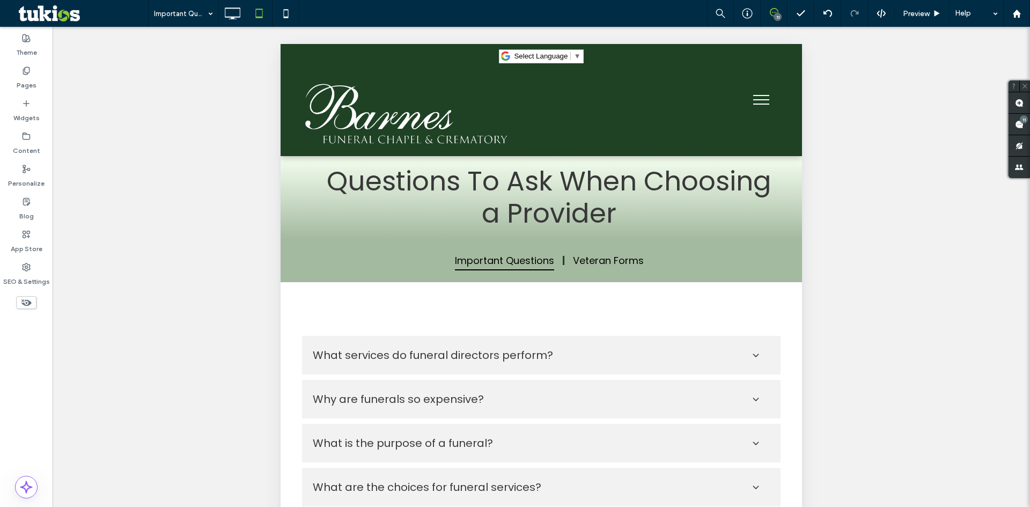
click at [747, 98] on button "menu" at bounding box center [761, 100] width 28 height 28
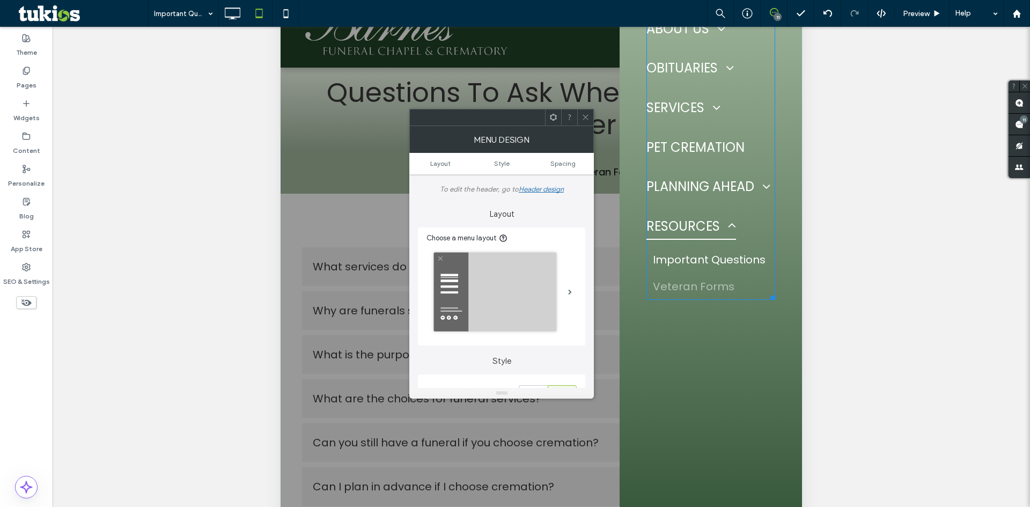
scroll to position [241, 0]
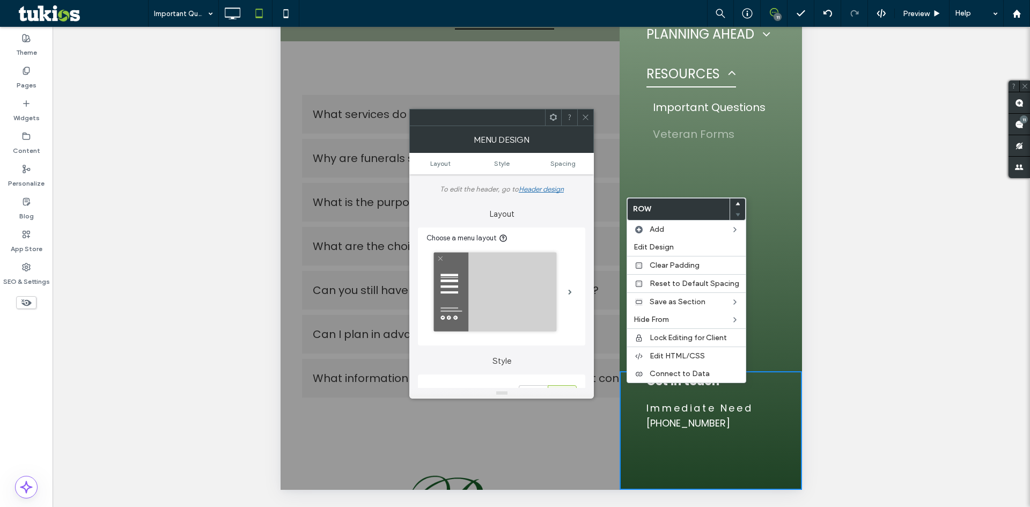
click at [659, 415] on p "Immediate Need" at bounding box center [711, 408] width 129 height 15
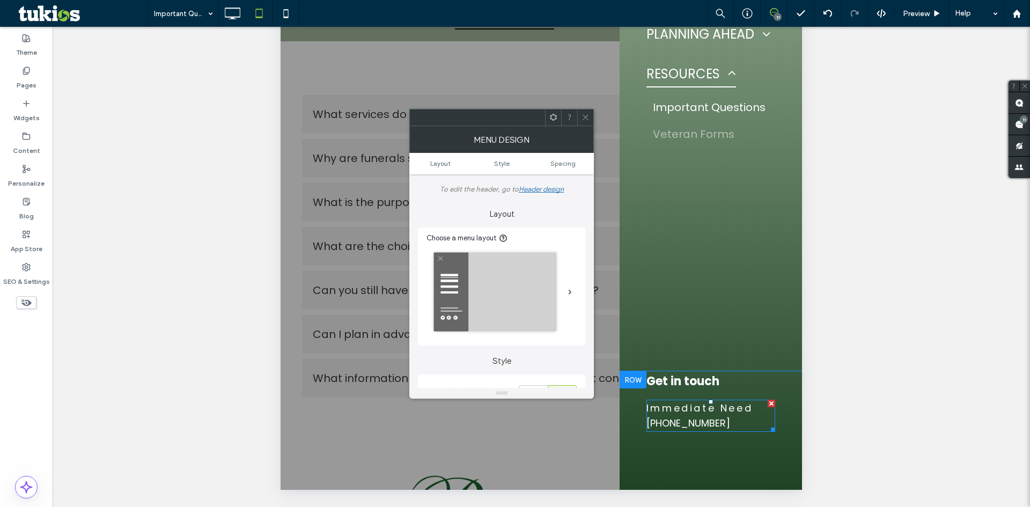
click at [769, 402] on div at bounding box center [772, 404] width 8 height 8
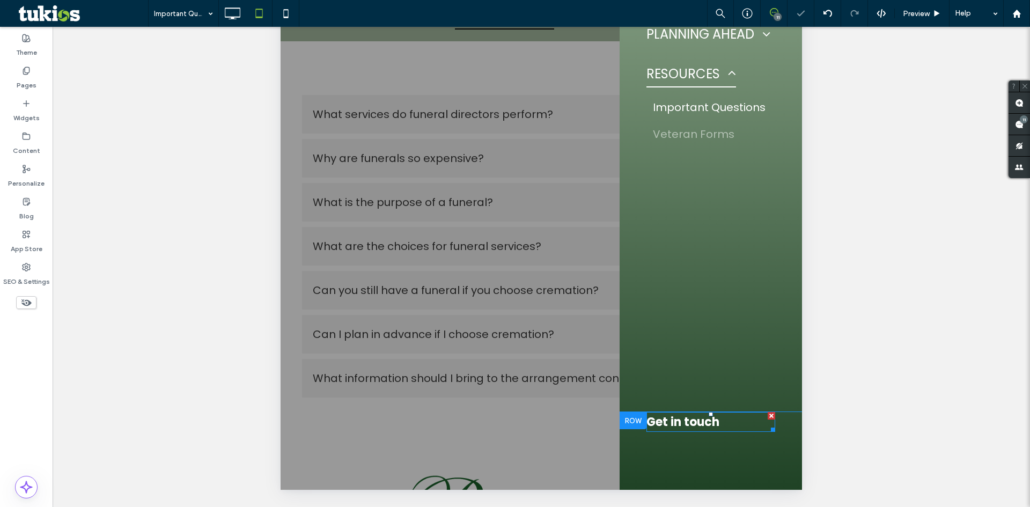
click at [770, 415] on div at bounding box center [772, 416] width 8 height 8
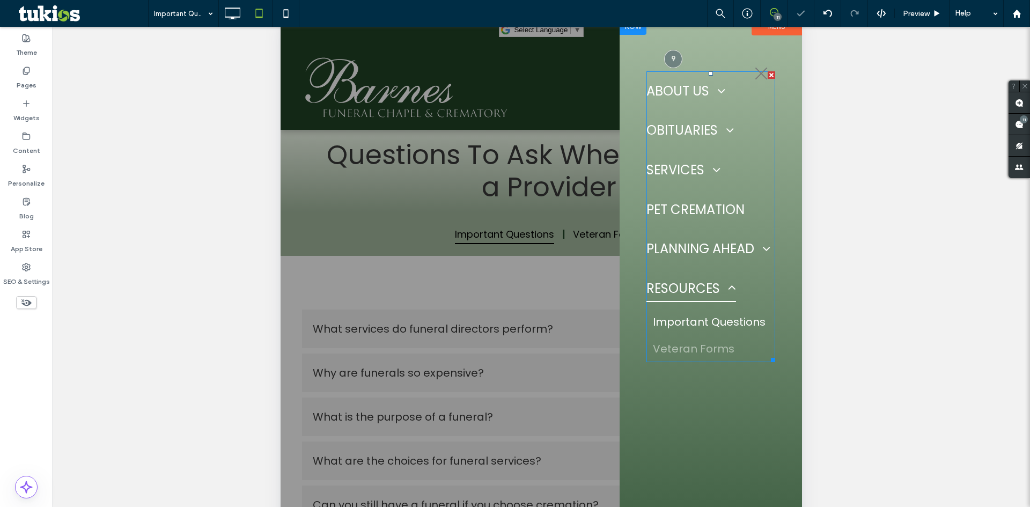
scroll to position [0, 0]
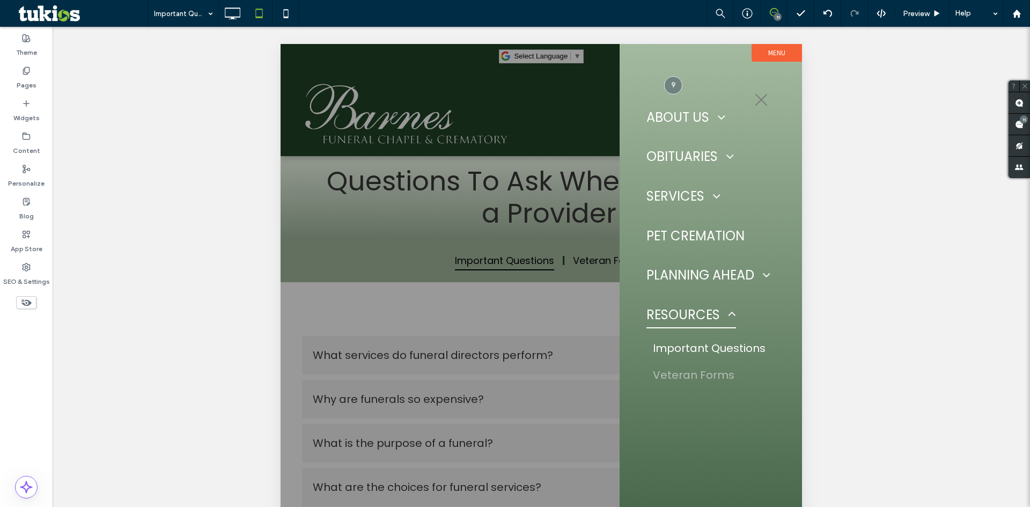
click at [761, 96] on button "menu" at bounding box center [761, 100] width 28 height 28
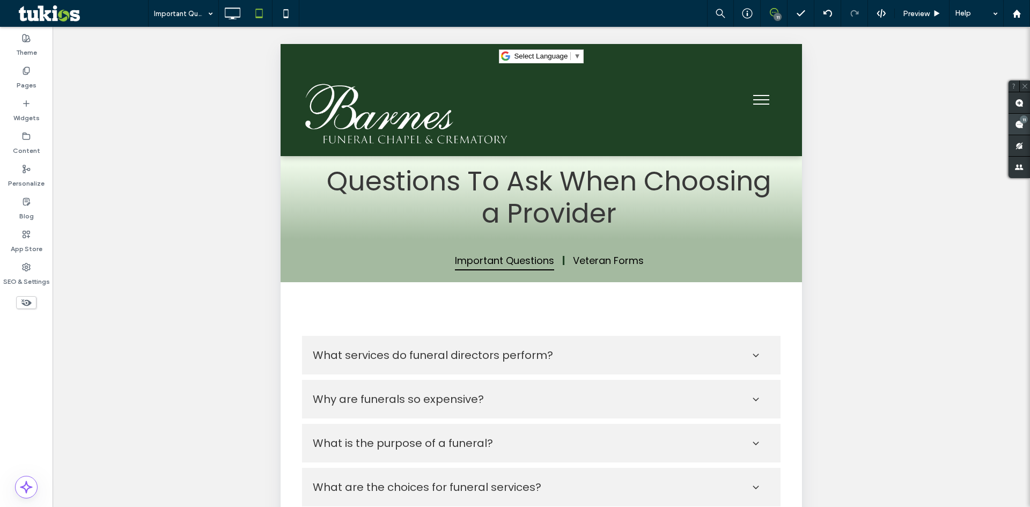
click at [1020, 121] on div "11" at bounding box center [1024, 119] width 8 height 8
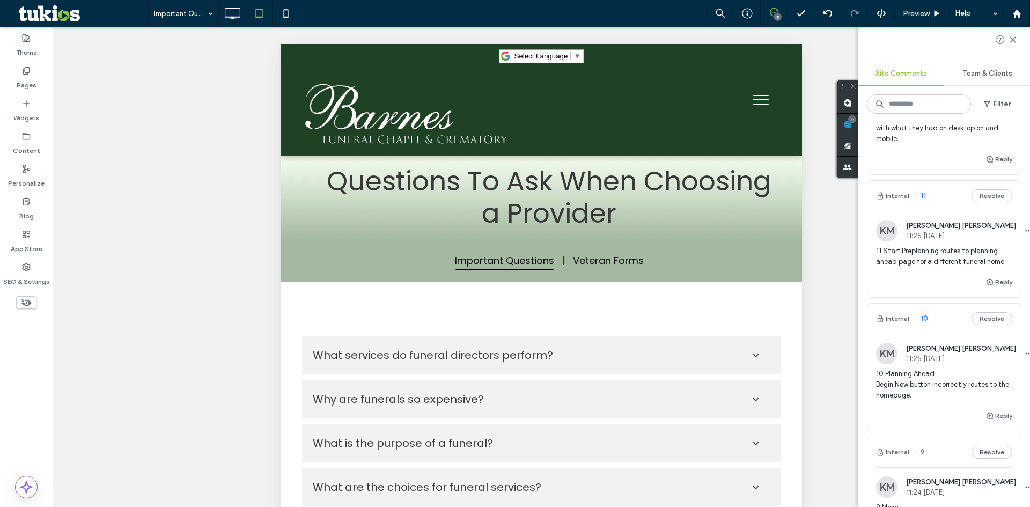
scroll to position [107, 0]
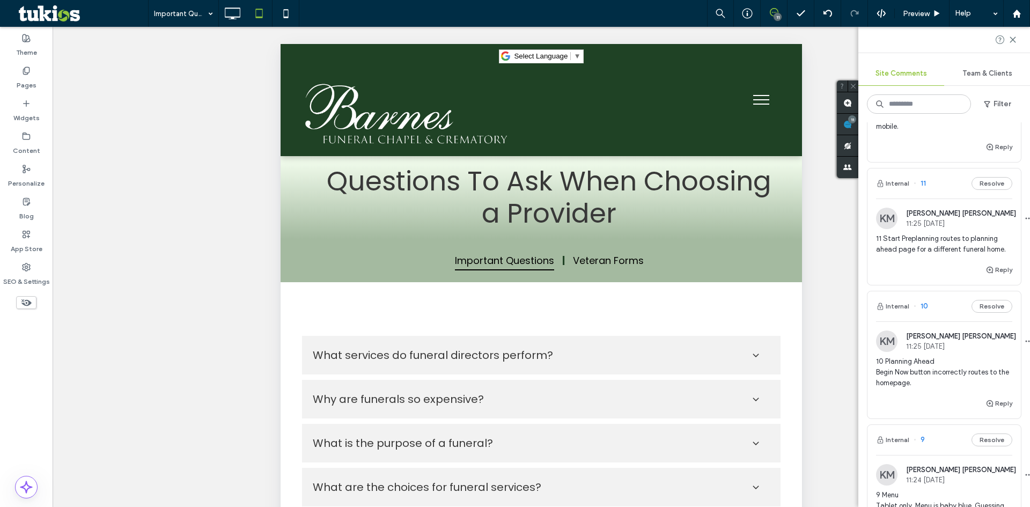
click at [905, 369] on span "10 Planning Ahead Begin Now button incorrectly routes to the homepage." at bounding box center [944, 372] width 136 height 32
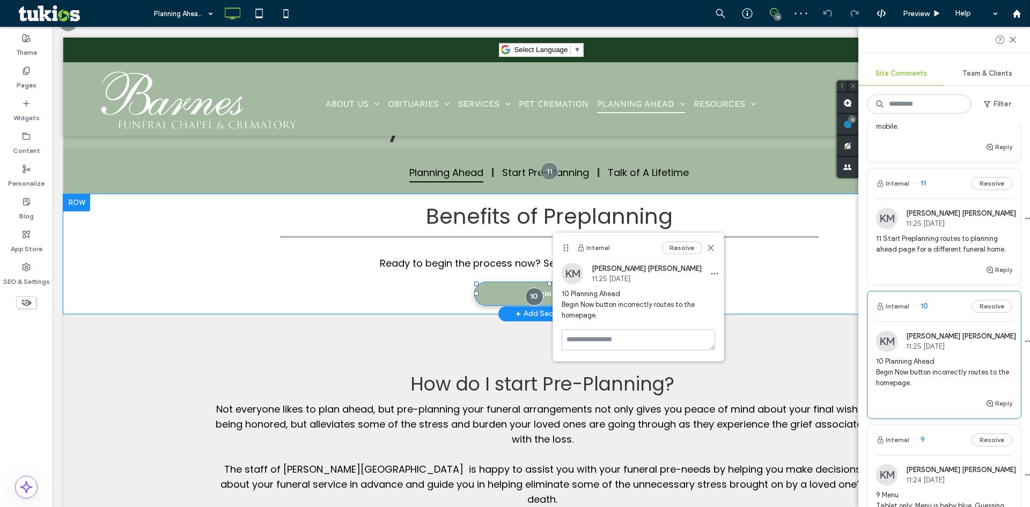
click at [484, 296] on link "Begin Now" at bounding box center [549, 294] width 150 height 24
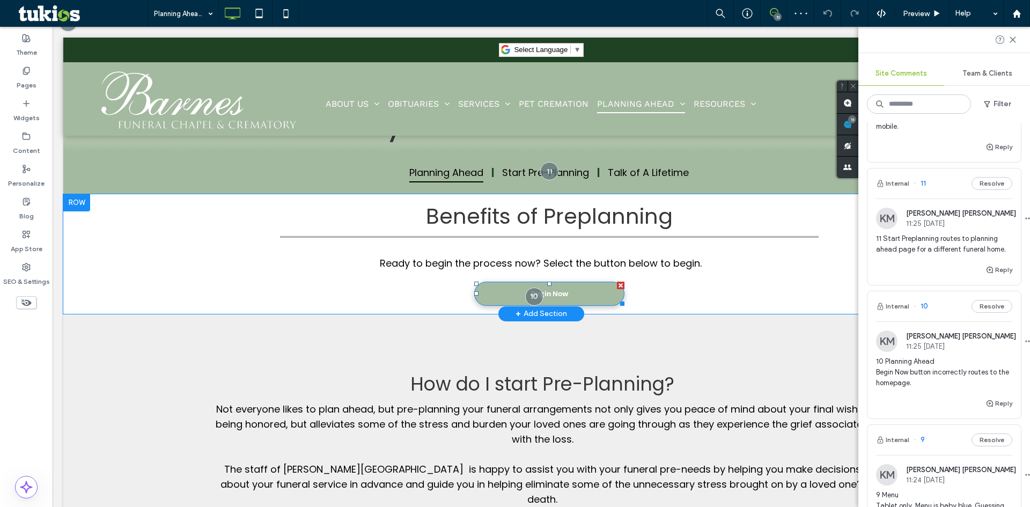
click at [494, 289] on link "Begin Now" at bounding box center [549, 294] width 150 height 24
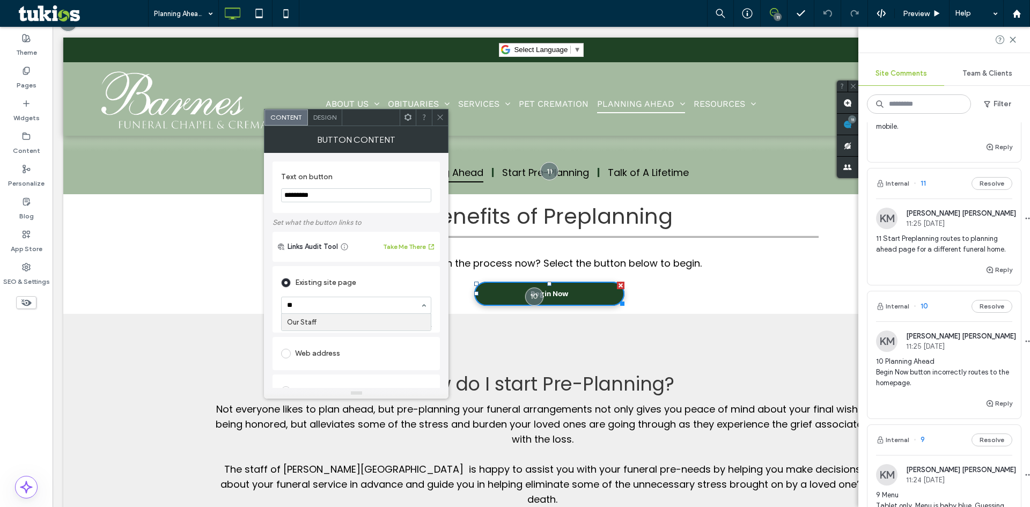
type input "*"
type input "**"
click at [432, 113] on div at bounding box center [440, 117] width 16 height 16
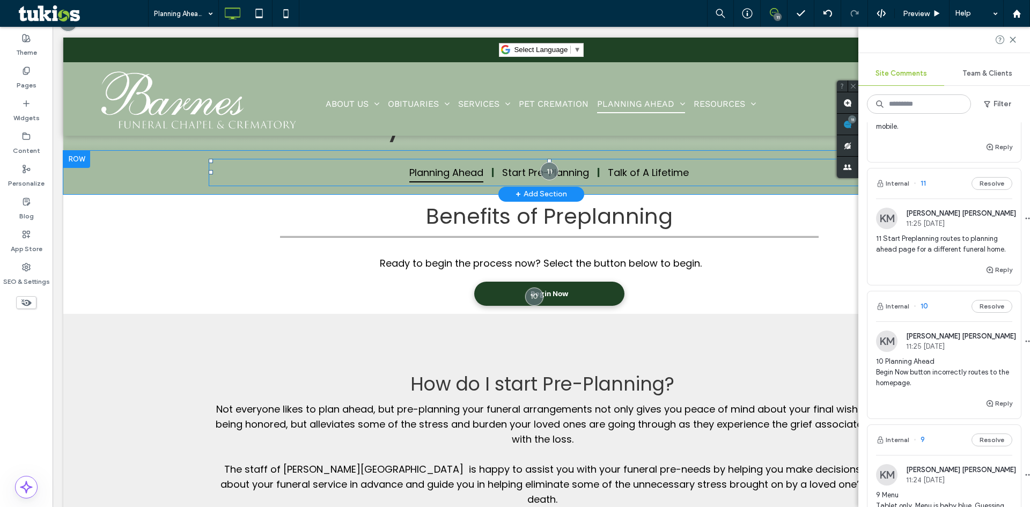
click at [393, 169] on nav "Planning Ahead Start Pre-Planning Talk of A Lifetime" at bounding box center [549, 172] width 681 height 27
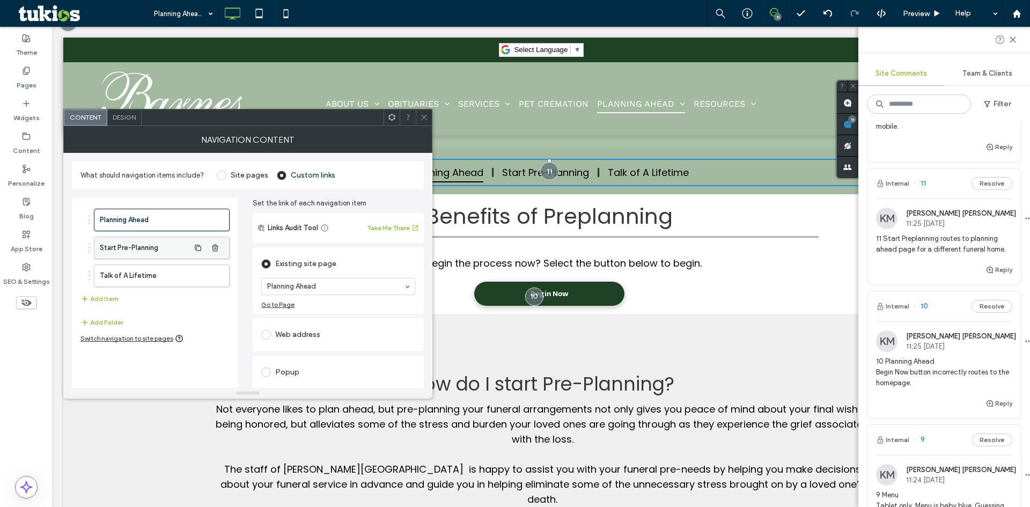
click at [164, 244] on label "Start Pre-Planning" at bounding box center [145, 247] width 90 height 21
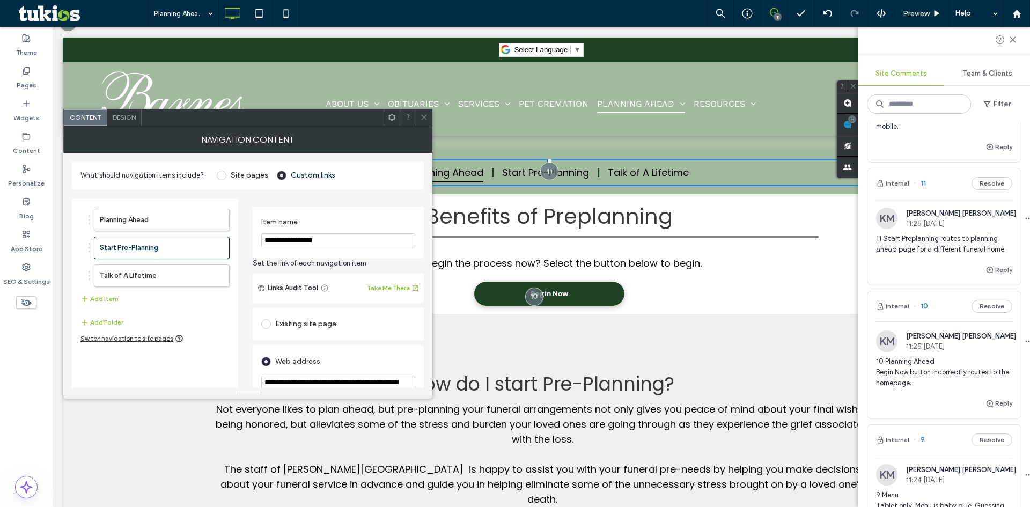
click at [316, 319] on div "Existing site page" at bounding box center [338, 323] width 154 height 17
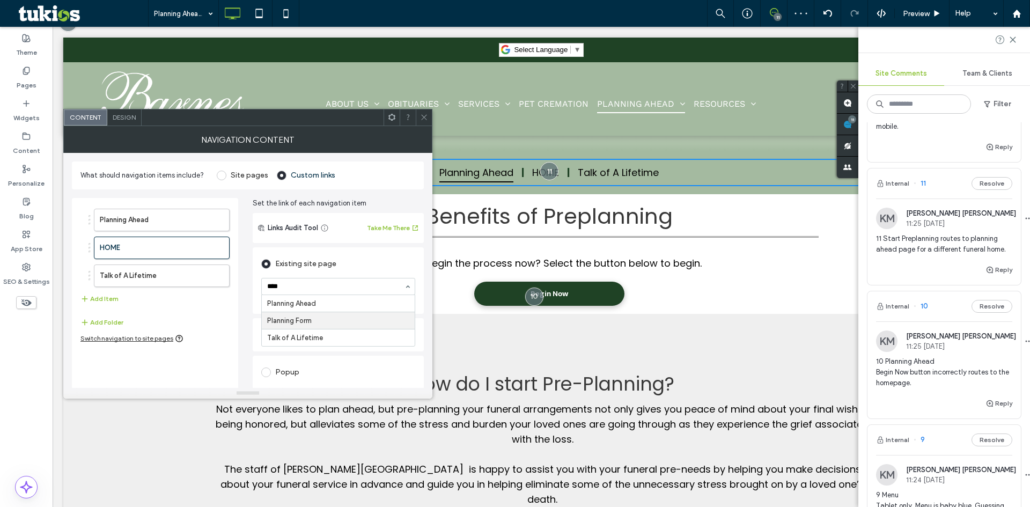
type input "*****"
click at [424, 119] on icon at bounding box center [424, 117] width 8 height 8
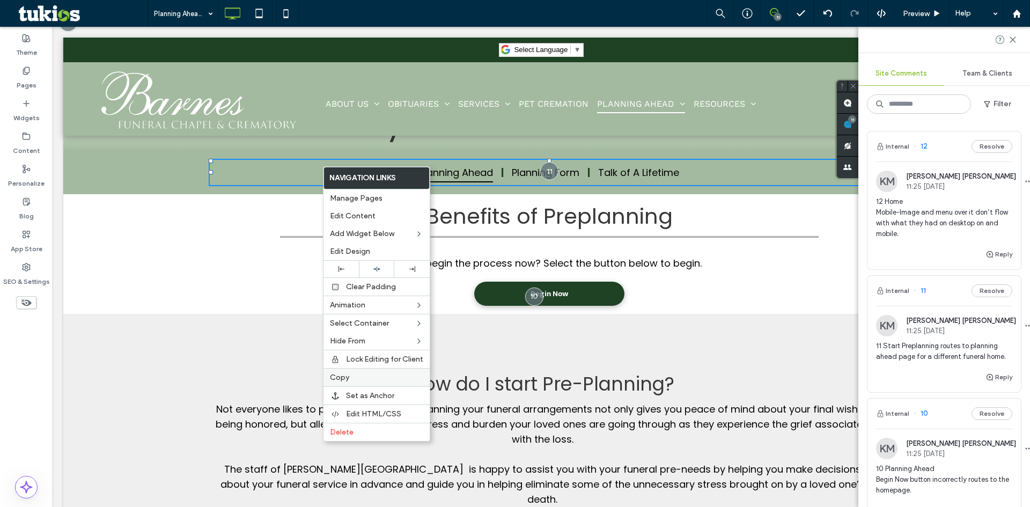
click at [355, 380] on label "Copy" at bounding box center [376, 377] width 93 height 9
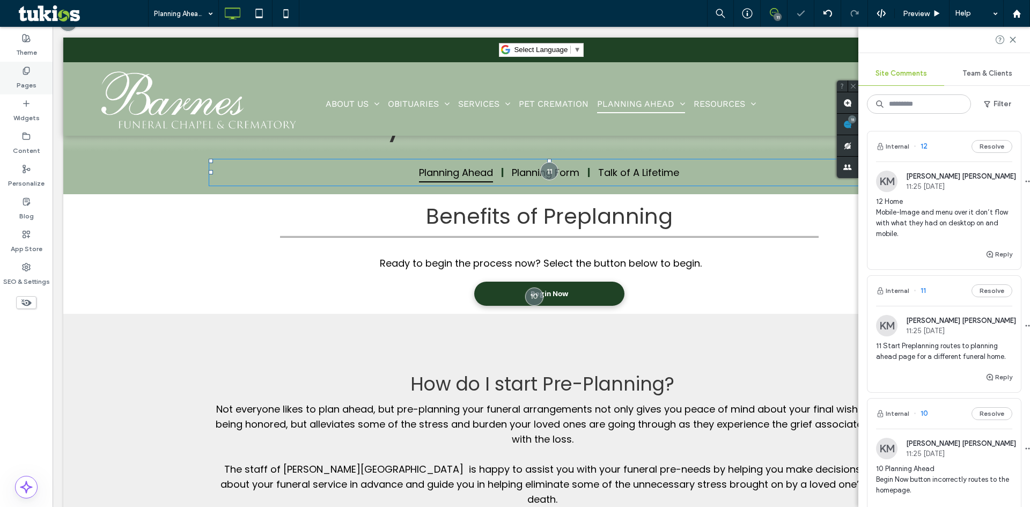
click at [28, 81] on label "Pages" at bounding box center [27, 82] width 20 height 15
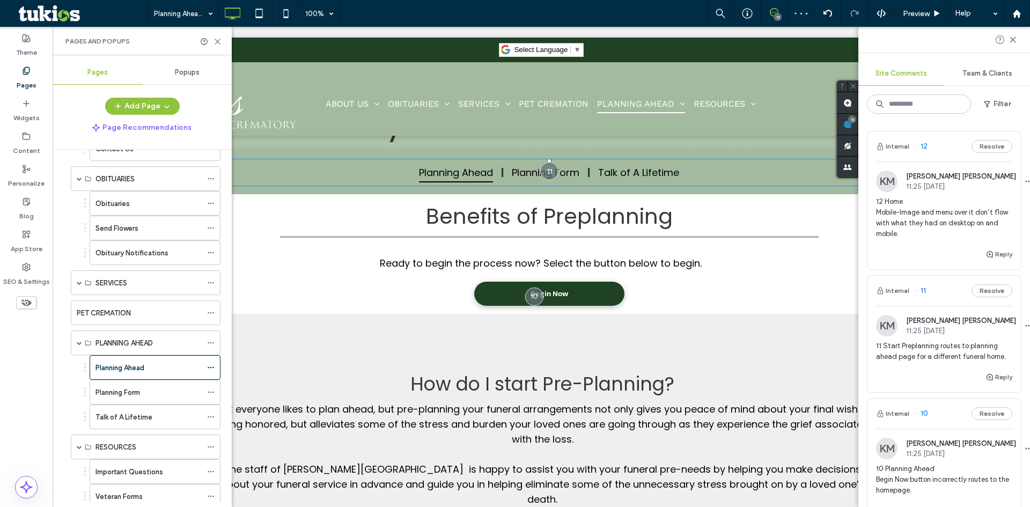
scroll to position [309, 0]
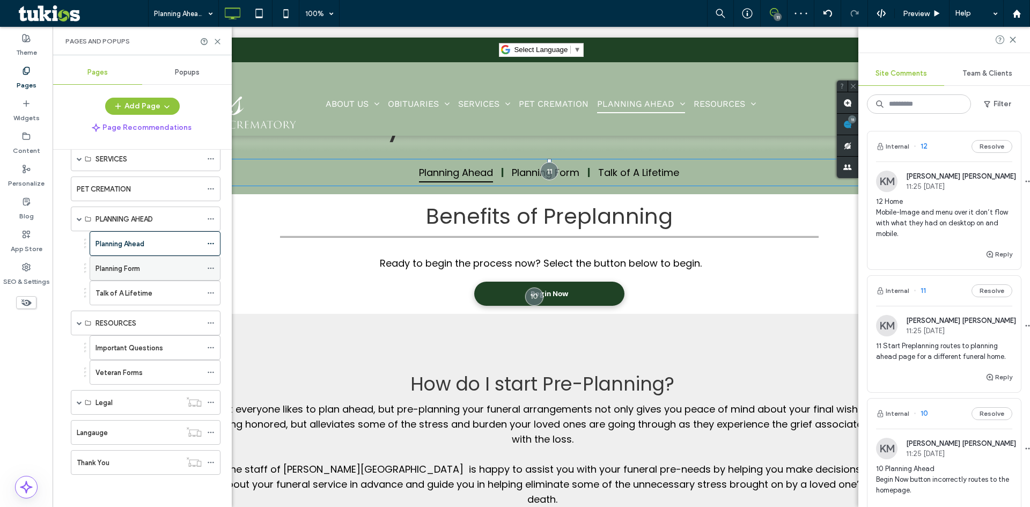
click at [159, 275] on div "Planning Form" at bounding box center [149, 268] width 106 height 24
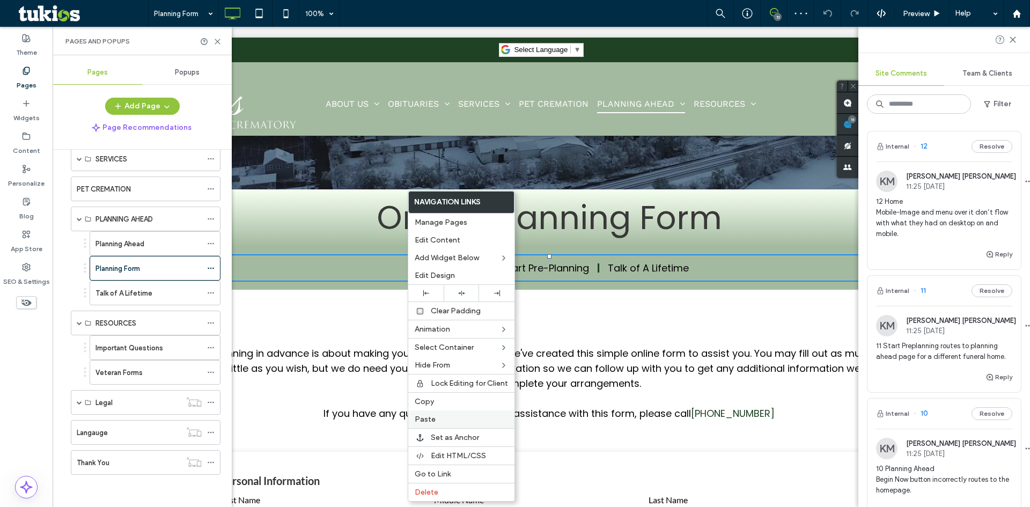
click at [447, 422] on label "Paste" at bounding box center [461, 419] width 93 height 9
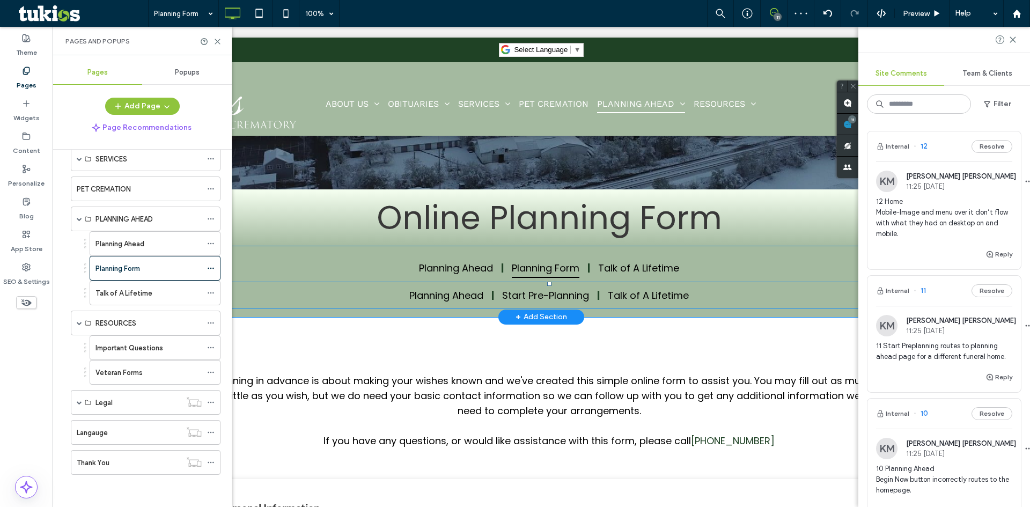
click at [762, 289] on nav "Planning Ahead Start Pre-Planning Talk of A Lifetime" at bounding box center [549, 295] width 681 height 27
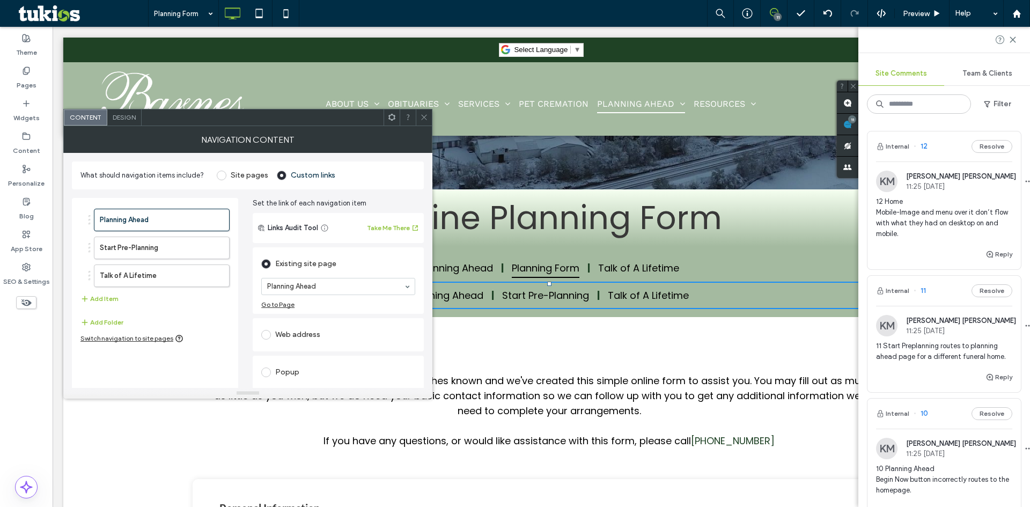
click at [429, 122] on div at bounding box center [424, 117] width 16 height 16
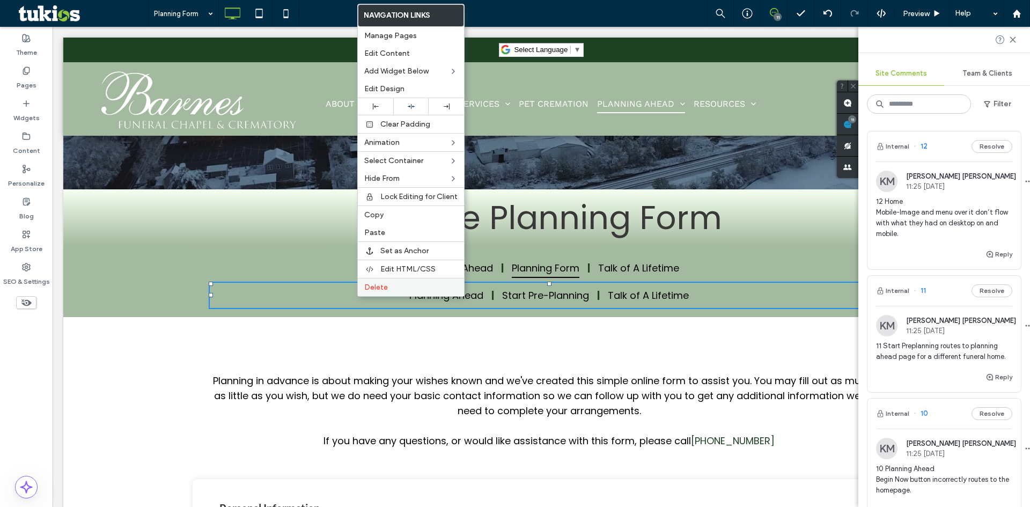
click at [382, 287] on span "Delete" at bounding box center [376, 287] width 24 height 9
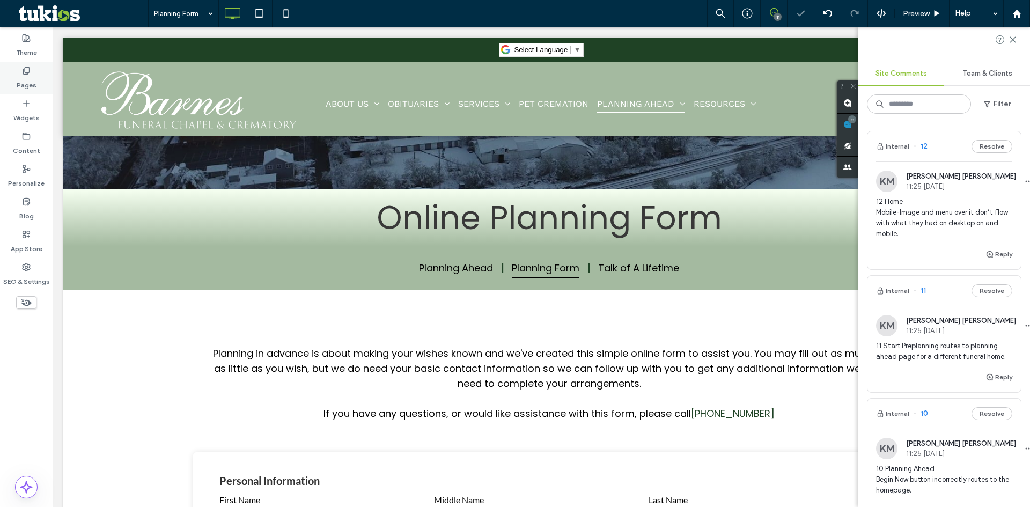
click at [36, 79] on div "Pages" at bounding box center [26, 78] width 53 height 33
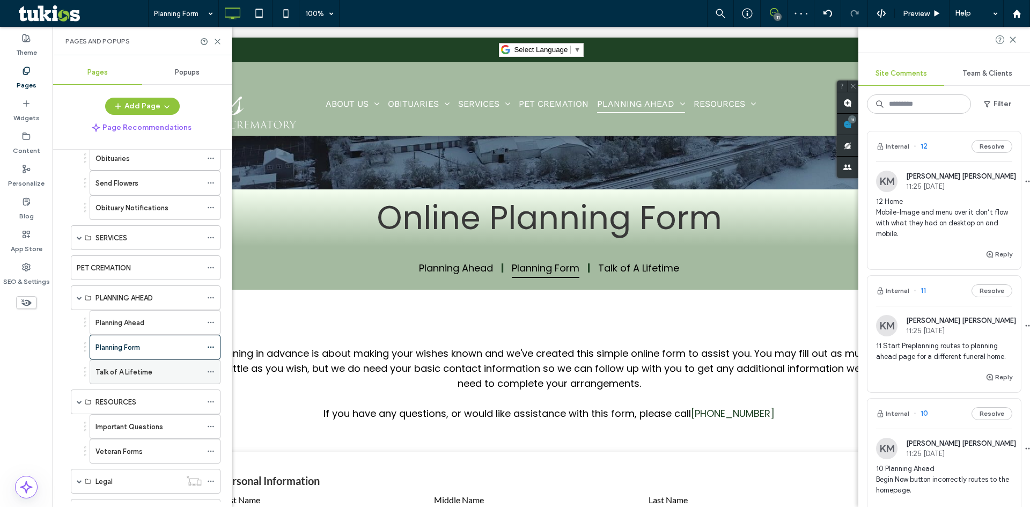
scroll to position [268, 0]
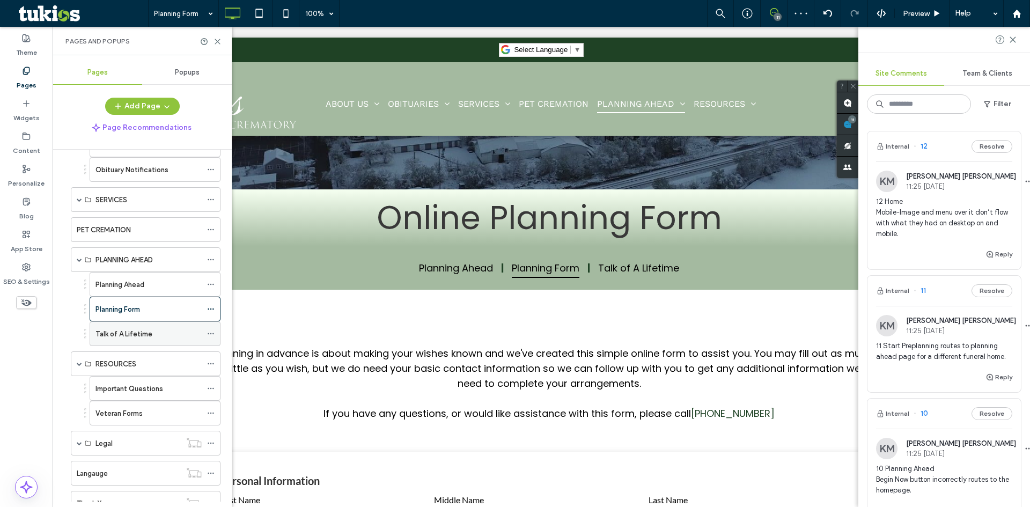
click at [132, 330] on label "Talk of A Lifetime" at bounding box center [124, 334] width 57 height 19
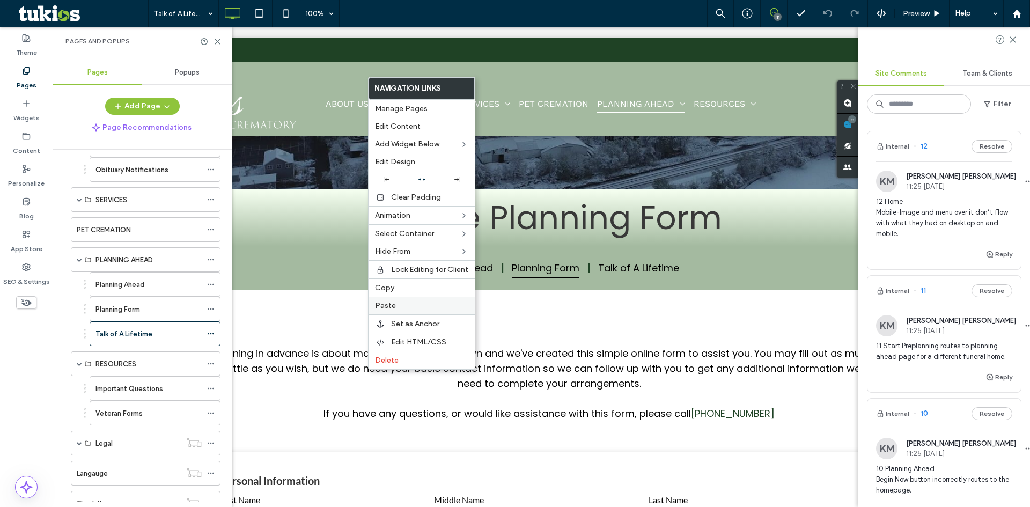
click at [412, 303] on label "Paste" at bounding box center [421, 305] width 93 height 9
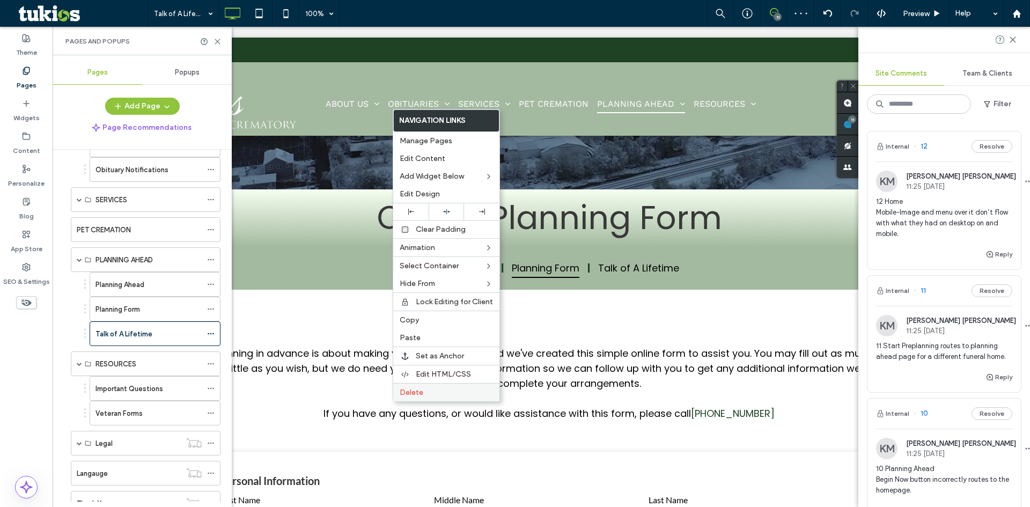
click at [442, 394] on label "Delete" at bounding box center [446, 392] width 93 height 9
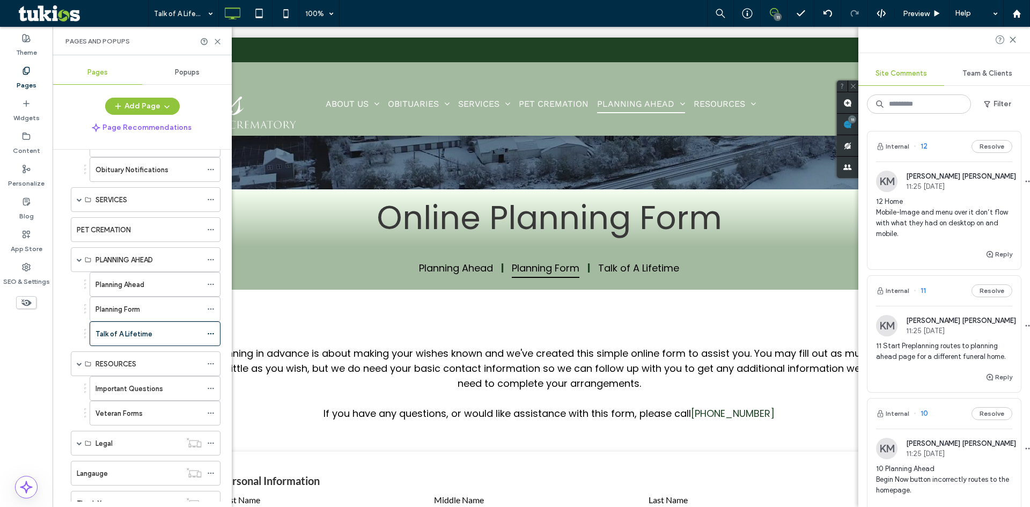
click at [916, 225] on span "12 Home Mobile-Image and menu over it don’t flow with what they had on desktop …" at bounding box center [944, 217] width 136 height 43
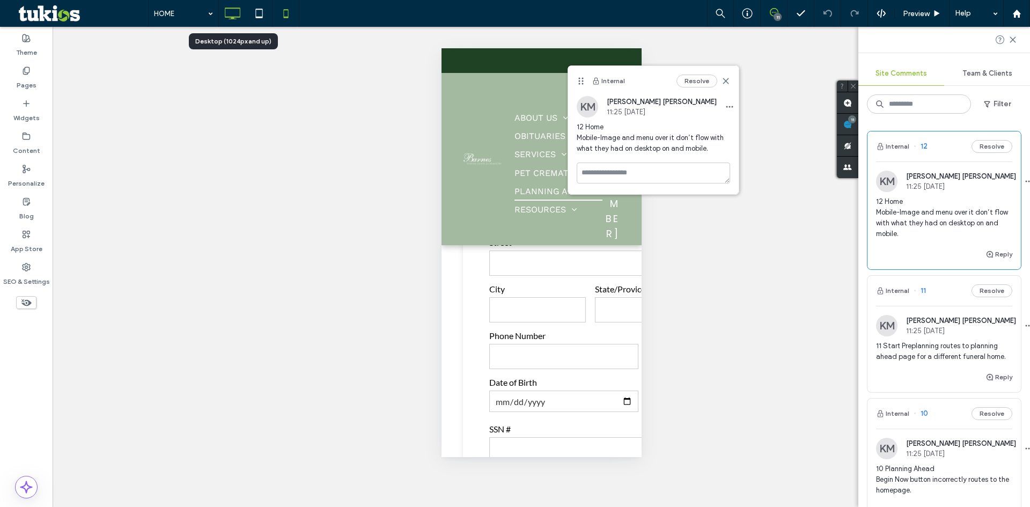
click at [234, 14] on icon at bounding box center [232, 13] width 21 height 21
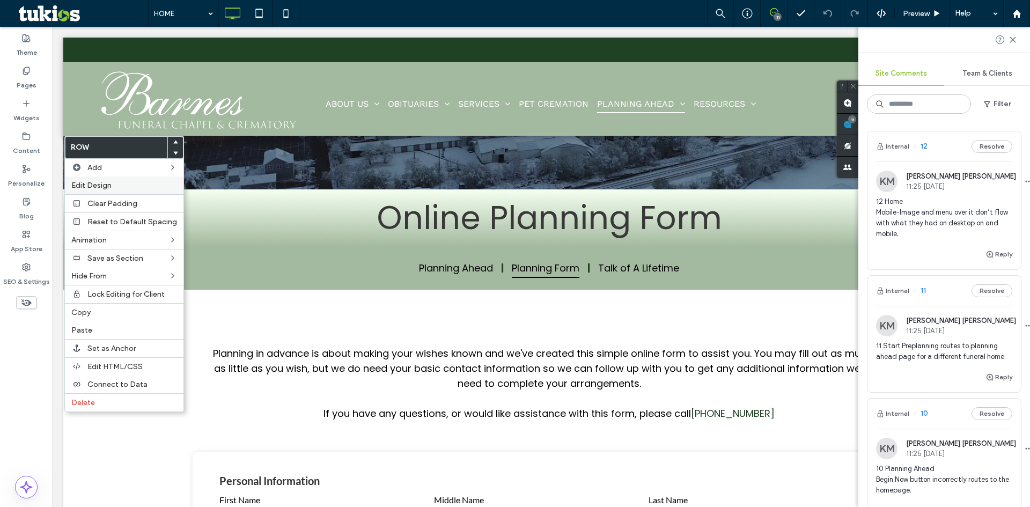
click at [90, 185] on span "Edit Design" at bounding box center [91, 185] width 40 height 9
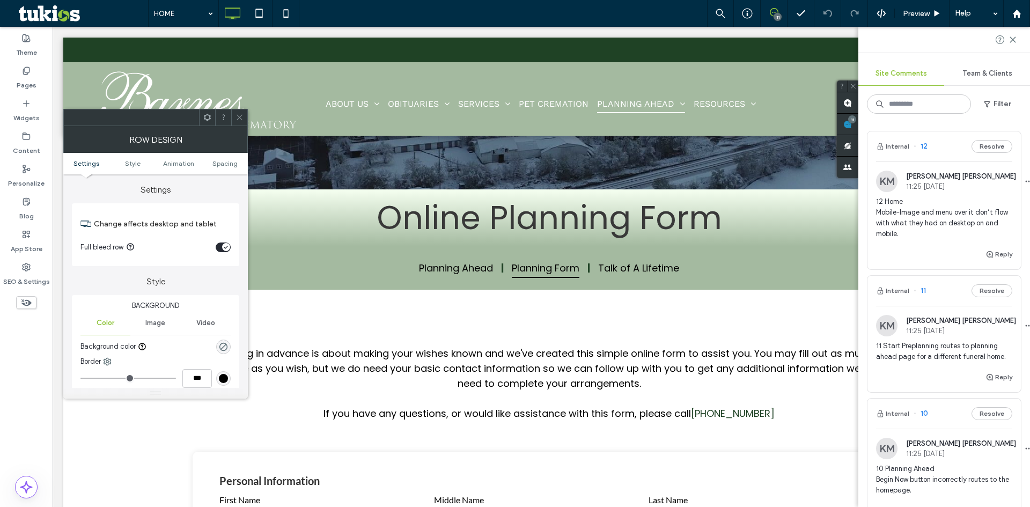
click at [239, 120] on icon at bounding box center [240, 117] width 8 height 8
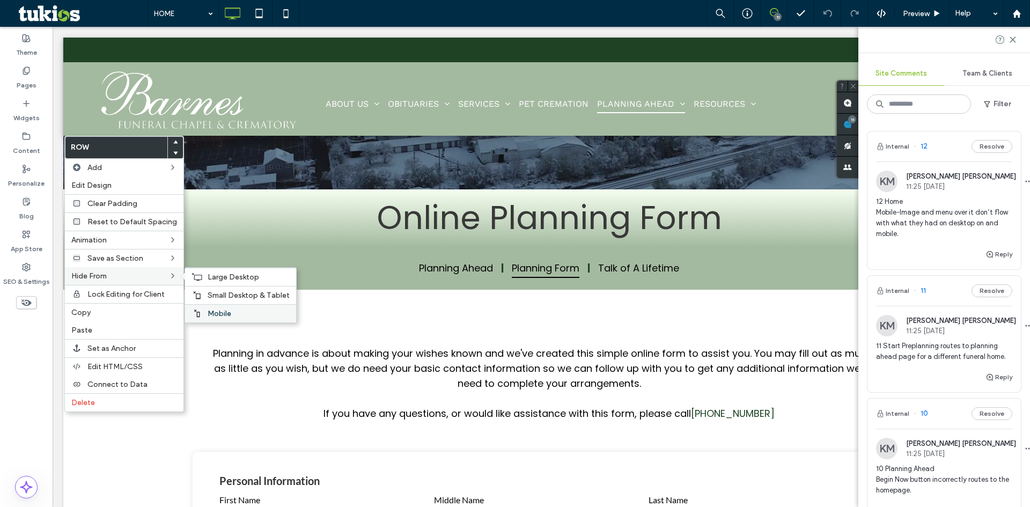
click at [212, 312] on span "Mobile" at bounding box center [220, 313] width 24 height 9
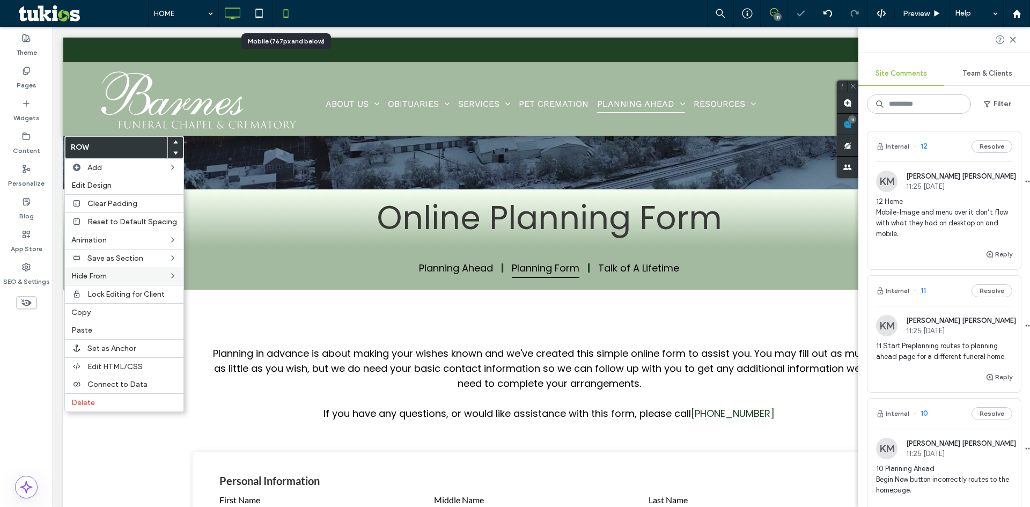
click at [284, 10] on use at bounding box center [285, 13] width 5 height 9
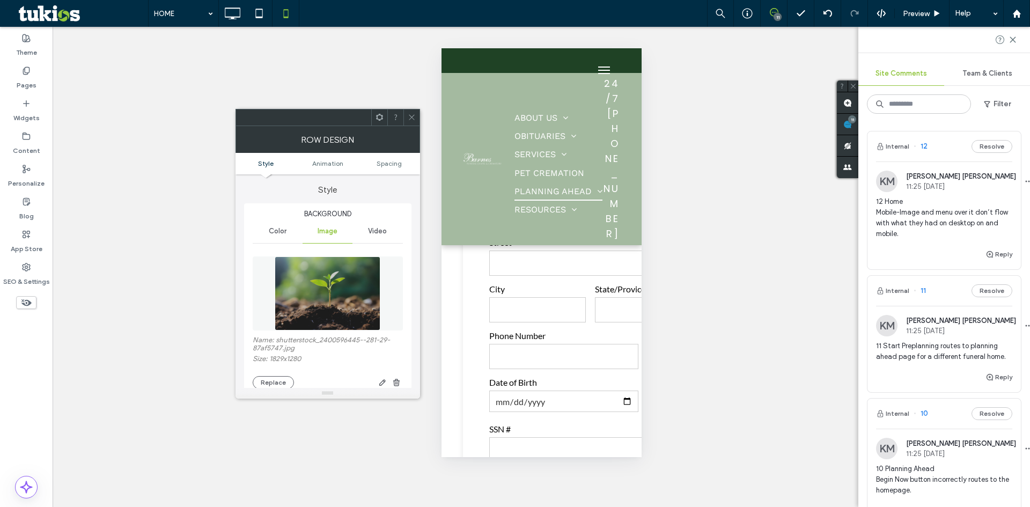
click at [340, 306] on img at bounding box center [327, 293] width 105 height 74
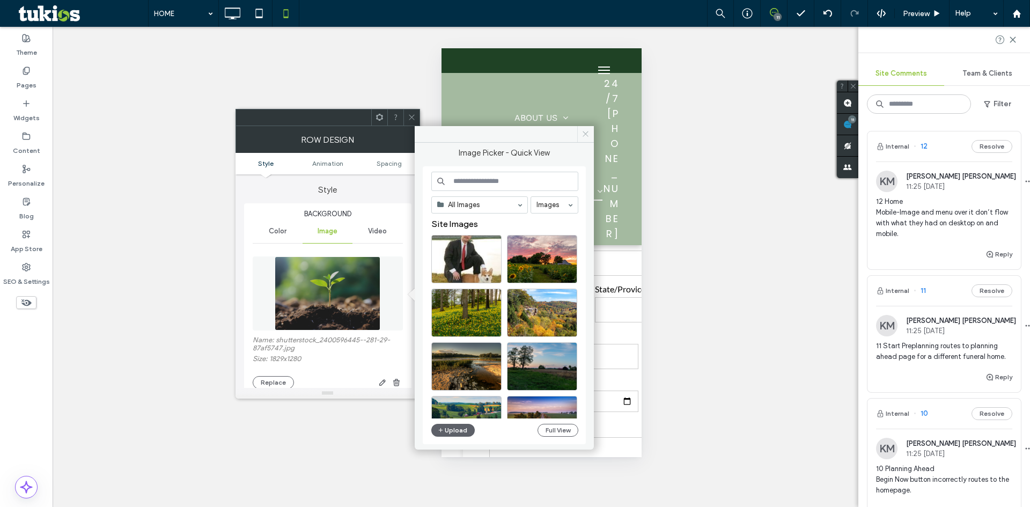
click at [583, 131] on icon at bounding box center [586, 134] width 8 height 8
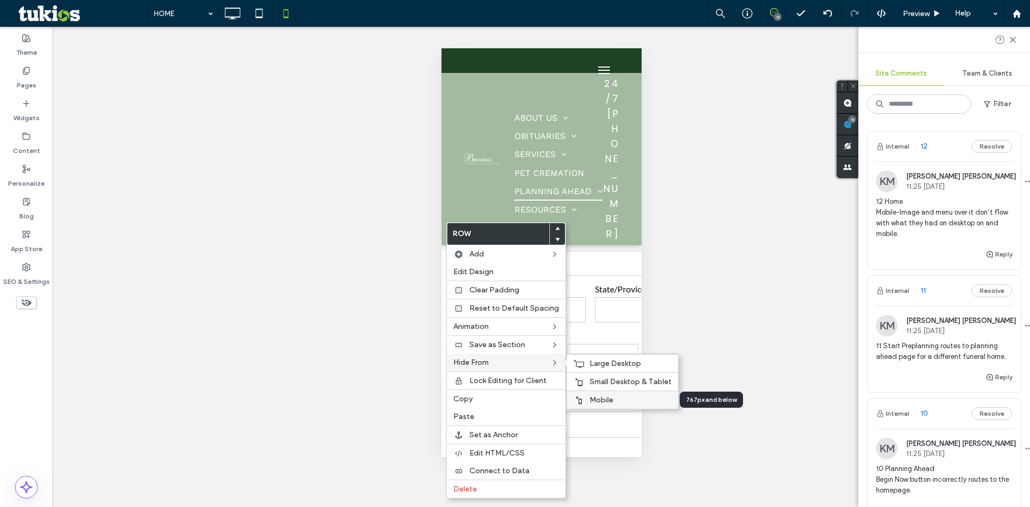
click at [584, 399] on div "Mobile" at bounding box center [622, 400] width 111 height 18
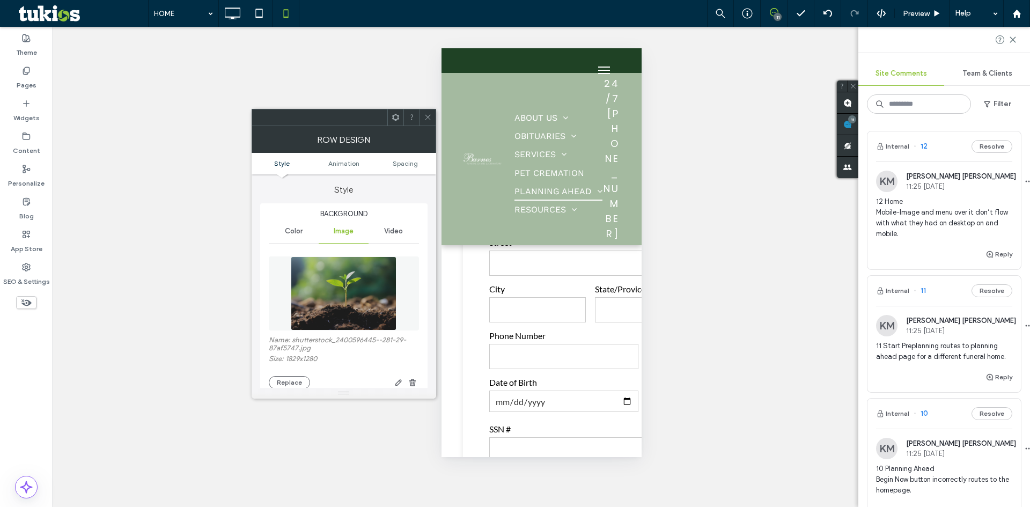
click at [341, 303] on img at bounding box center [343, 293] width 105 height 74
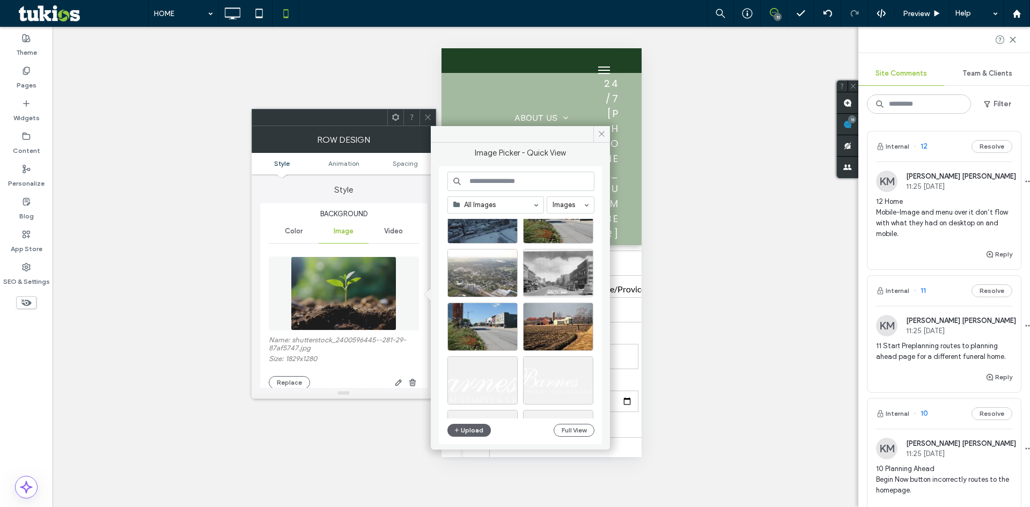
scroll to position [1104, 0]
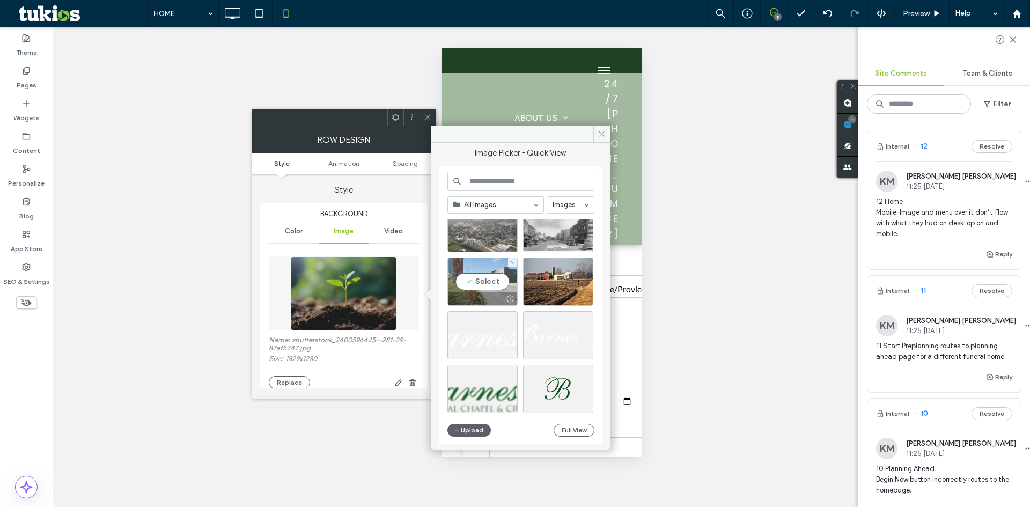
click at [489, 276] on div "Select" at bounding box center [482, 282] width 70 height 48
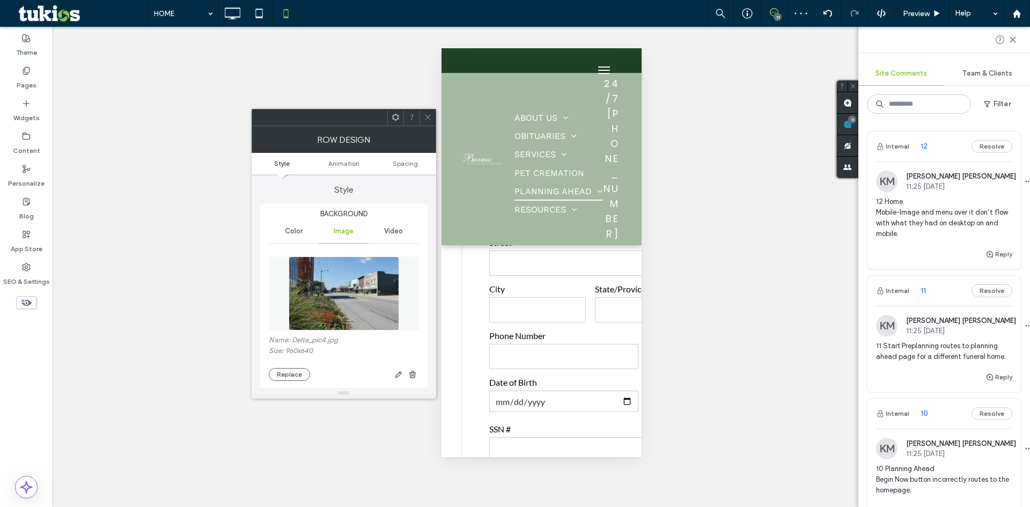
click at [428, 113] on icon at bounding box center [428, 117] width 8 height 8
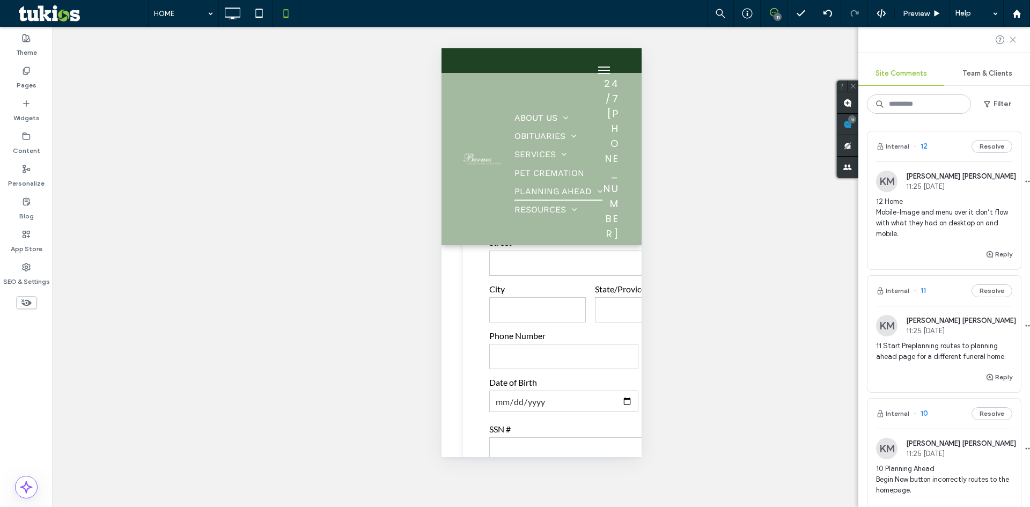
click at [1014, 39] on use at bounding box center [1012, 39] width 5 height 5
